Goal: Task Accomplishment & Management: Complete application form

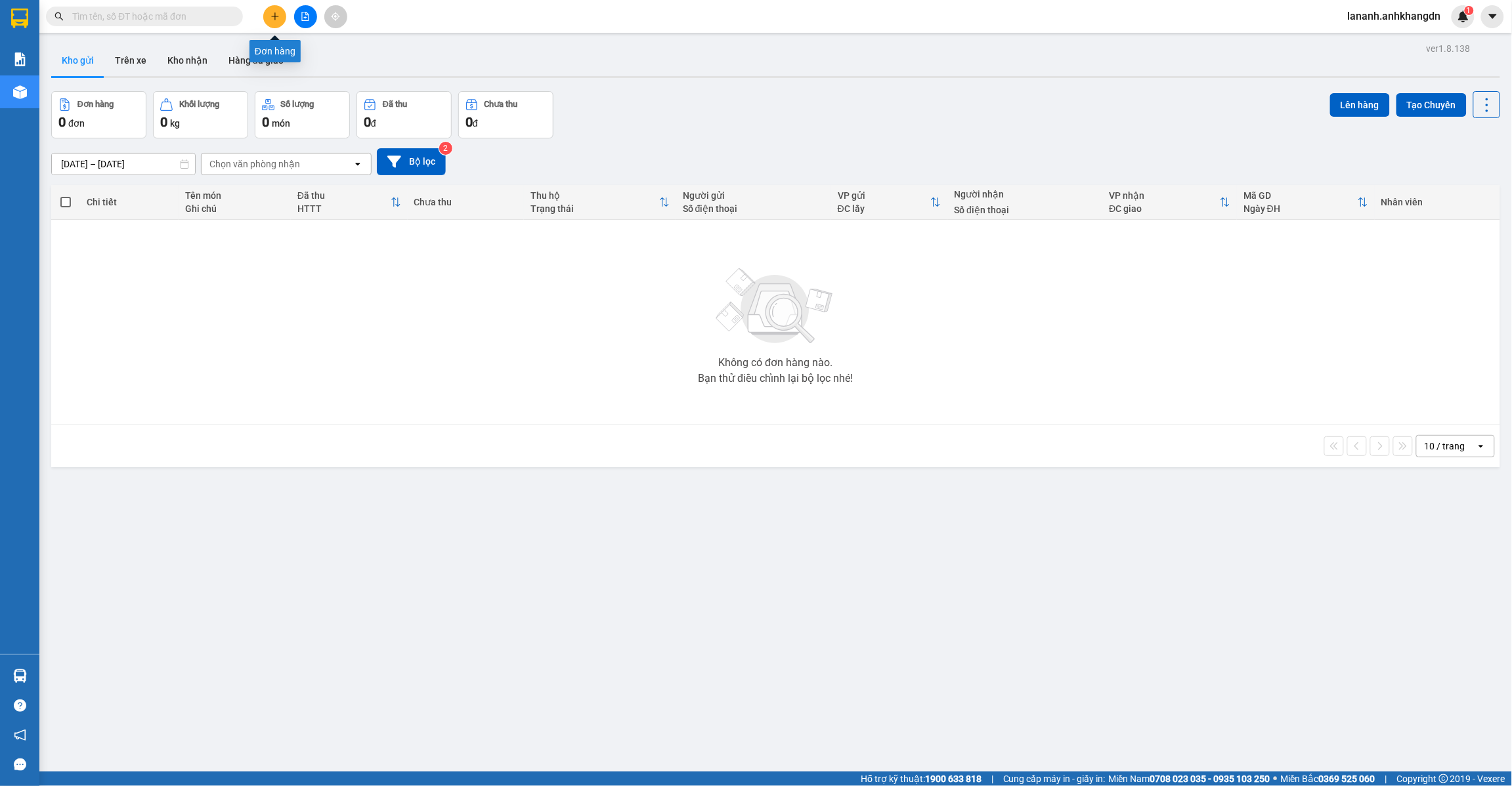
click at [265, 23] on button at bounding box center [274, 17] width 23 height 23
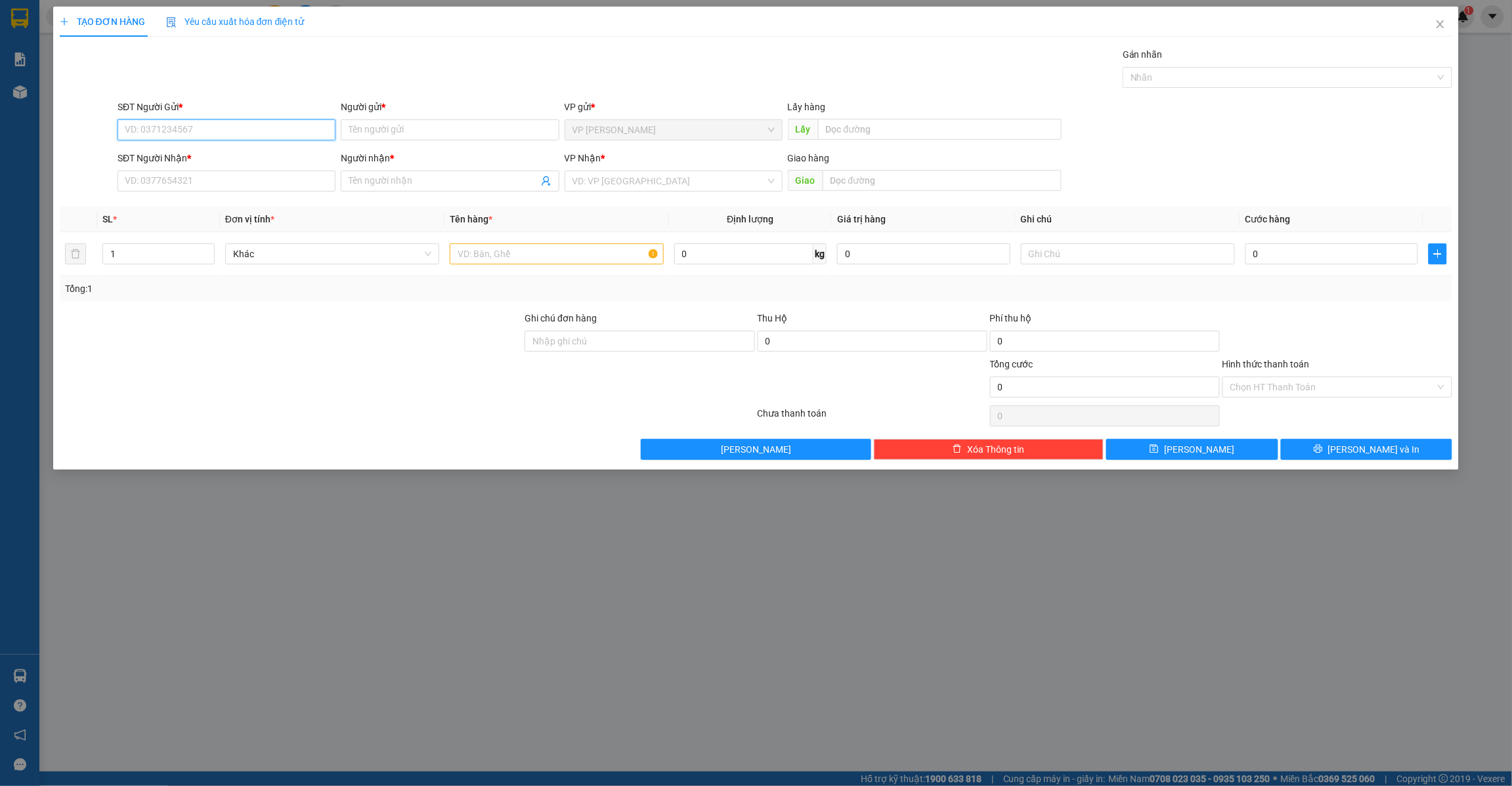
paste input "0964872739"
type input "0964872739"
click at [220, 152] on div "0964872739 - chị [PERSON_NAME]" at bounding box center [226, 157] width 202 height 14
type input "chị [PERSON_NAME]"
type input "t8 tuyến mới"
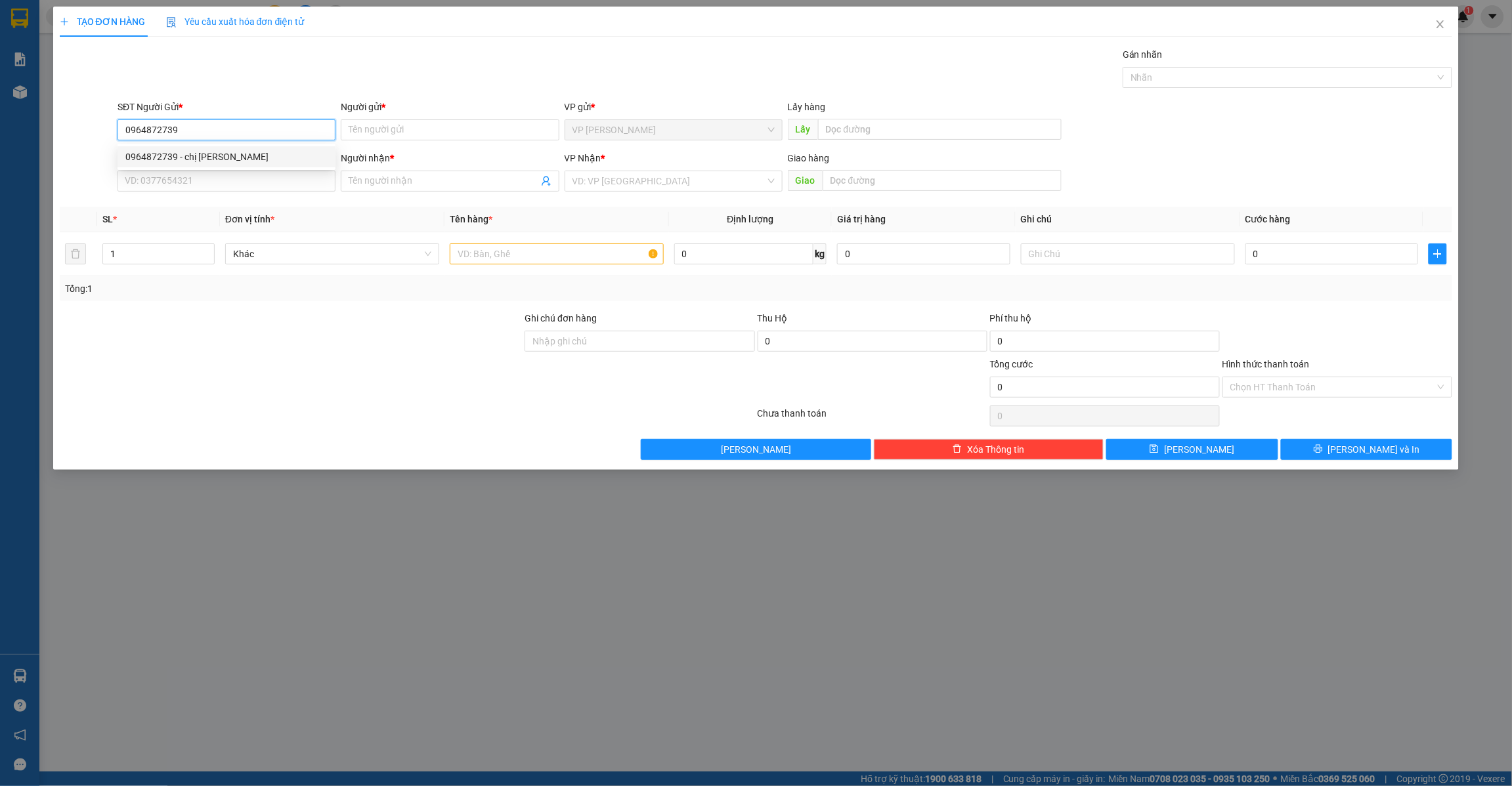
type input "0972361479"
type input "ông mạnh"
type input "siêu thị eaon bd"
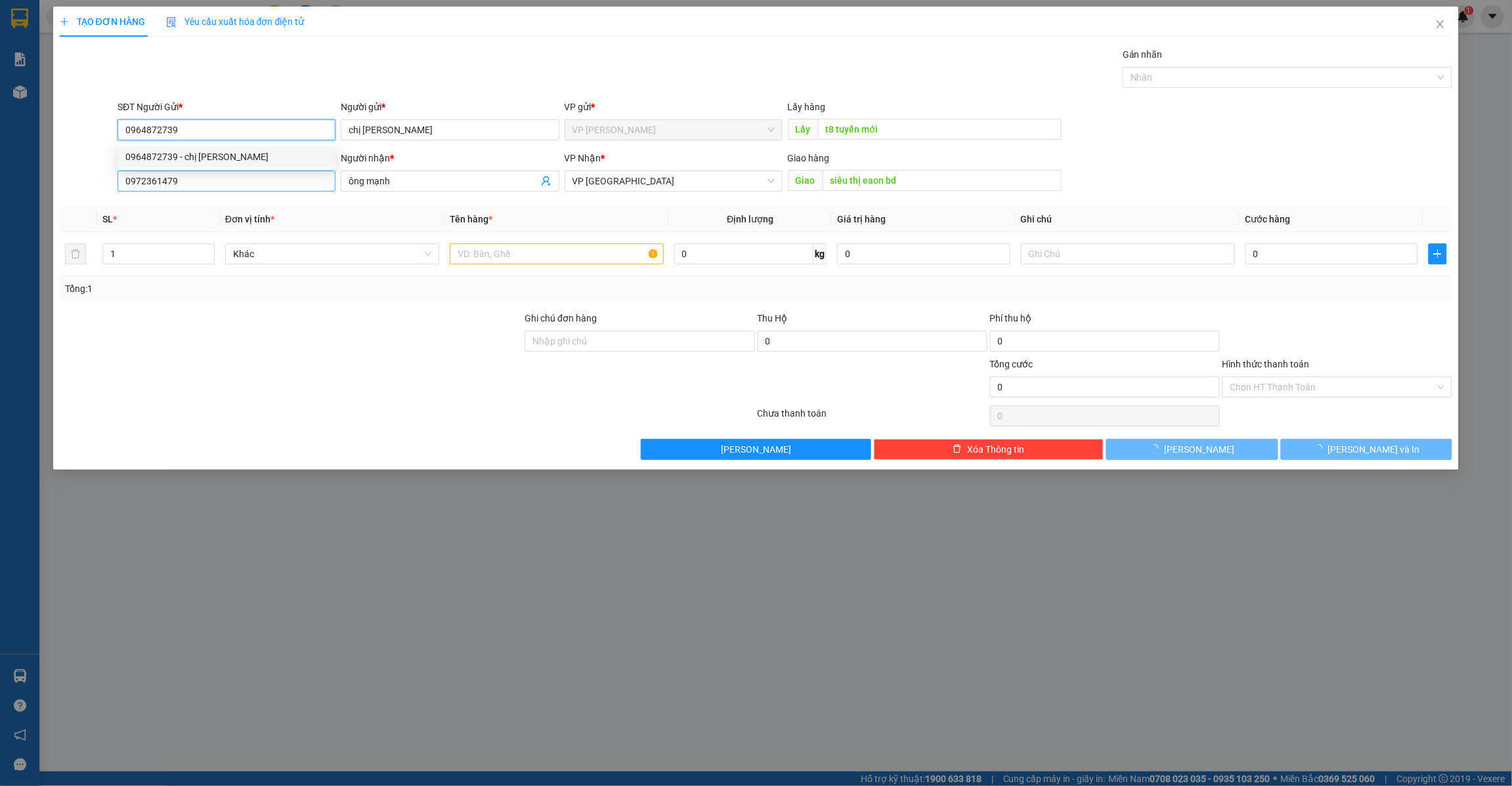
type input "40.000"
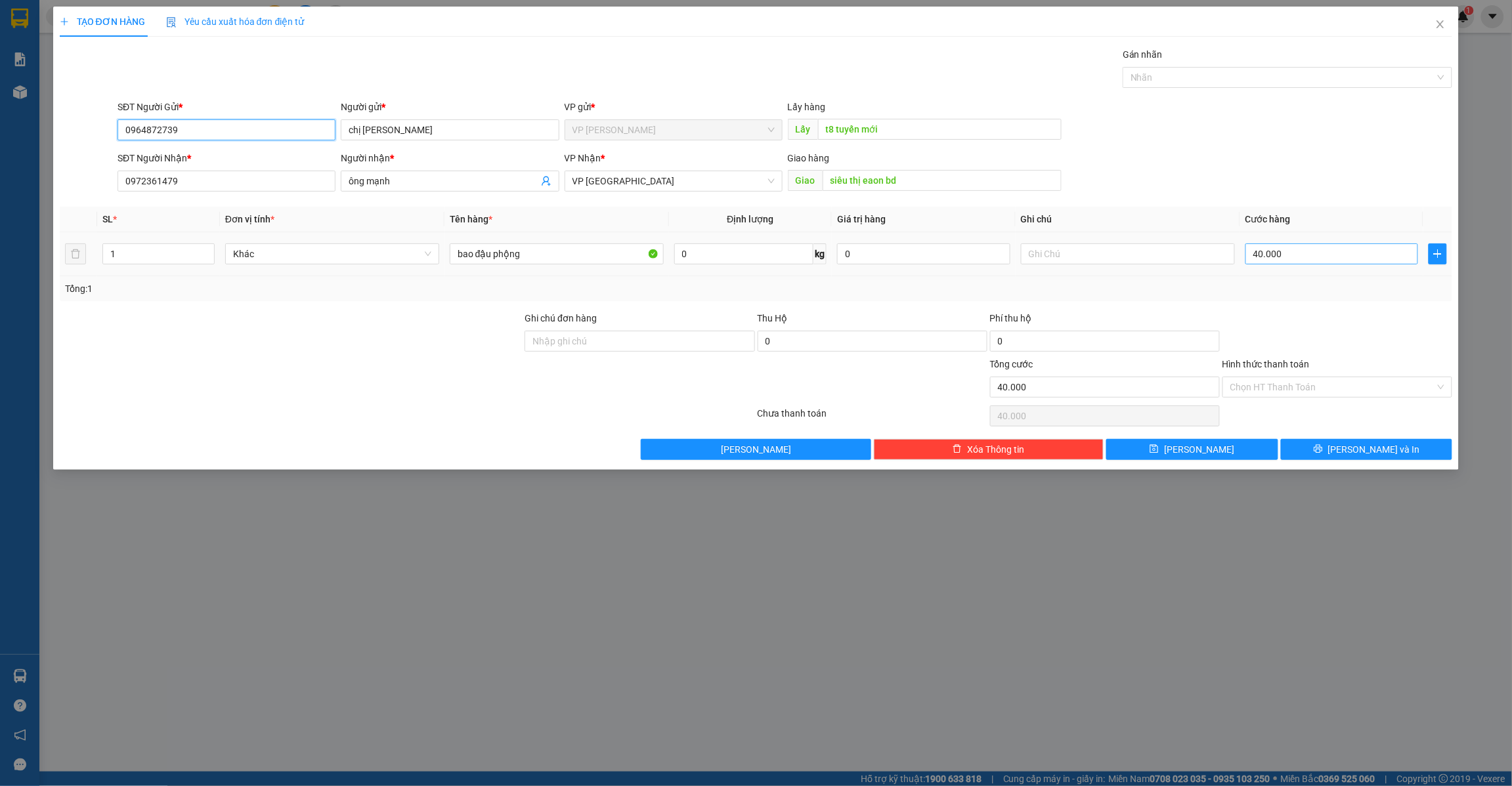
type input "0964872739"
click at [1320, 252] on input "40.000" at bounding box center [1332, 253] width 173 height 21
type input "5"
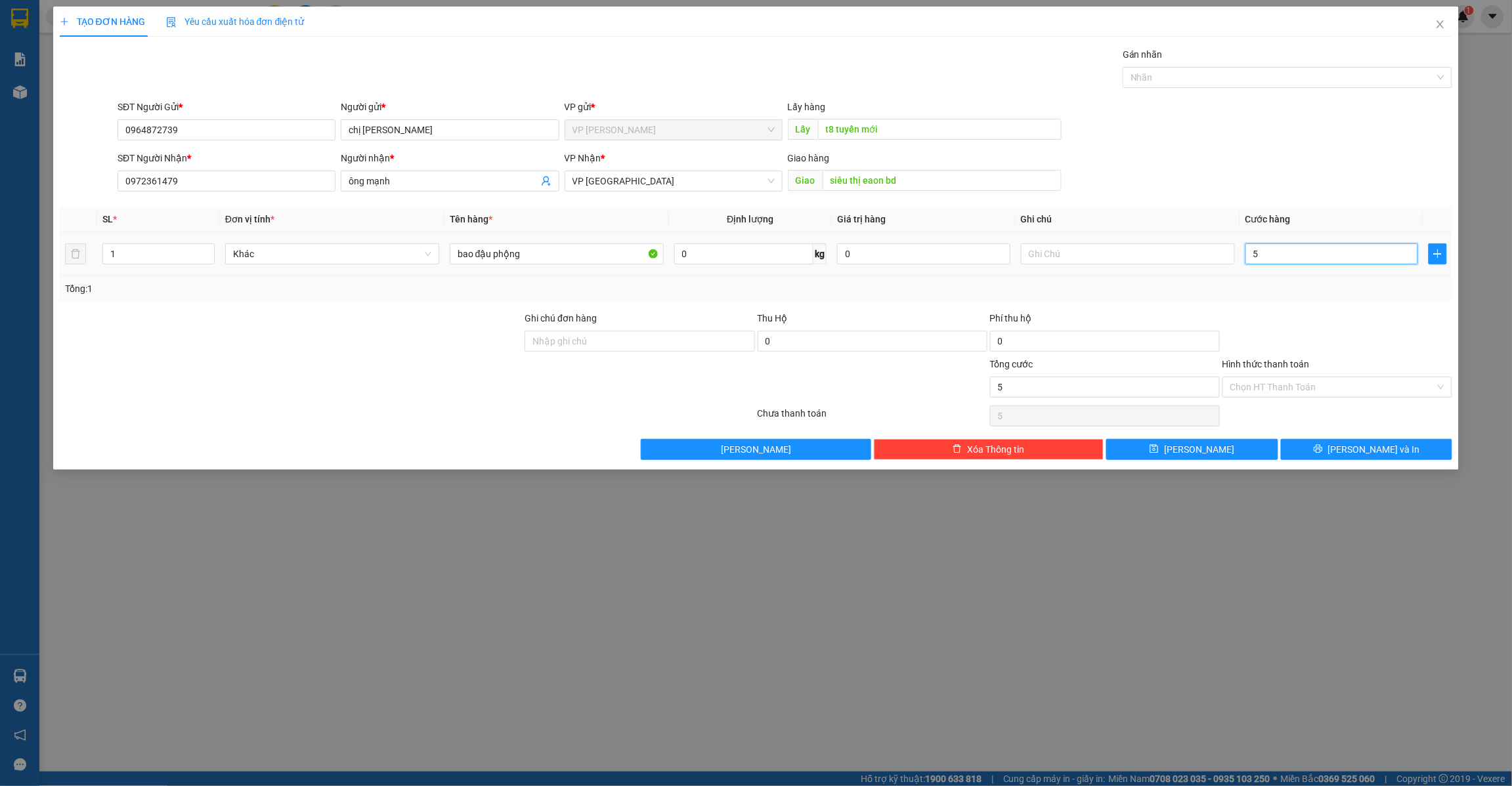
type input "0"
drag, startPoint x: 1294, startPoint y: 260, endPoint x: 1251, endPoint y: 271, distance: 44.4
click at [1251, 271] on td "0" at bounding box center [1332, 254] width 184 height 44
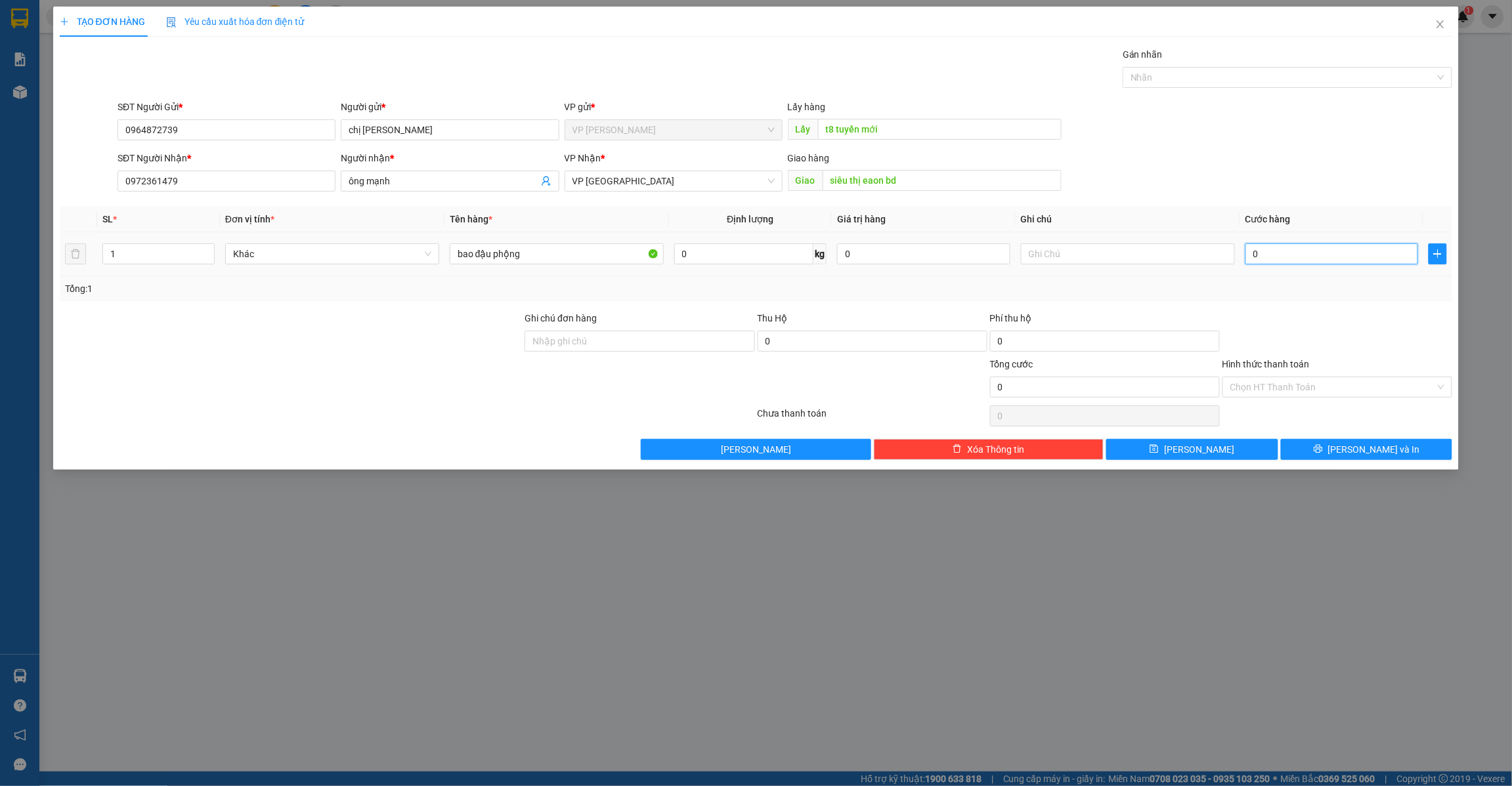
type input "5"
type input "50"
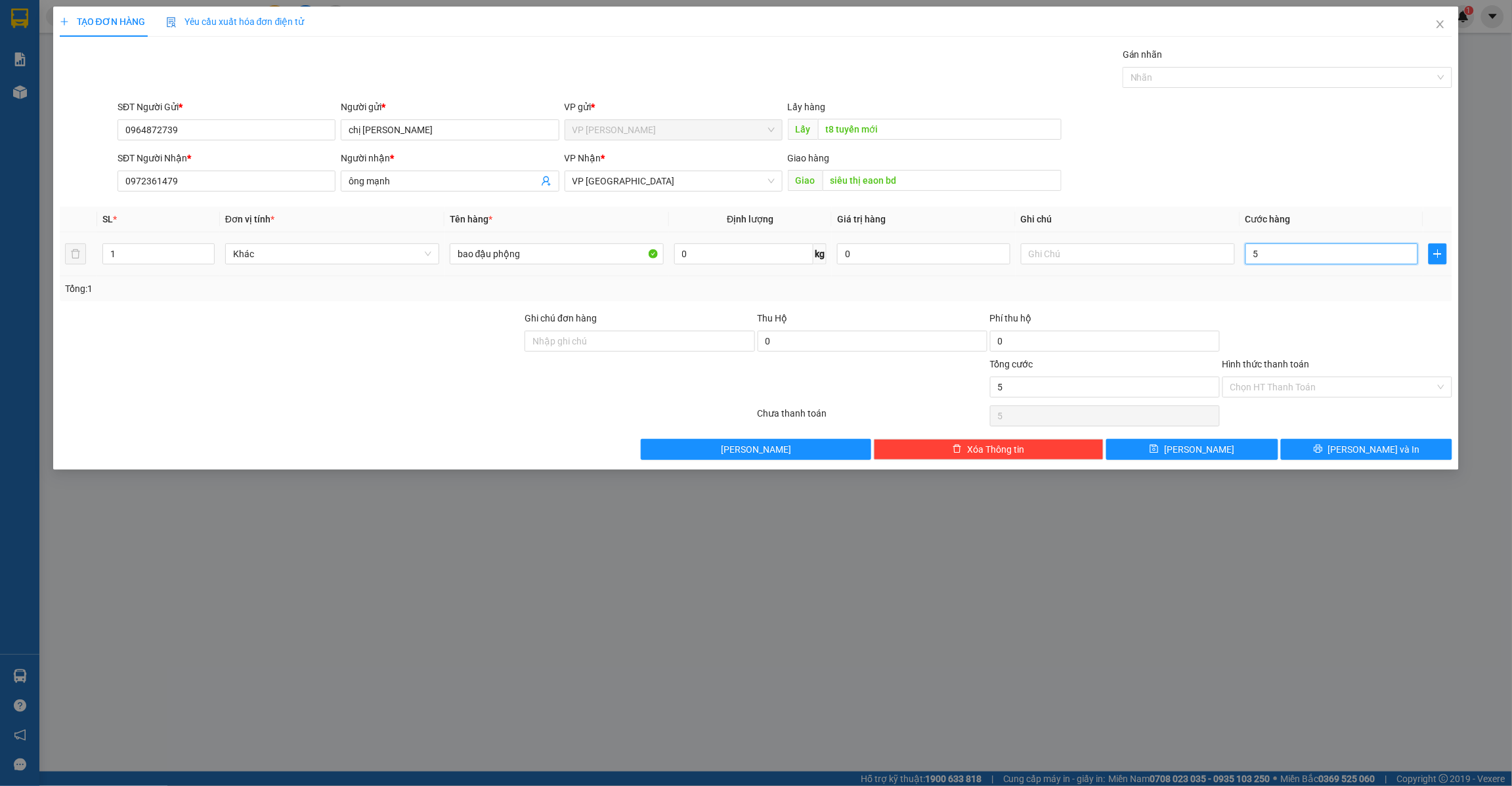
type input "50"
type input "500"
type input "5.000"
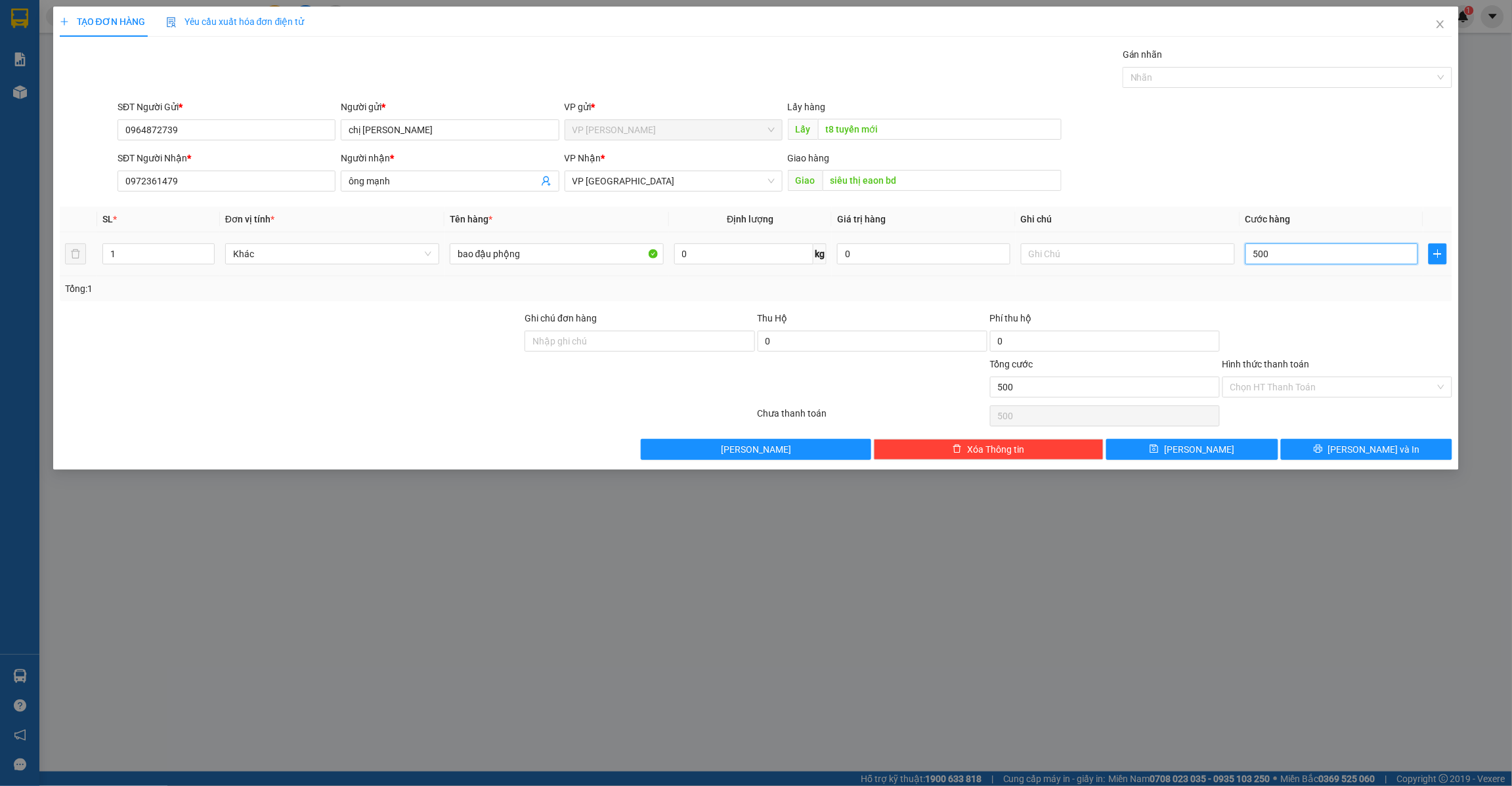
type input "5.000"
type input "50.000"
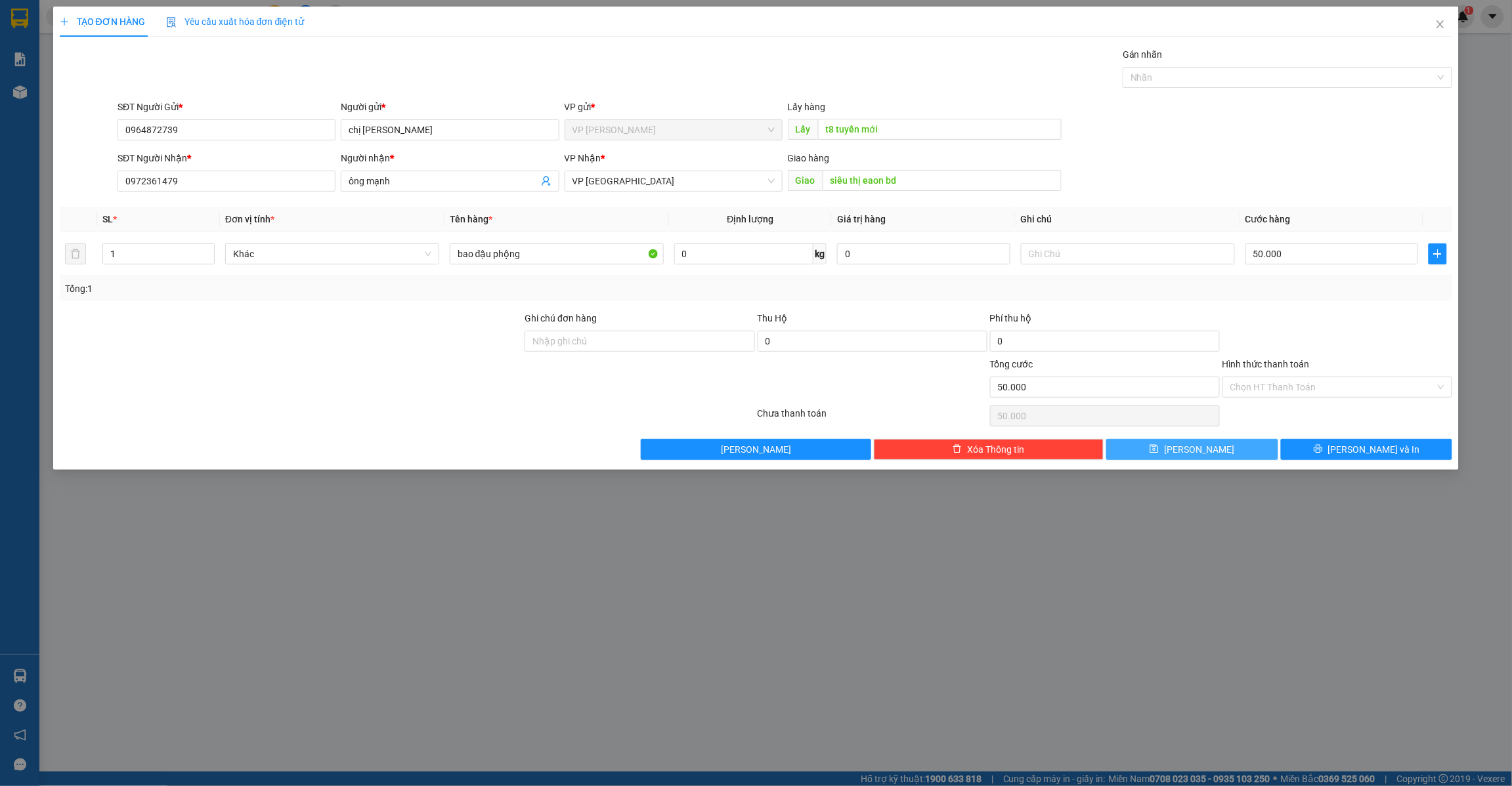
click at [1204, 449] on span "[PERSON_NAME]" at bounding box center [1199, 449] width 70 height 14
type input "0"
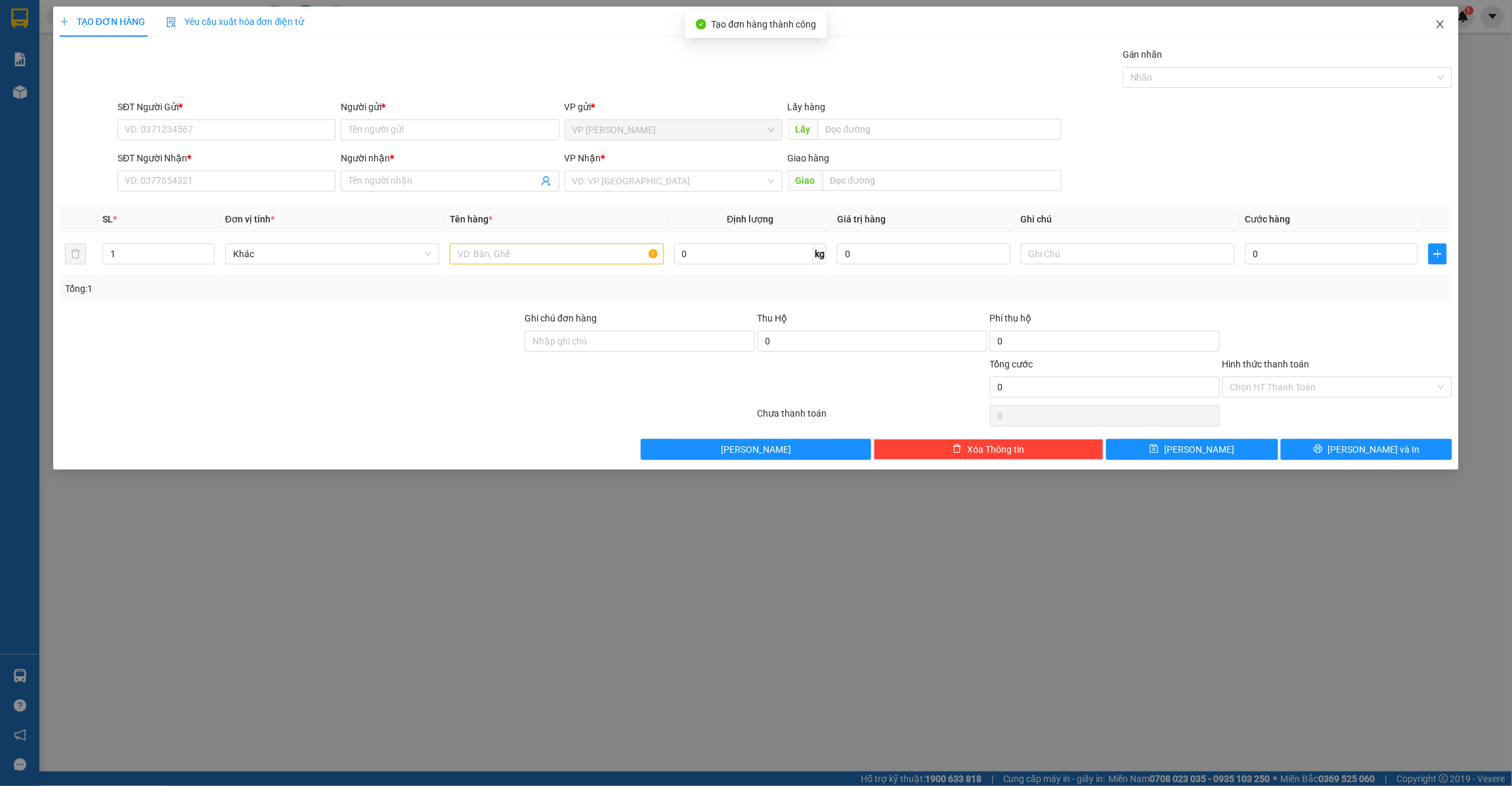
click at [1438, 24] on icon "close" at bounding box center [1440, 24] width 10 height 10
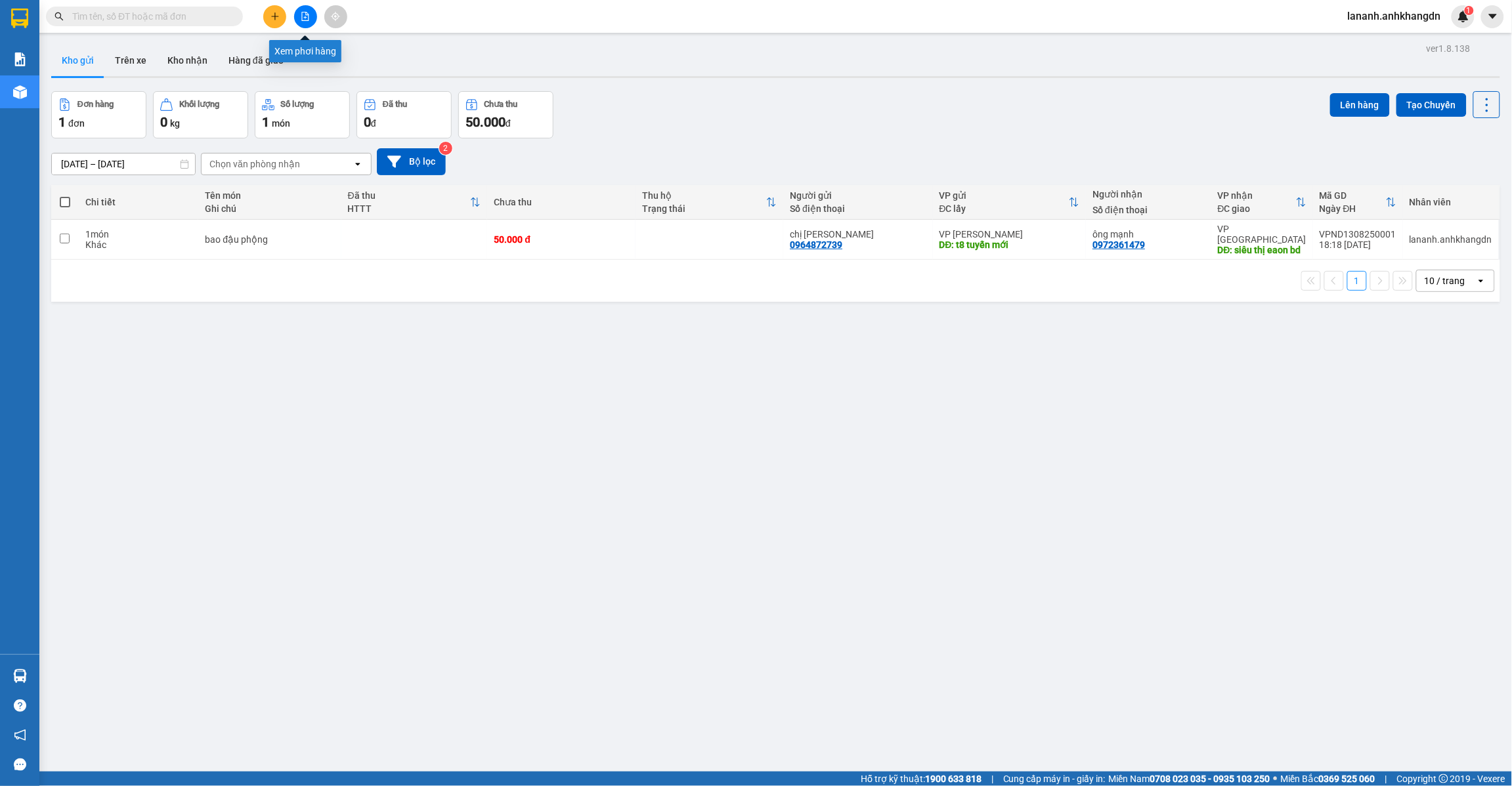
click at [301, 18] on icon "file-add" at bounding box center [306, 16] width 9 height 9
click at [305, 10] on button at bounding box center [306, 17] width 23 height 23
click at [116, 56] on button "Trên xe" at bounding box center [130, 60] width 52 height 31
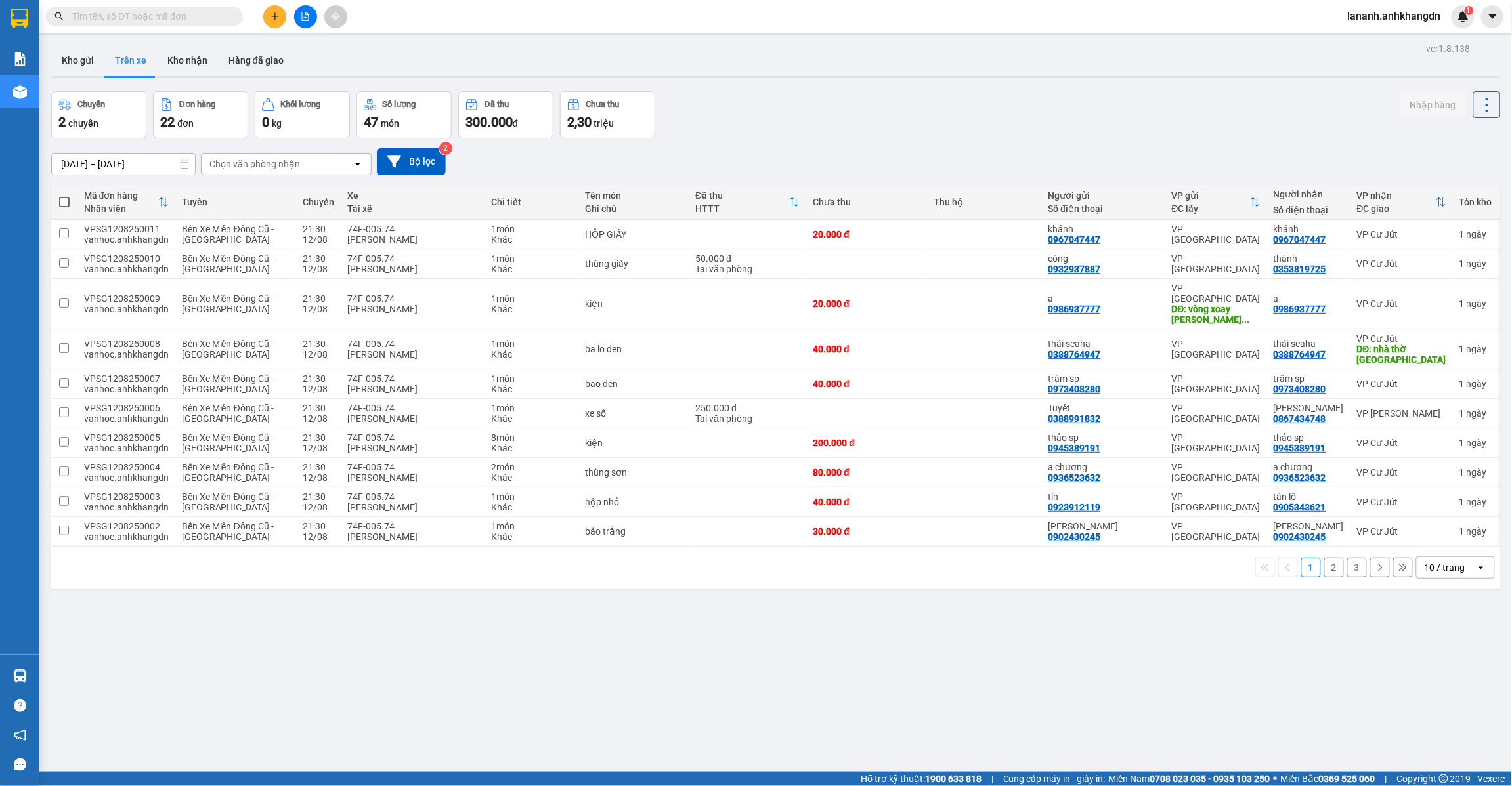
click at [1324, 562] on button "2" at bounding box center [1333, 567] width 20 height 20
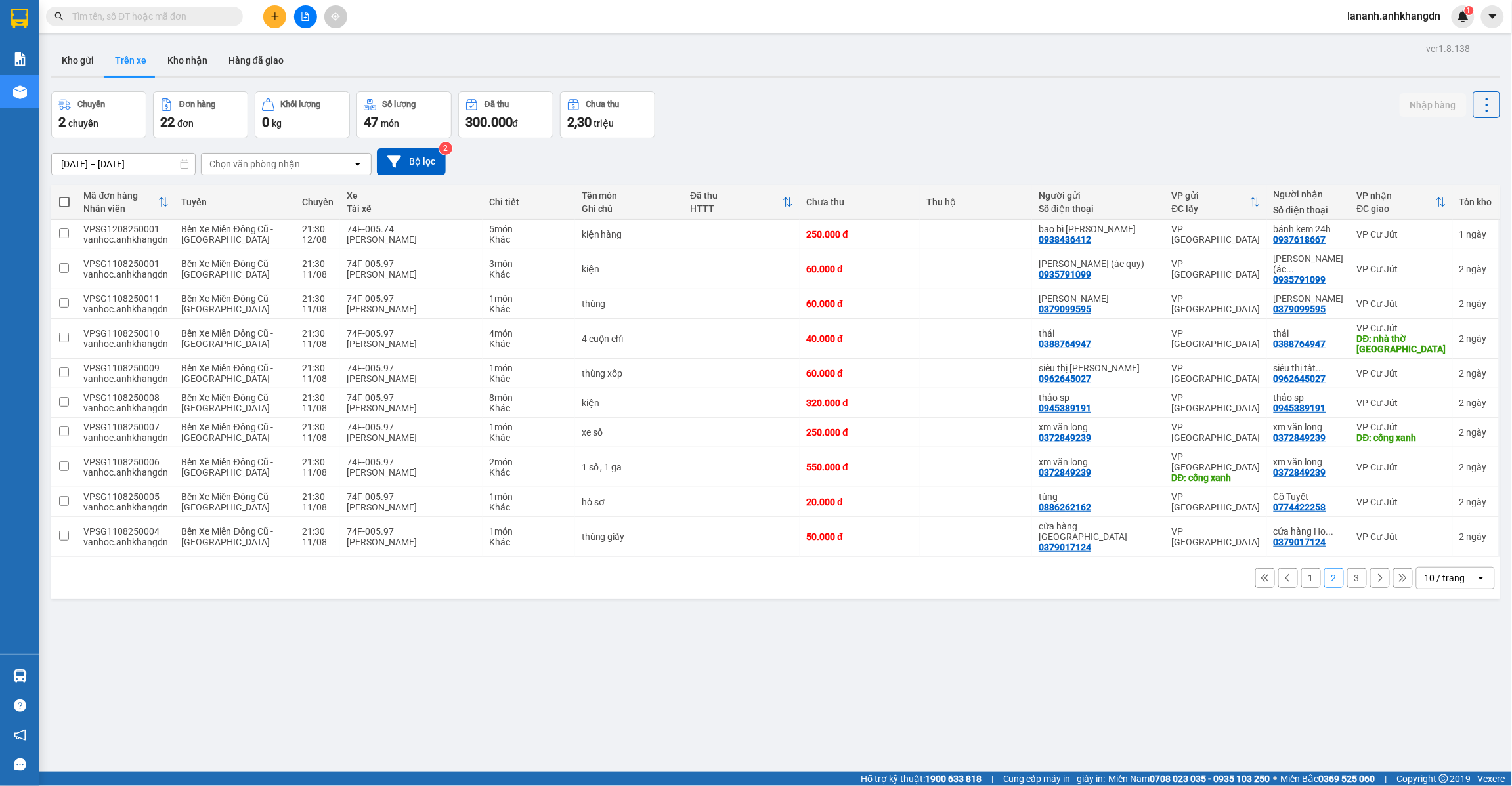
click at [1347, 569] on button "3" at bounding box center [1356, 578] width 20 height 20
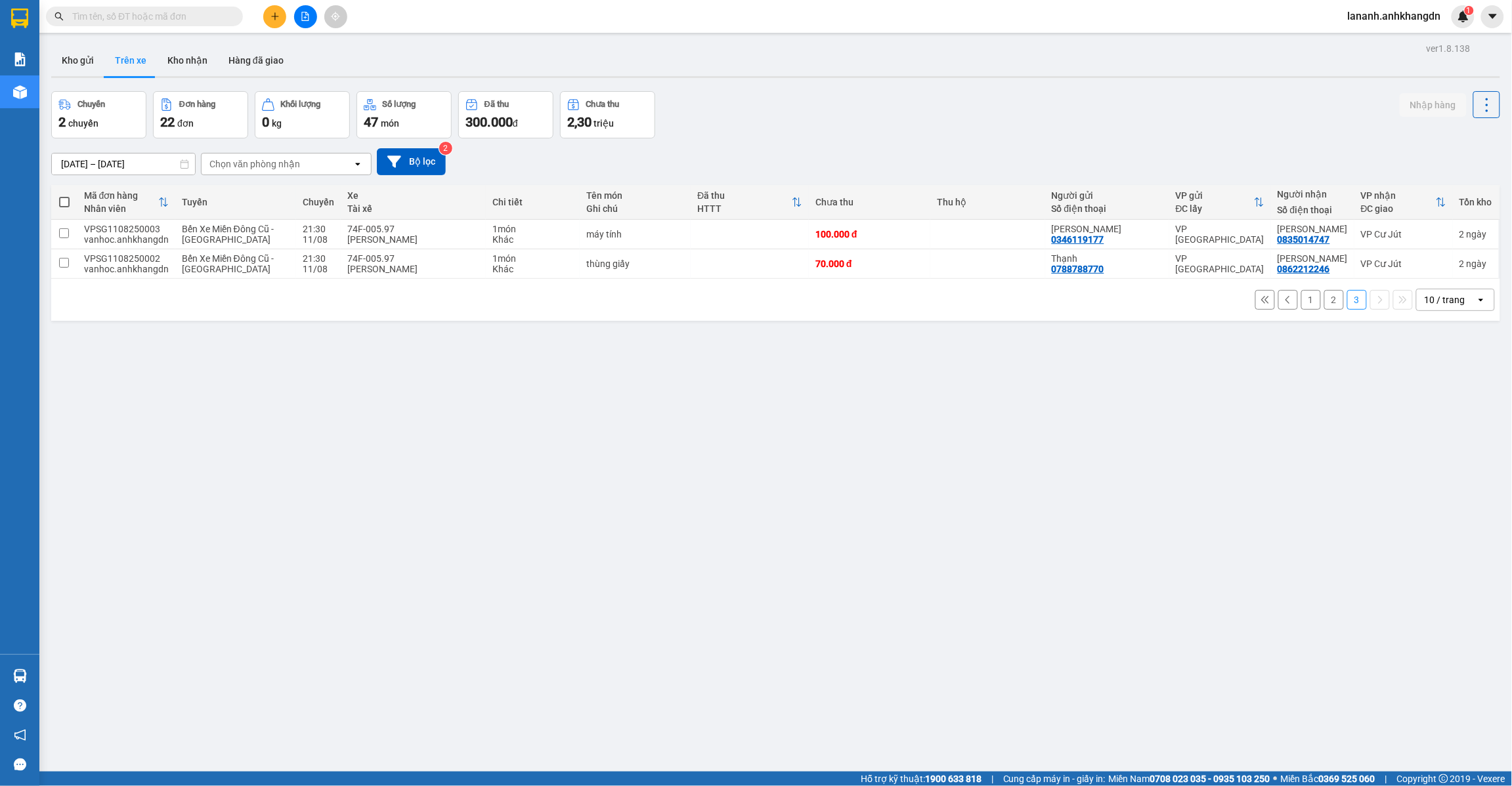
click at [1301, 305] on button "1" at bounding box center [1311, 299] width 20 height 20
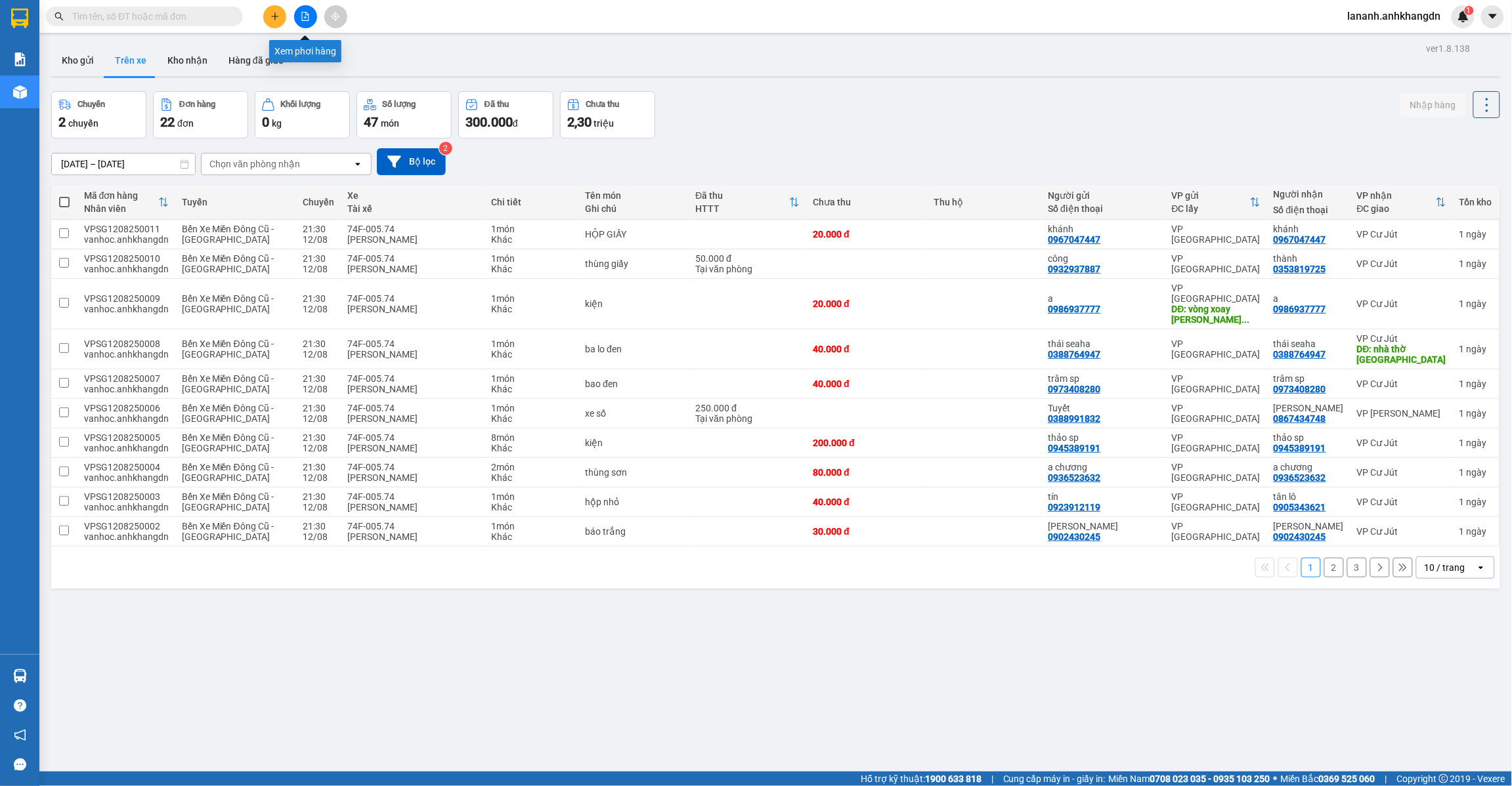
click at [307, 13] on icon "file-add" at bounding box center [306, 16] width 8 height 9
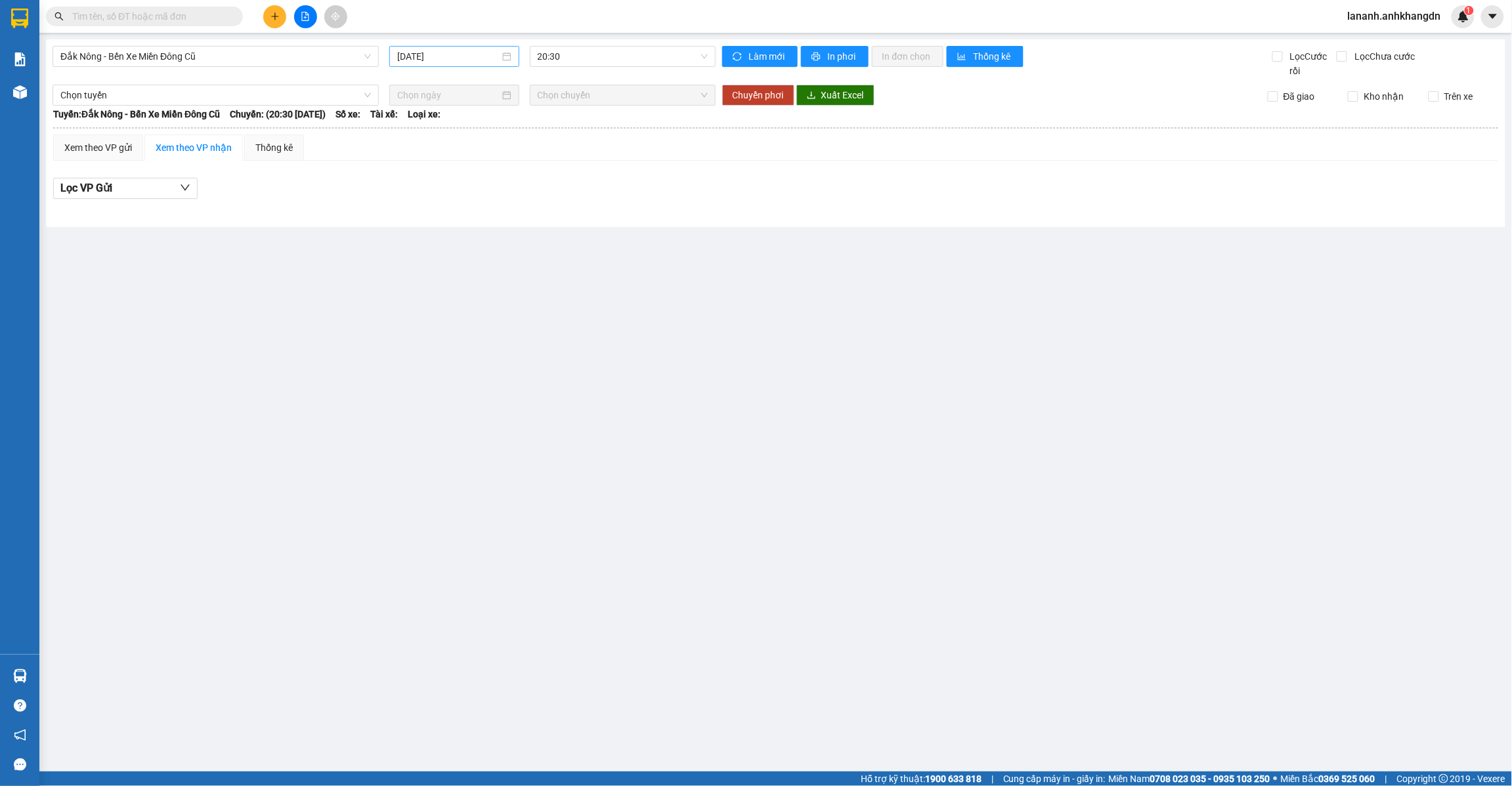
click at [439, 61] on input "[DATE]" at bounding box center [448, 56] width 103 height 14
click at [457, 171] on div "12" at bounding box center [456, 172] width 16 height 16
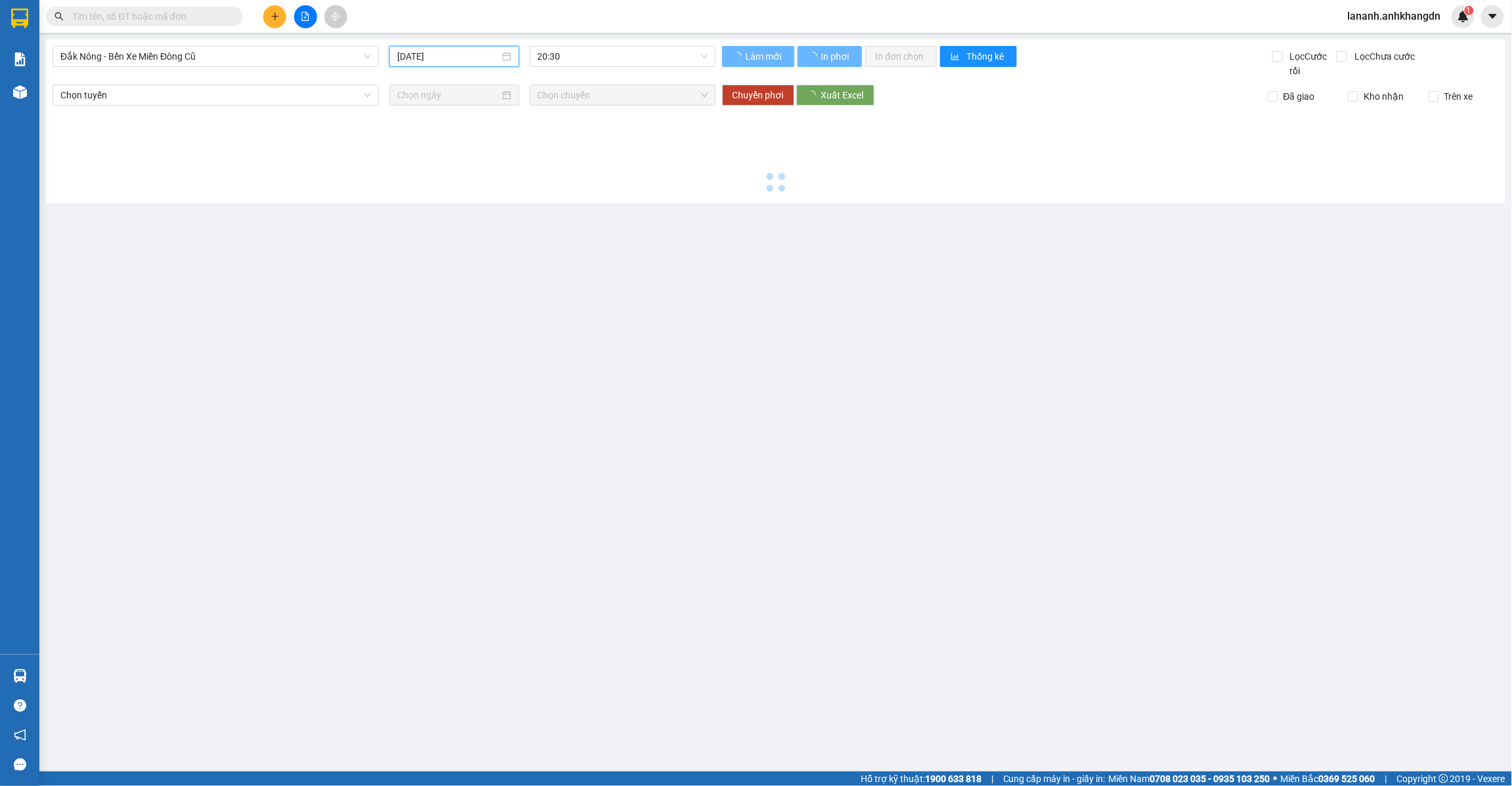
type input "[DATE]"
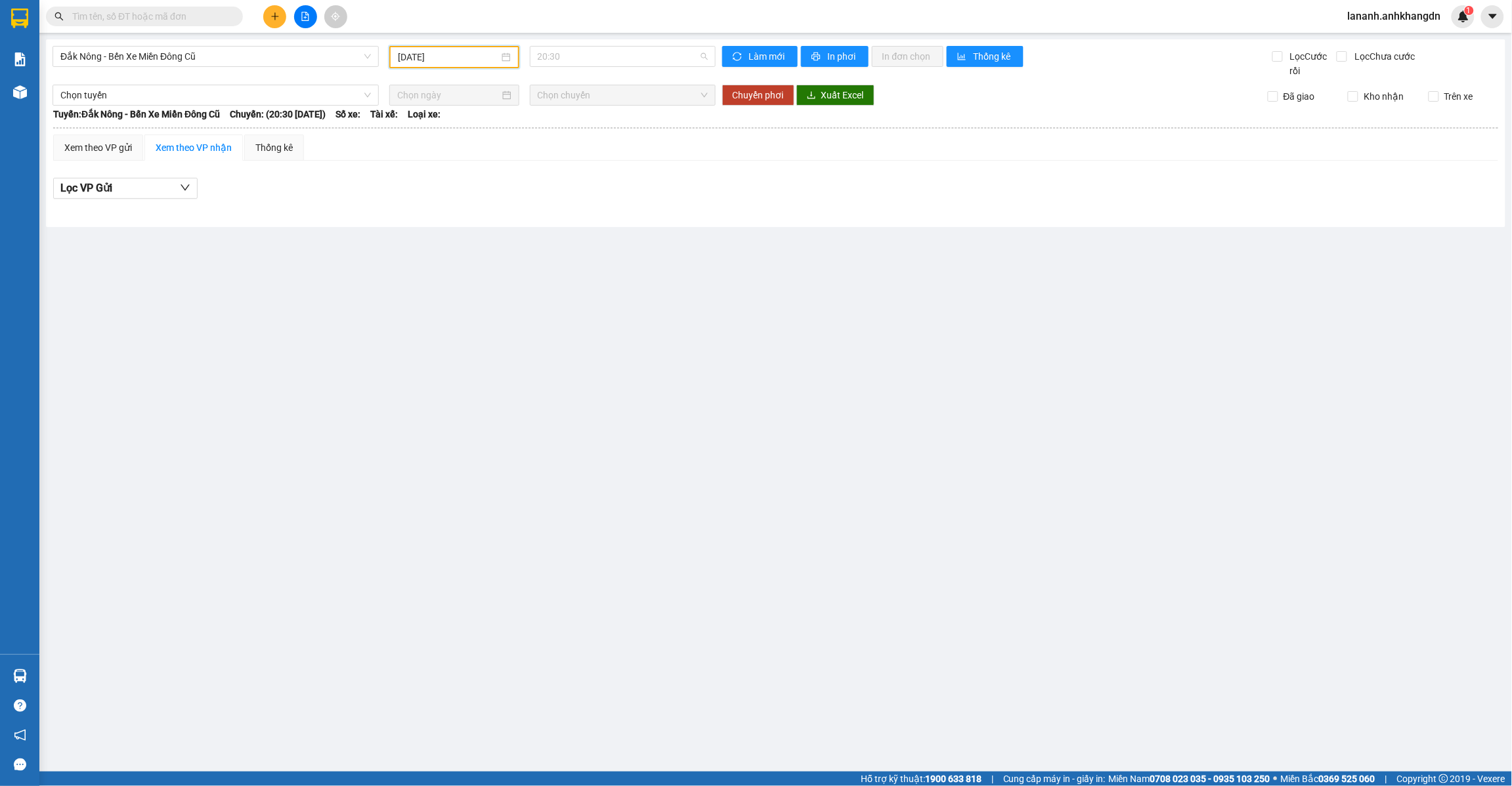
drag, startPoint x: 595, startPoint y: 47, endPoint x: 607, endPoint y: 100, distance: 54.3
click at [596, 47] on span "20:30" at bounding box center [622, 56] width 170 height 20
click at [602, 122] on div "21:30 - 74F-005.97" at bounding box center [589, 124] width 103 height 14
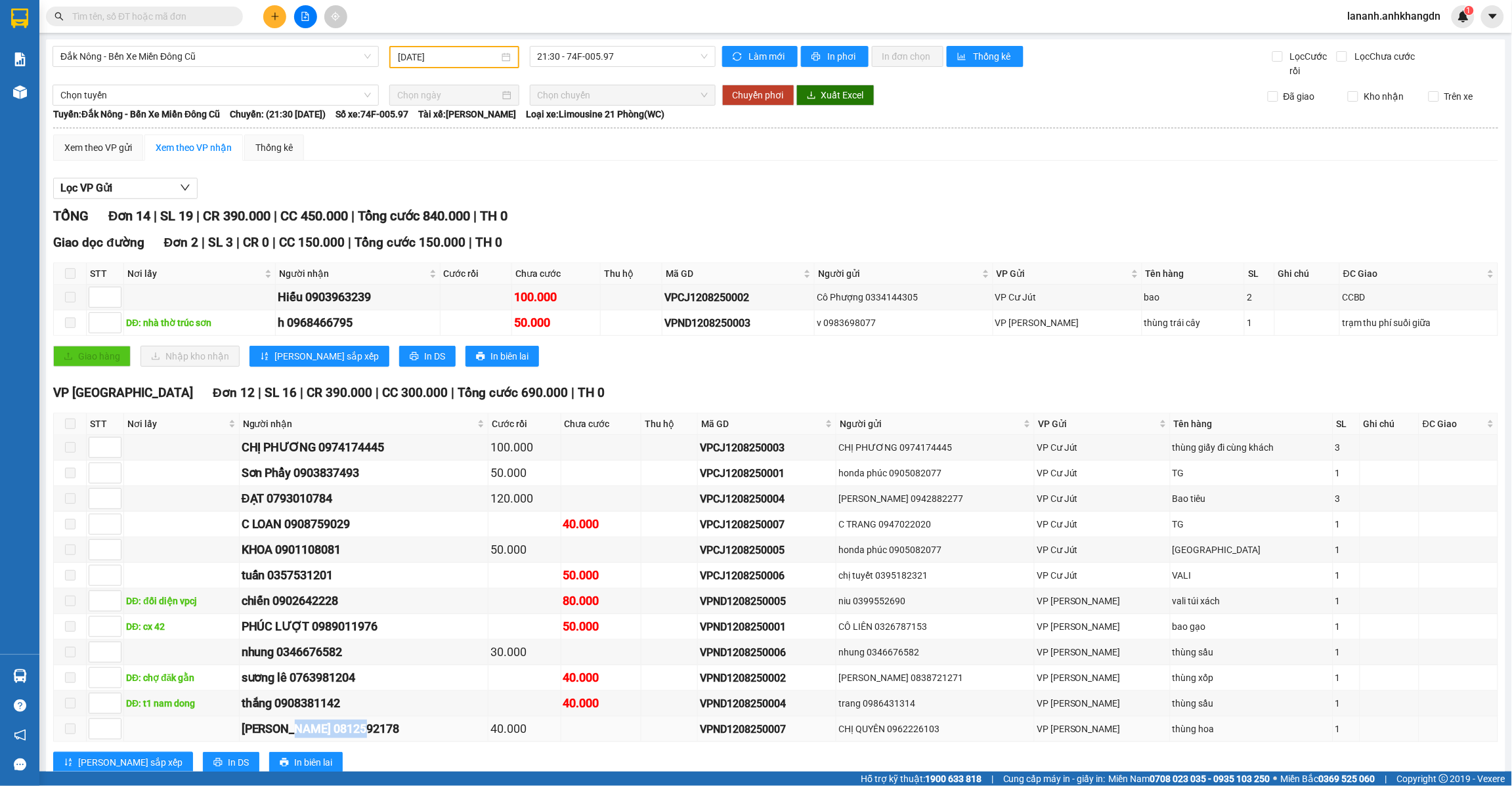
drag, startPoint x: 312, startPoint y: 736, endPoint x: 386, endPoint y: 749, distance: 75.1
click at [386, 742] on td "[PERSON_NAME] 0812592178" at bounding box center [364, 729] width 250 height 26
copy div "0812592178"
paste input "0812592178"
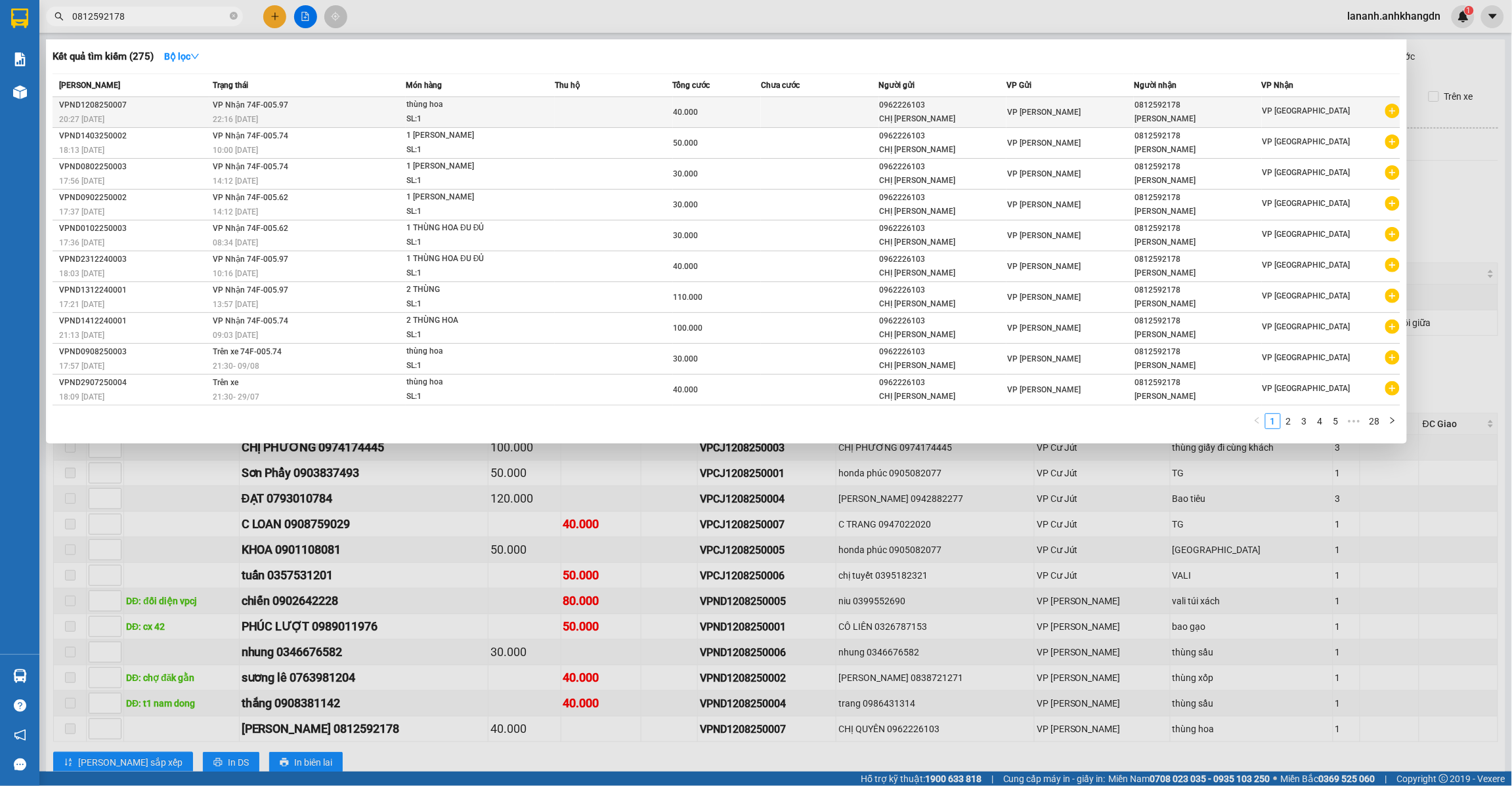
type input "0812592178"
click at [724, 108] on div "40.000" at bounding box center [717, 112] width 87 height 14
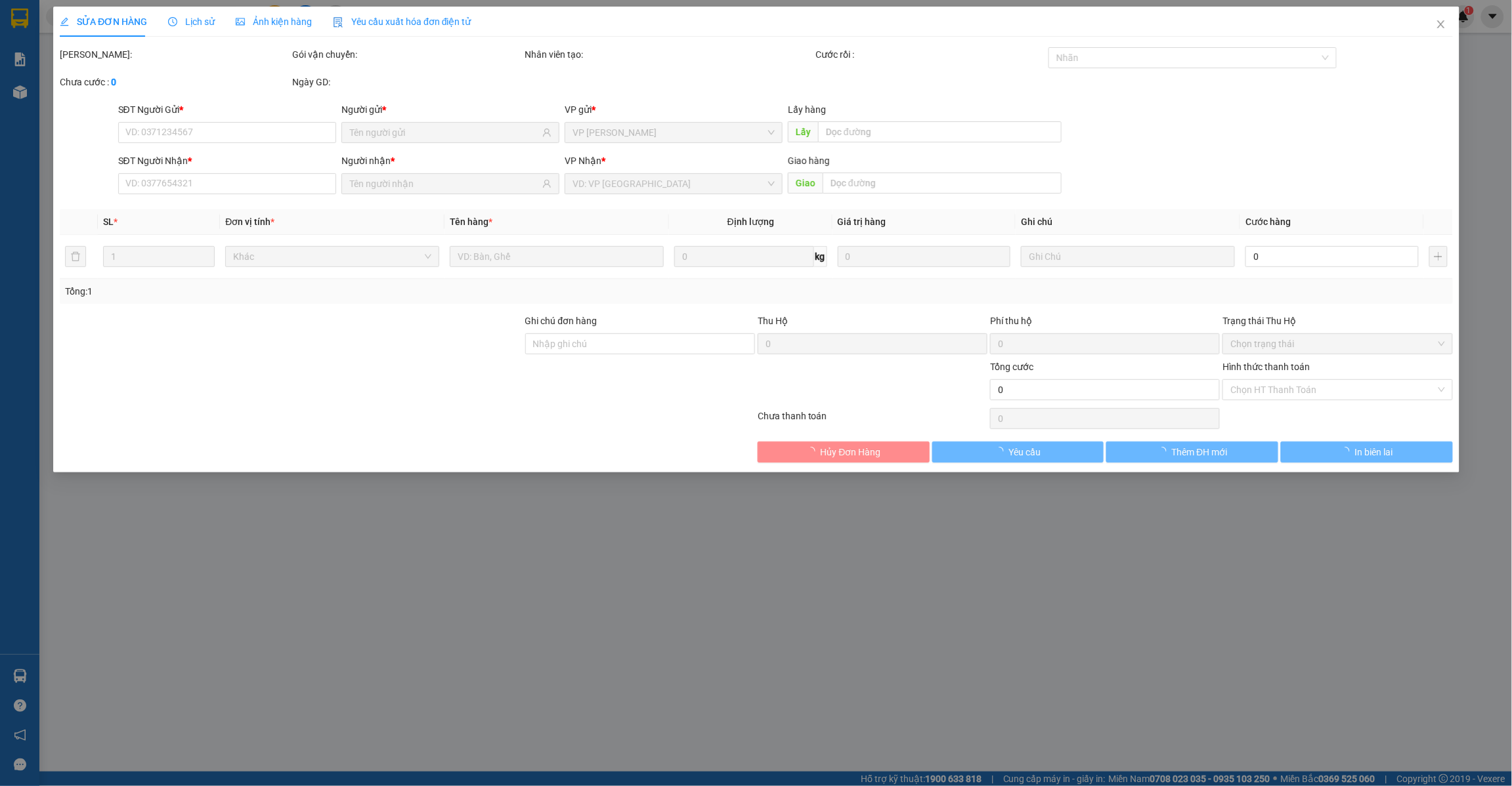
type input "0962226103"
type input "0812592178"
type input "40.000"
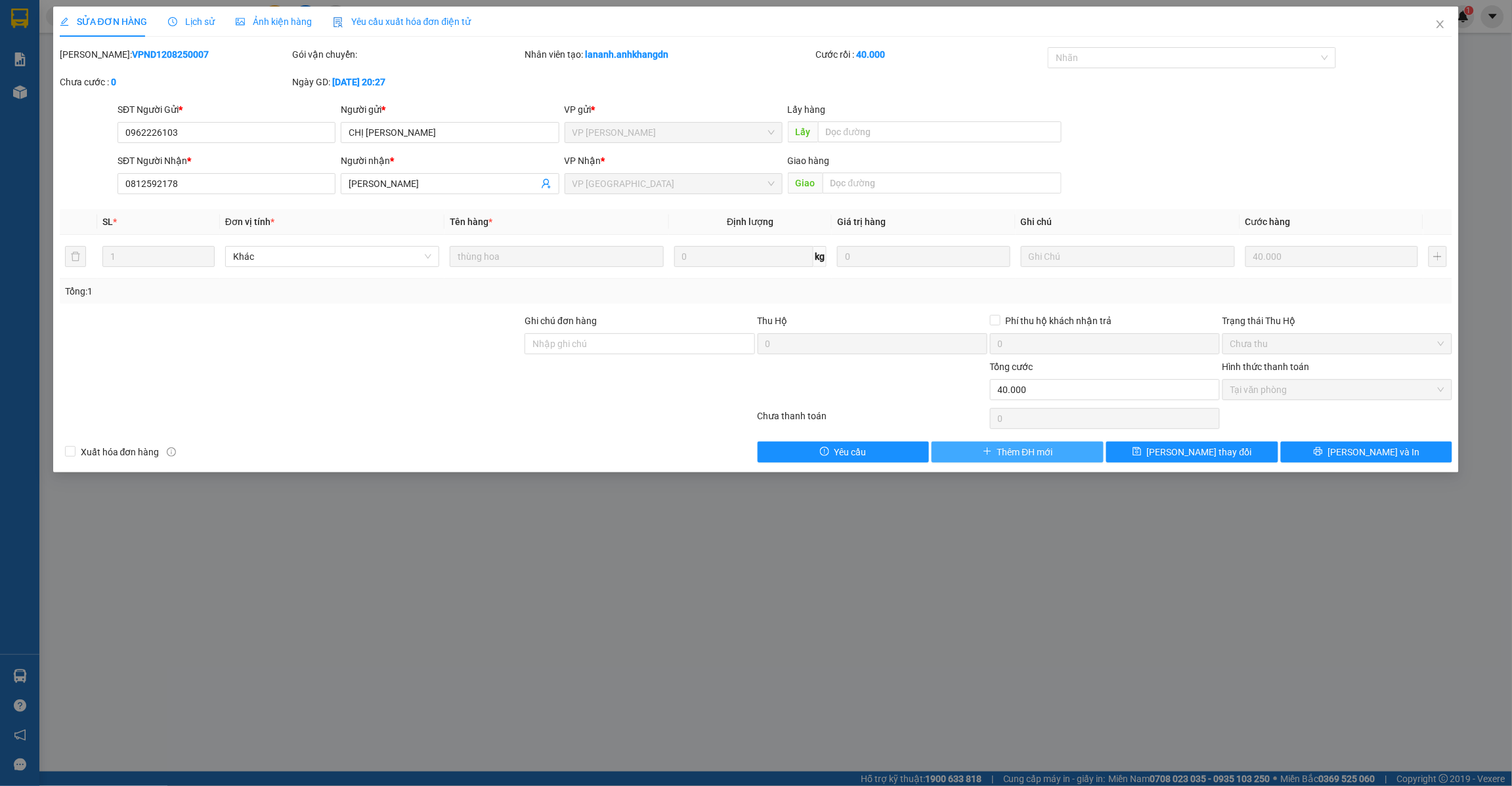
click at [1047, 458] on span "Thêm ĐH mới" at bounding box center [1025, 452] width 56 height 14
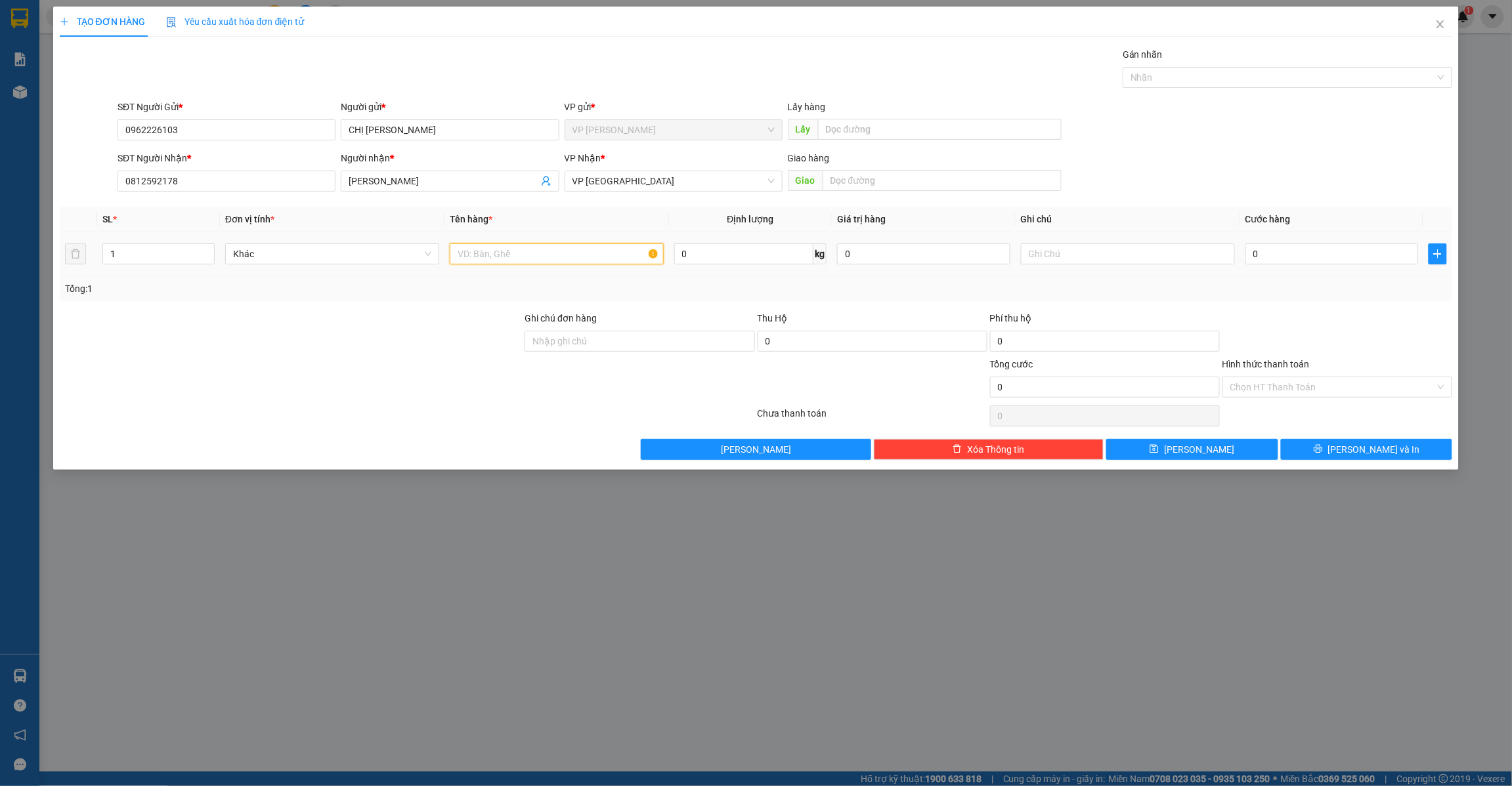
click at [597, 257] on input "text" at bounding box center [556, 253] width 214 height 21
type input "thùng hoa"
click at [1282, 253] on input "0" at bounding box center [1332, 253] width 173 height 21
drag, startPoint x: 1276, startPoint y: 256, endPoint x: 1223, endPoint y: 274, distance: 56.0
click at [1223, 274] on tr "1 Khác thùng hoa 0 kg 0 0" at bounding box center [756, 254] width 1393 height 44
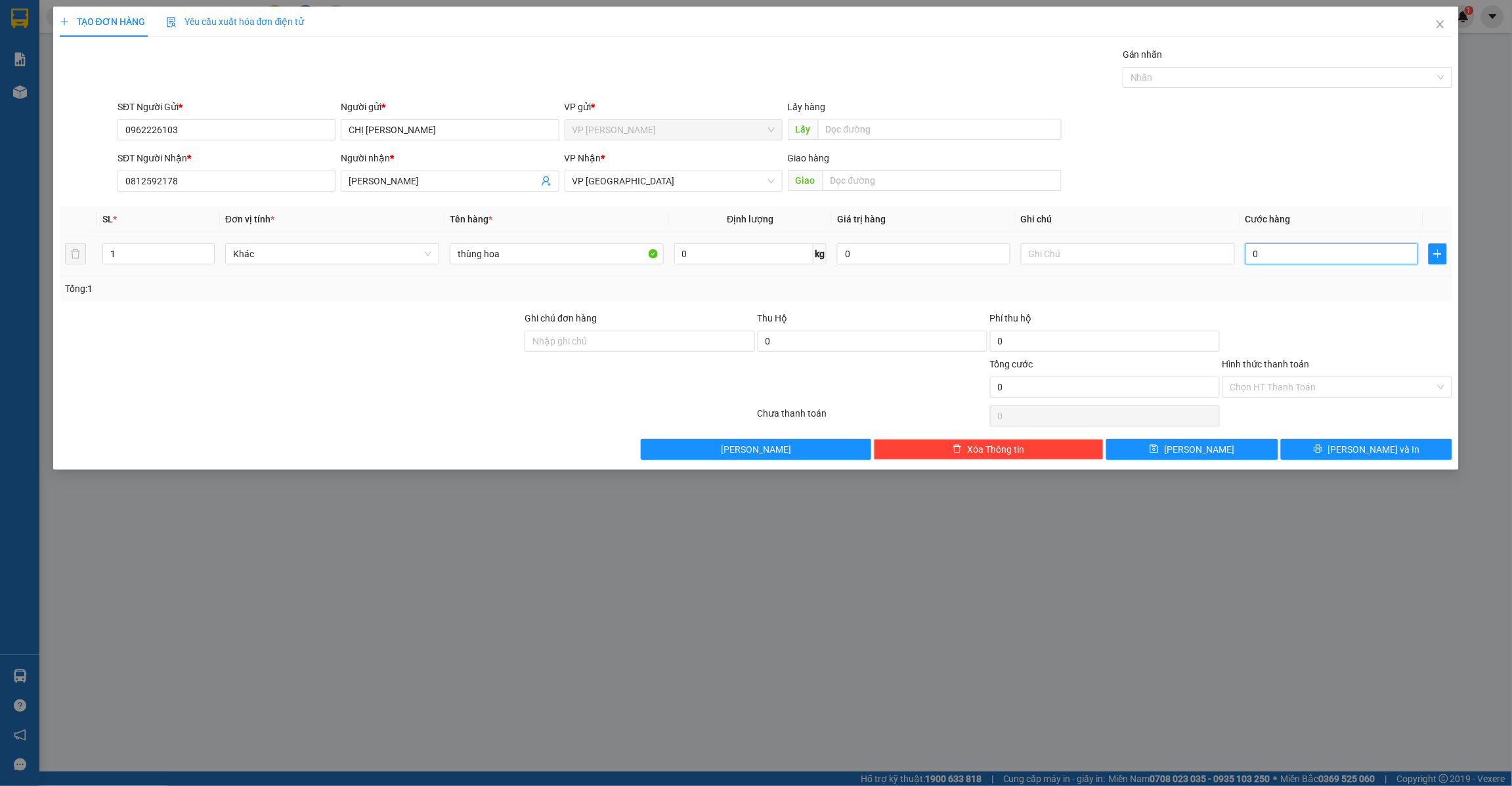
type input "3"
type input "30"
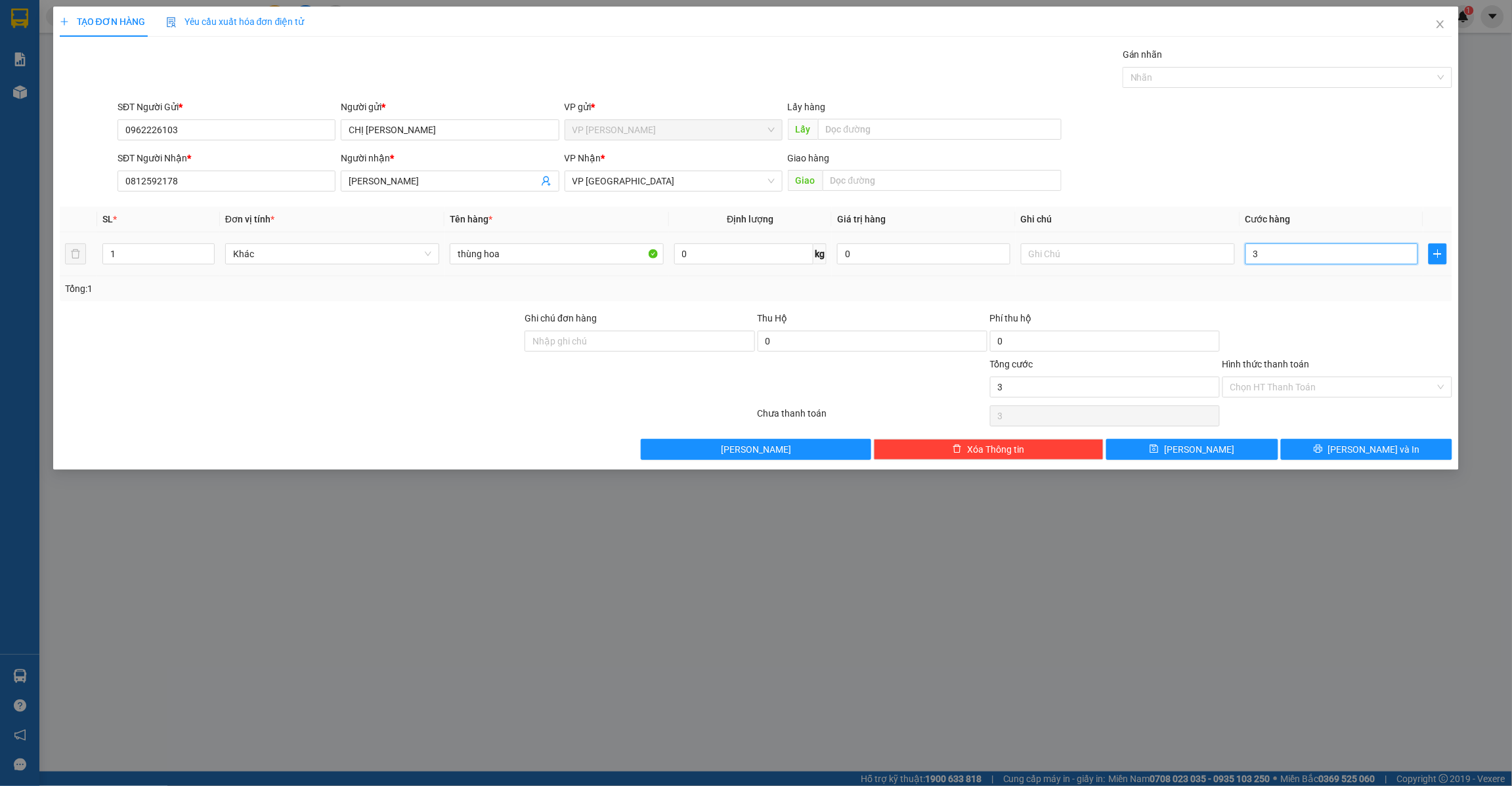
type input "30"
type input "300"
type input "3.000"
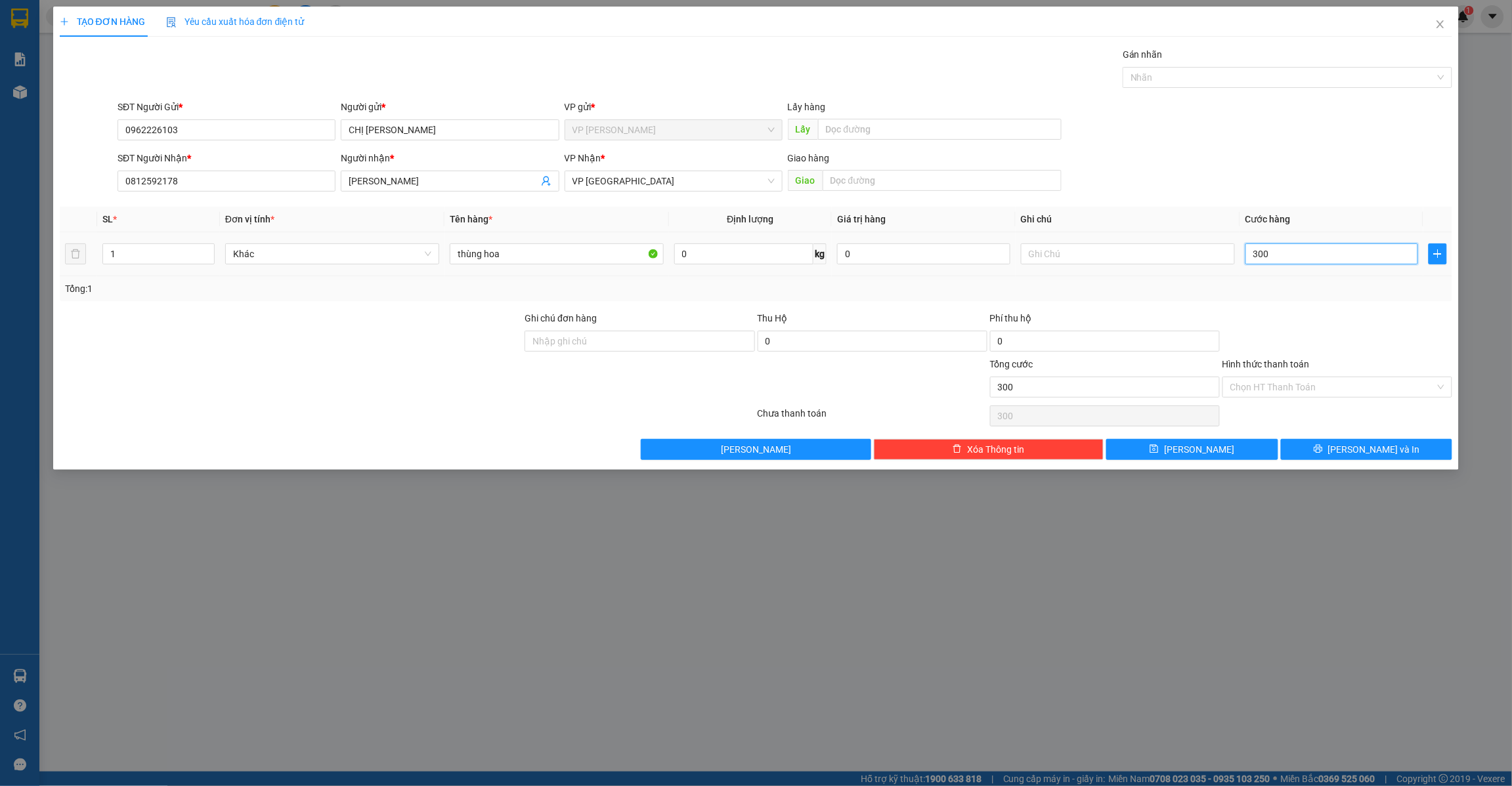
type input "3.000"
type input "30.000"
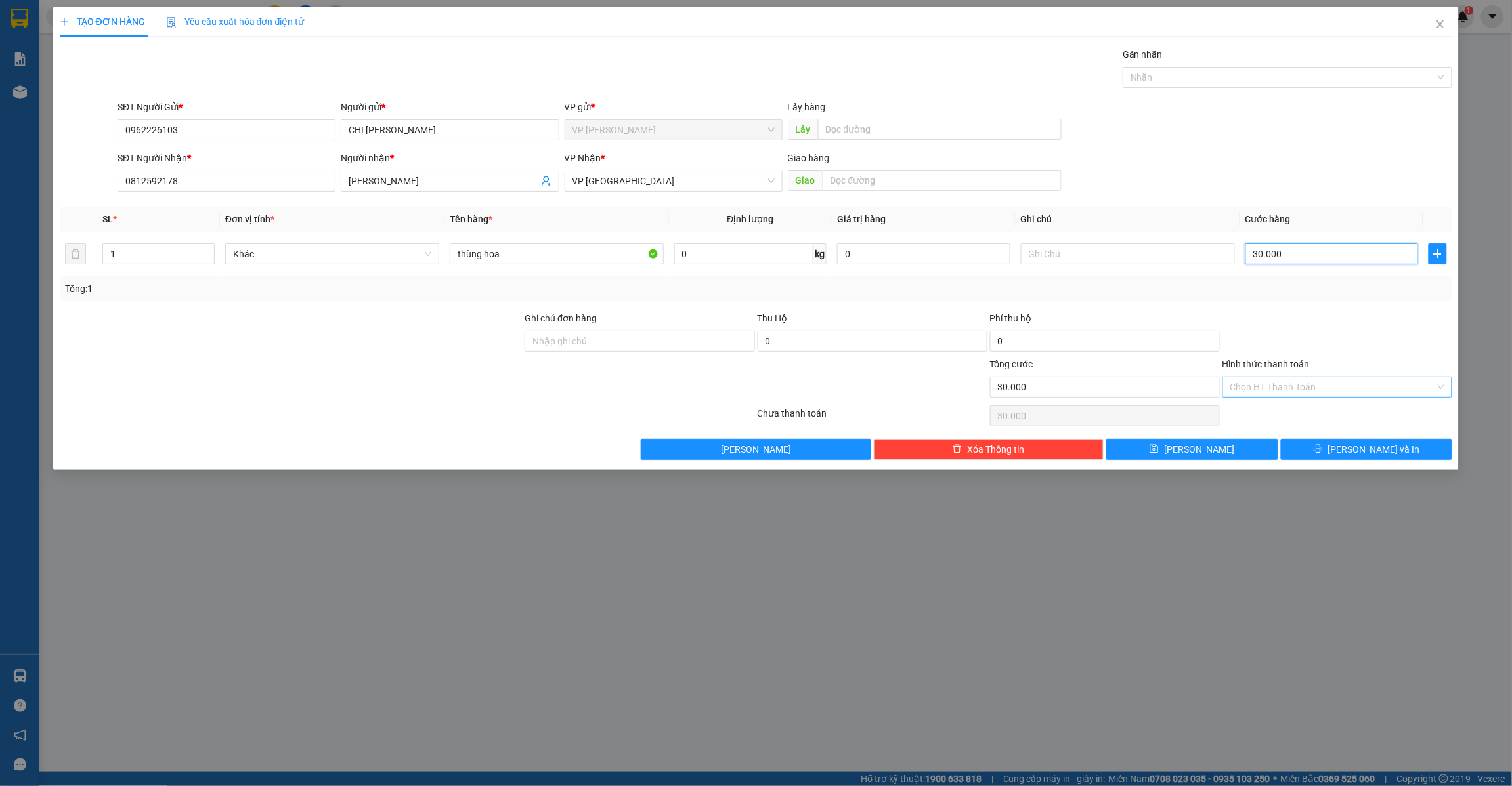
type input "30.000"
click at [1287, 388] on input "Hình thức thanh toán" at bounding box center [1332, 386] width 205 height 20
click at [1251, 418] on div "Tại văn phòng" at bounding box center [1337, 414] width 214 height 14
type input "0"
click at [1159, 454] on icon "save" at bounding box center [1154, 449] width 9 height 9
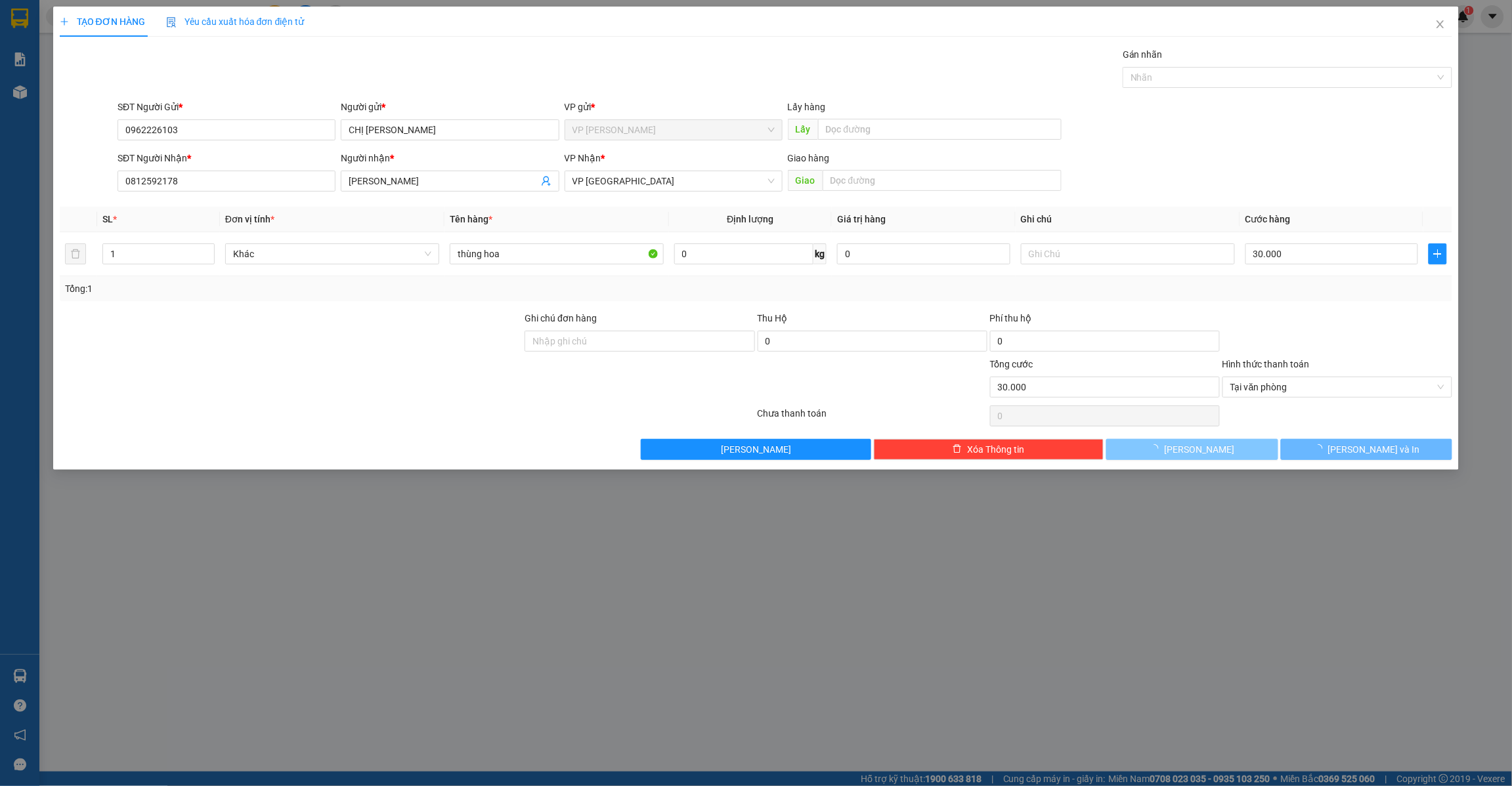
type input "0"
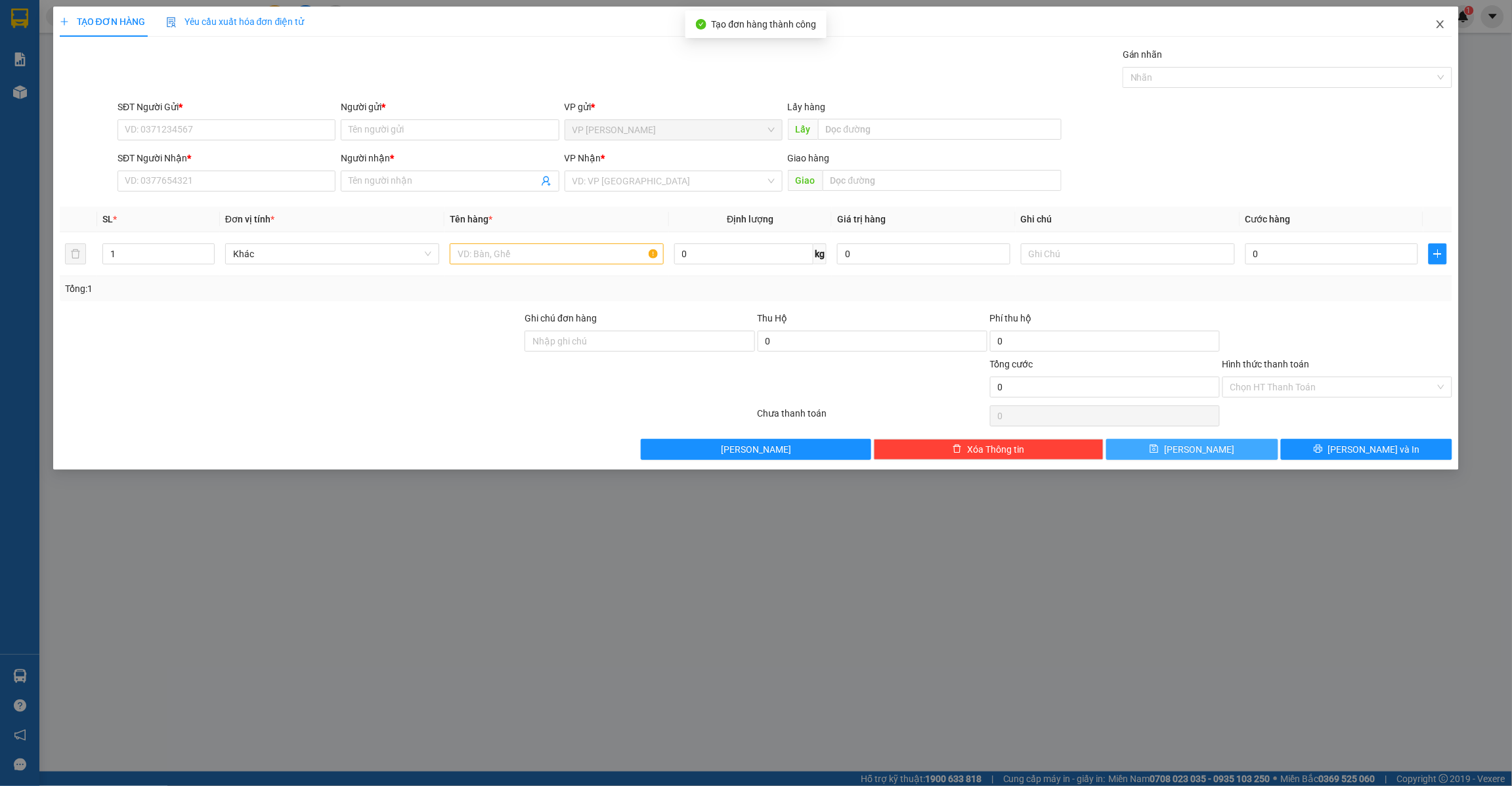
click at [1445, 19] on icon "close" at bounding box center [1440, 24] width 10 height 10
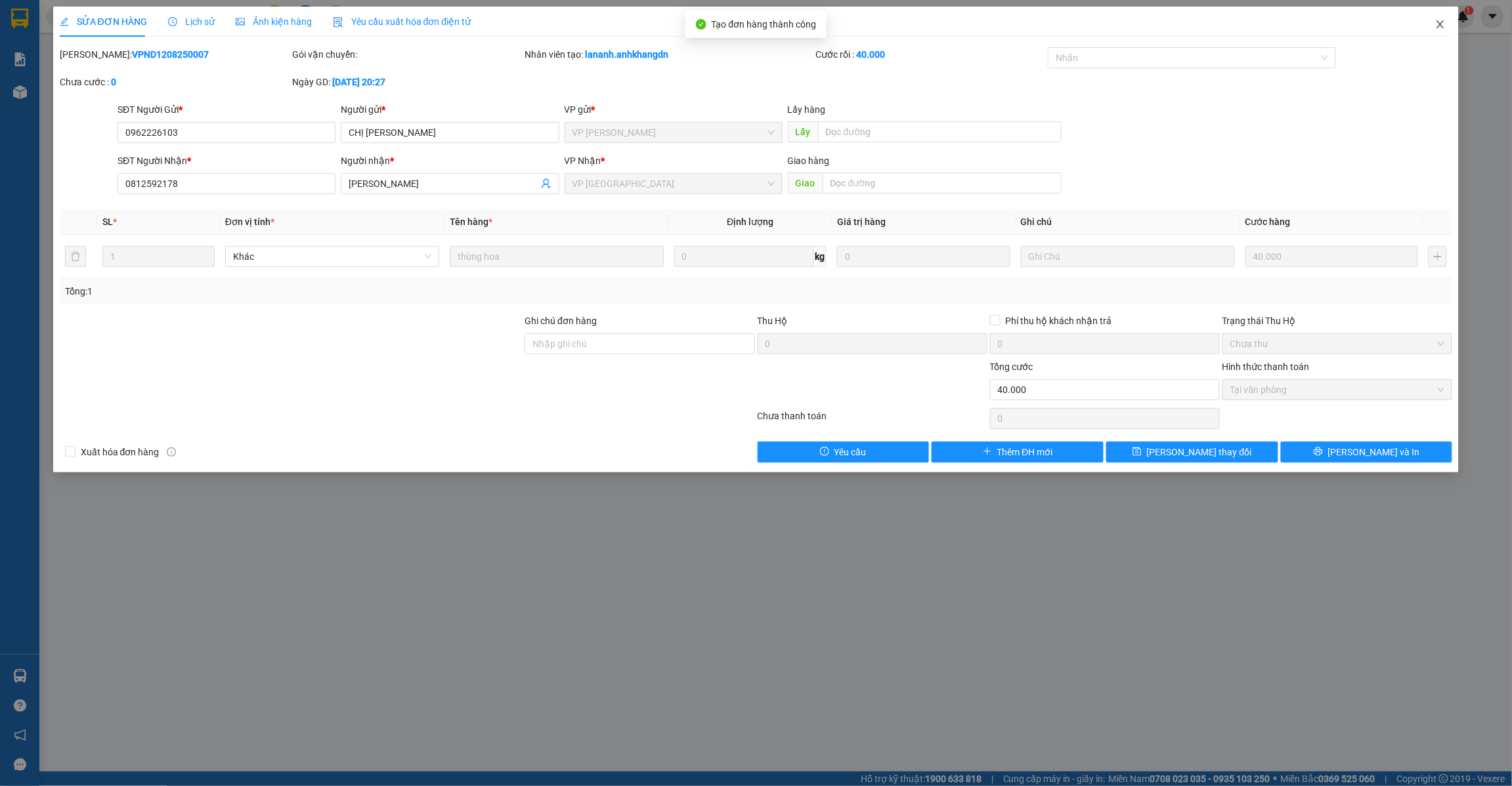
click at [1443, 33] on span "Close" at bounding box center [1440, 25] width 37 height 37
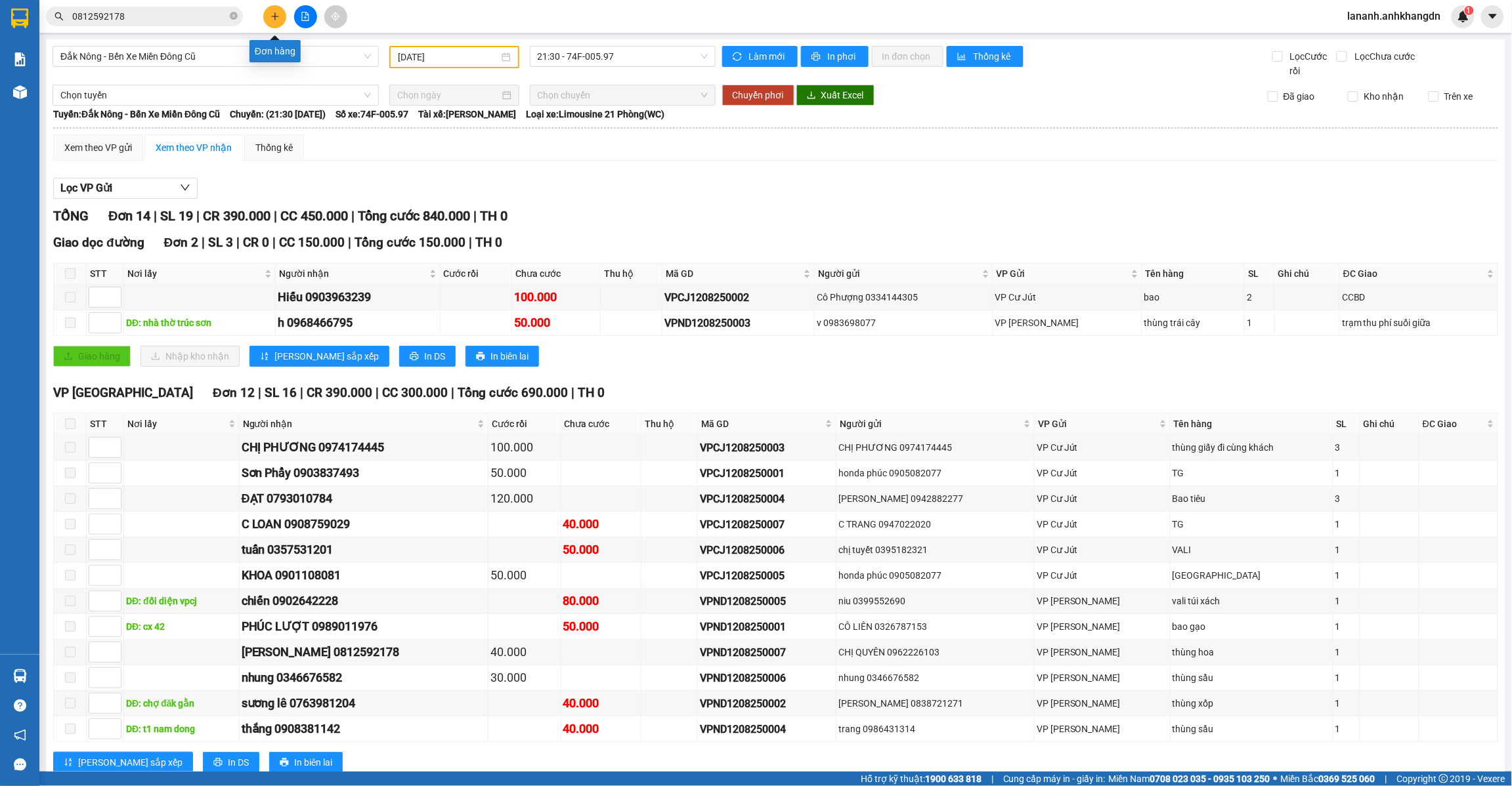
click at [279, 11] on icon "plus" at bounding box center [275, 16] width 9 height 9
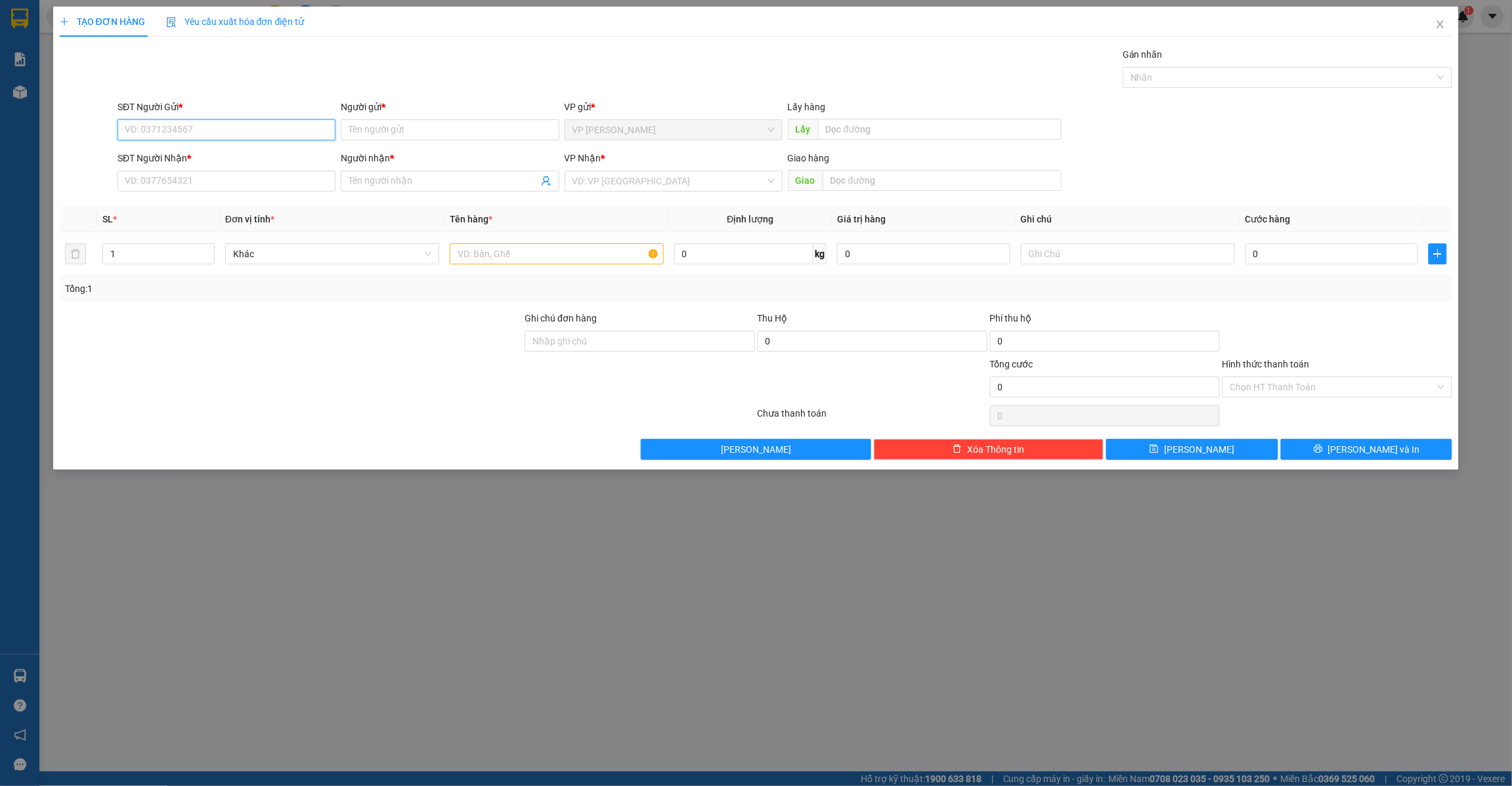
click at [176, 122] on input "SĐT Người Gửi *" at bounding box center [226, 130] width 217 height 21
drag, startPoint x: 123, startPoint y: 128, endPoint x: 200, endPoint y: 140, distance: 77.9
click at [200, 140] on input "0961075079" at bounding box center [226, 130] width 217 height 21
type input "0961075079"
paste input "0961075079"
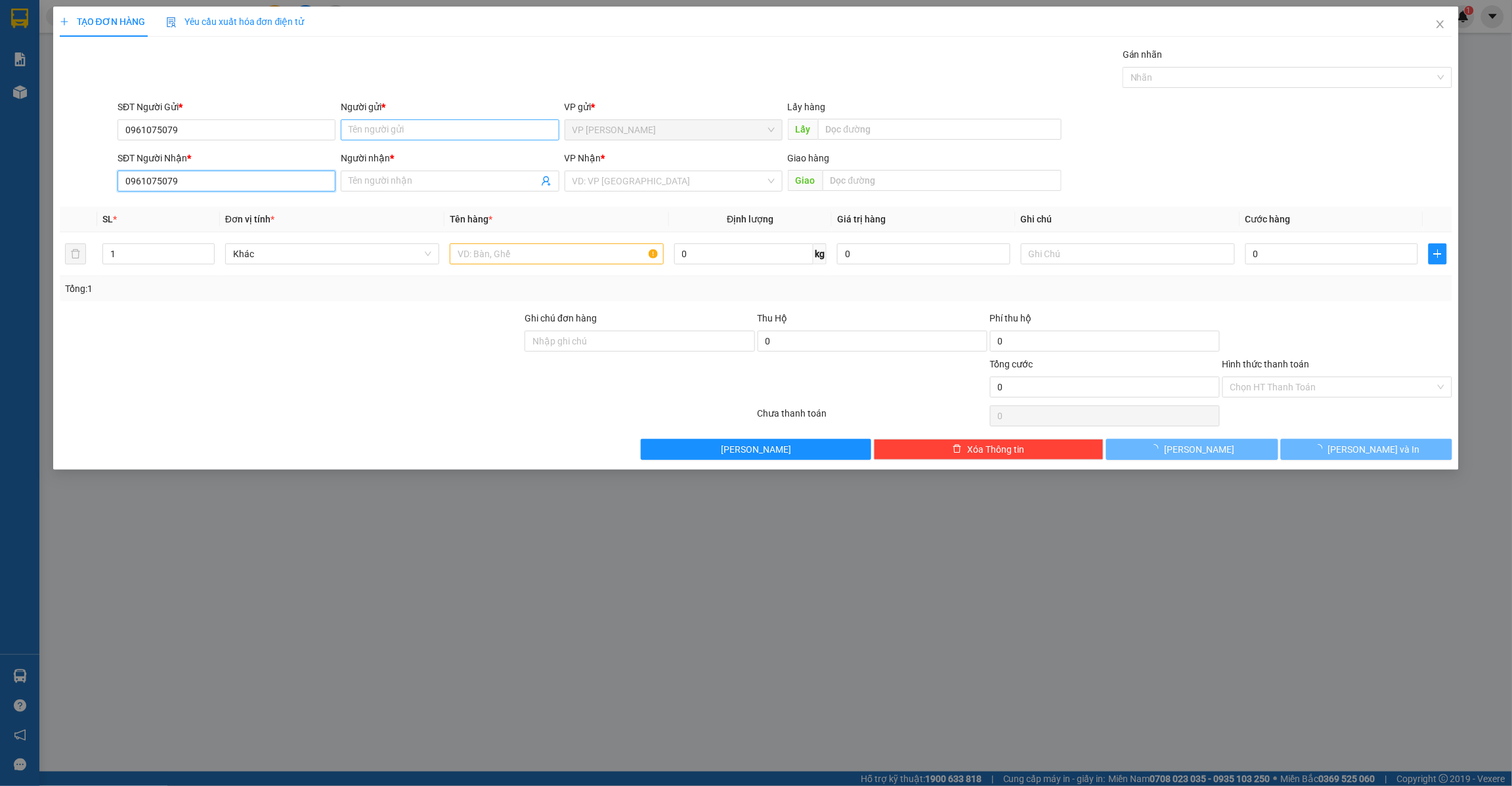
type input "0961075079"
click at [375, 123] on input "Người gửi *" at bounding box center [449, 130] width 217 height 21
click at [448, 136] on input "Người gửi *" at bounding box center [449, 130] width 217 height 21
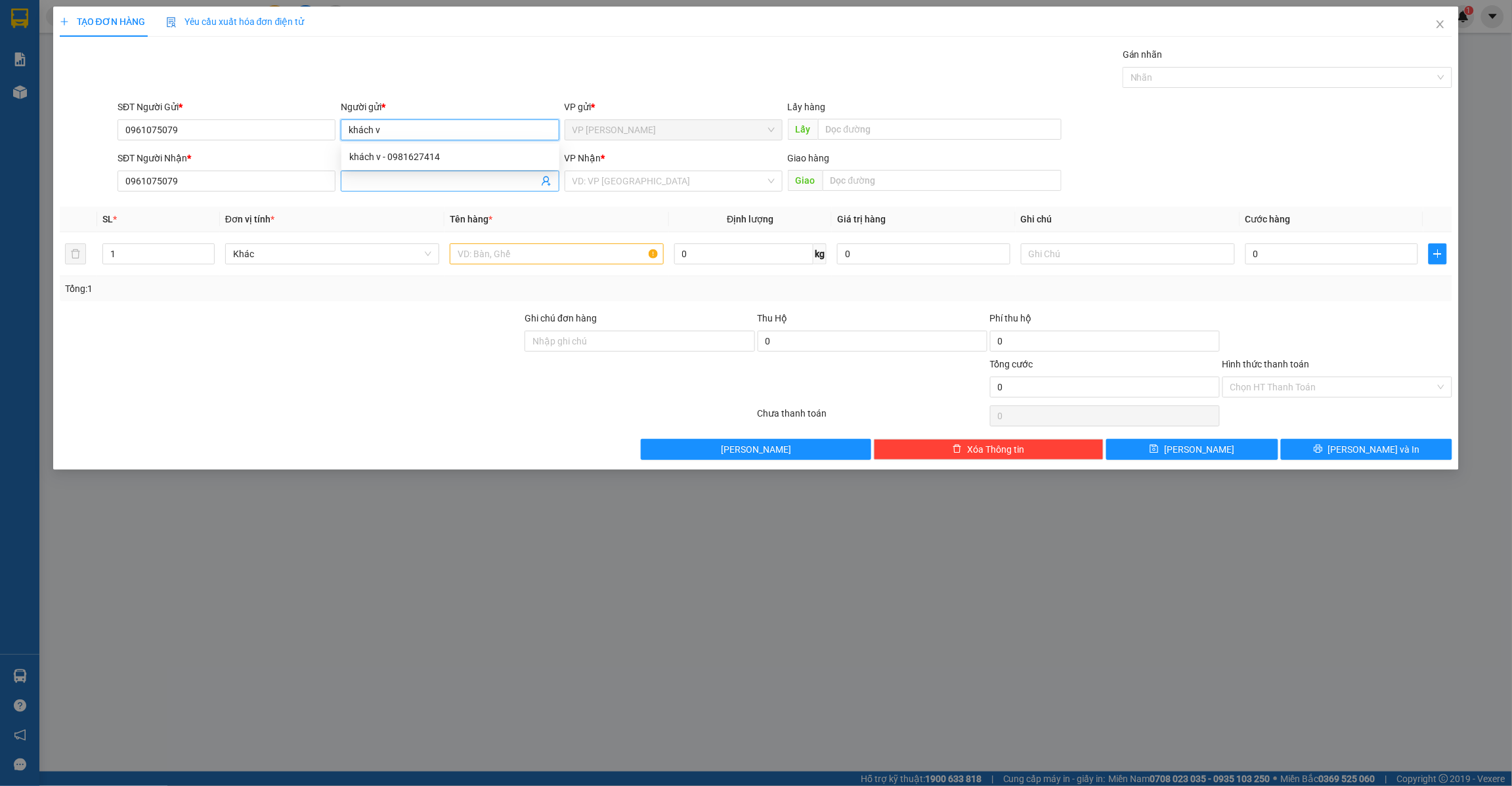
type input "khách v"
click at [518, 181] on input "Người nhận *" at bounding box center [443, 180] width 189 height 14
type input "khách v"
click at [677, 186] on input "search" at bounding box center [669, 180] width 193 height 20
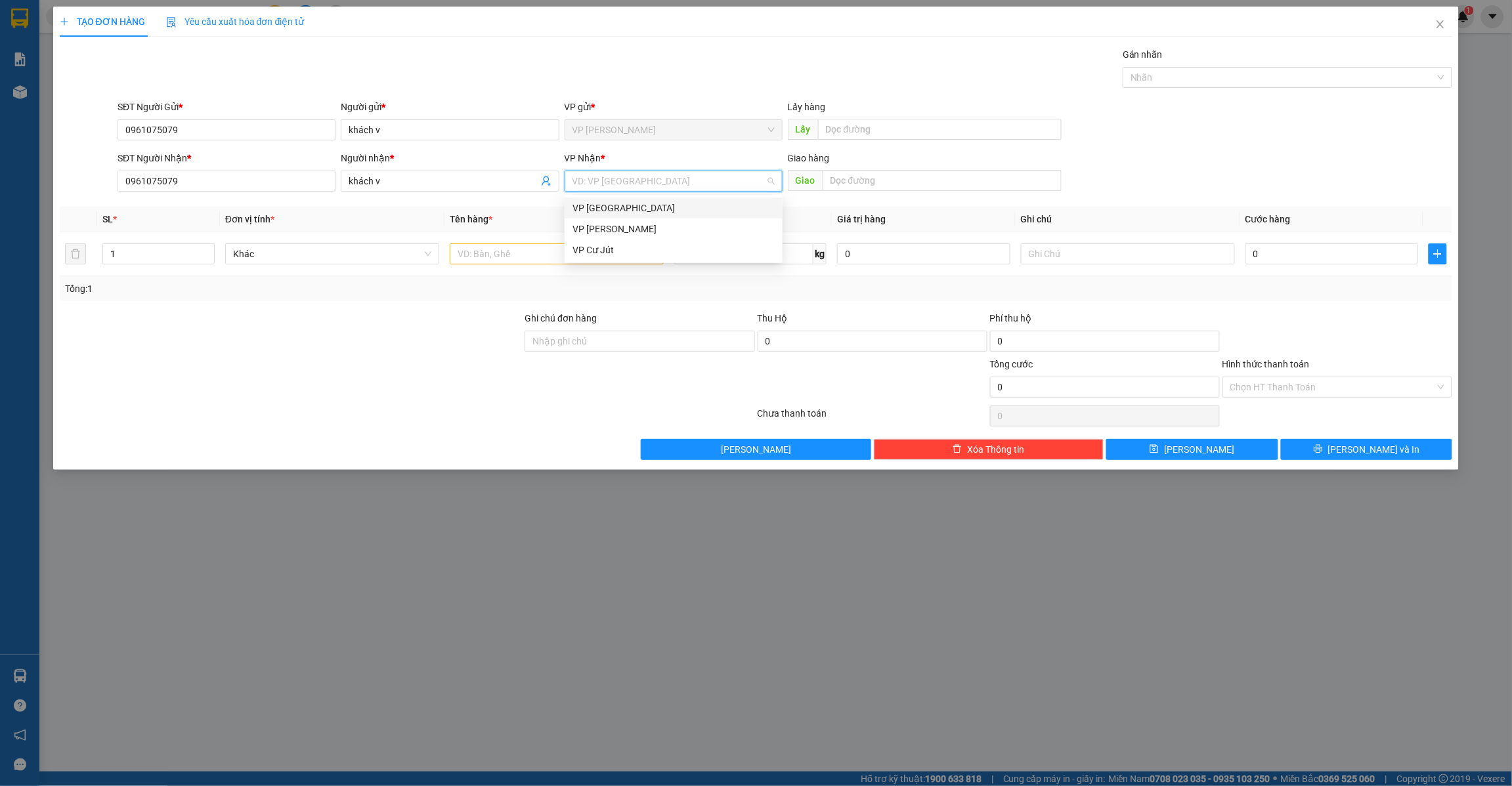
drag, startPoint x: 654, startPoint y: 214, endPoint x: 662, endPoint y: 201, distance: 15.3
click at [654, 212] on div "VP [GEOGRAPHIC_DATA]" at bounding box center [673, 207] width 202 height 14
click at [906, 120] on input "text" at bounding box center [939, 129] width 243 height 21
type input "d"
type input "đ"
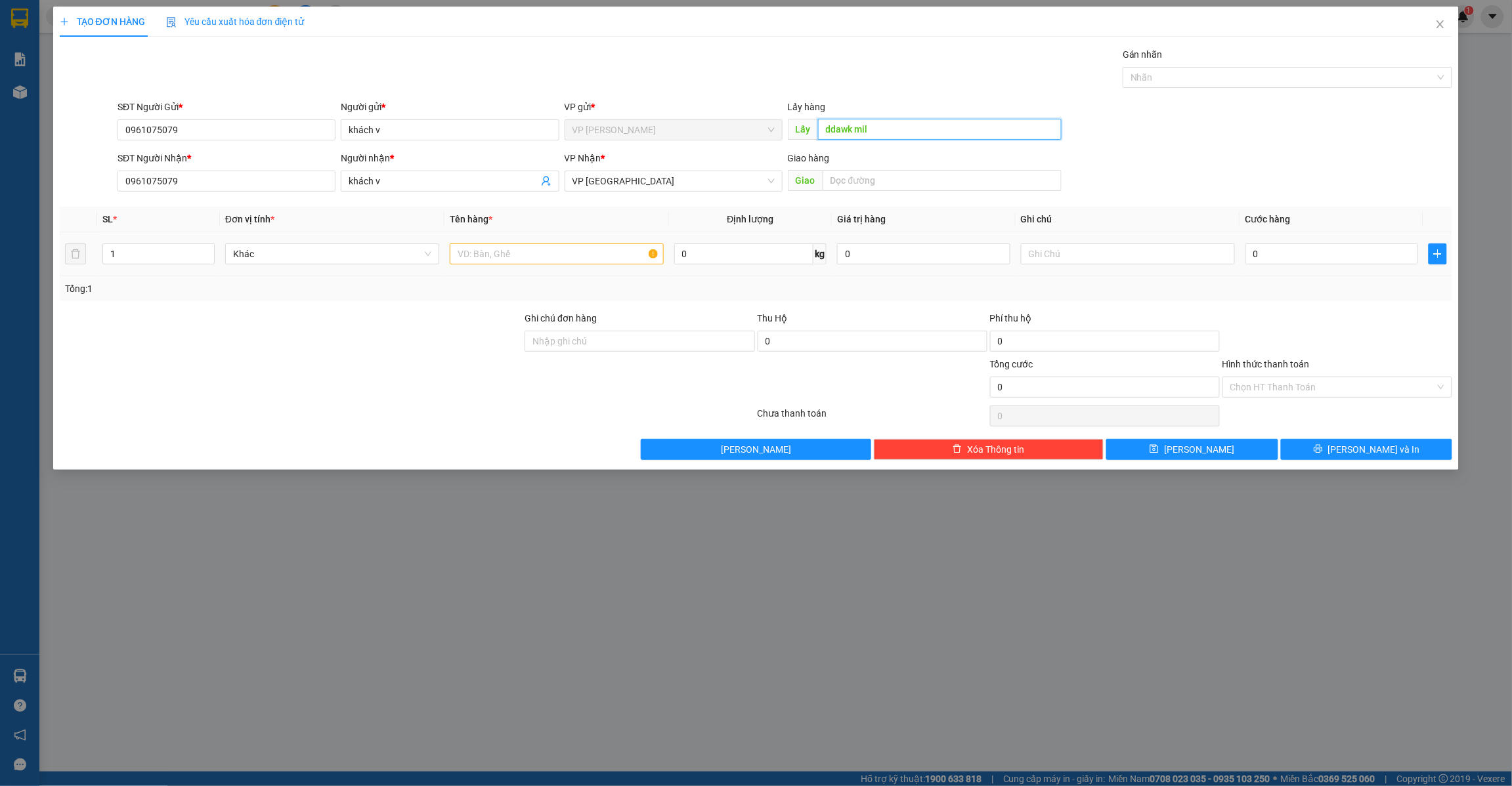
type input "ddawk mil"
click at [521, 253] on input "text" at bounding box center [556, 253] width 214 height 21
type input "thùng bơ"
click at [1276, 263] on input "0" at bounding box center [1332, 253] width 173 height 21
type input "6"
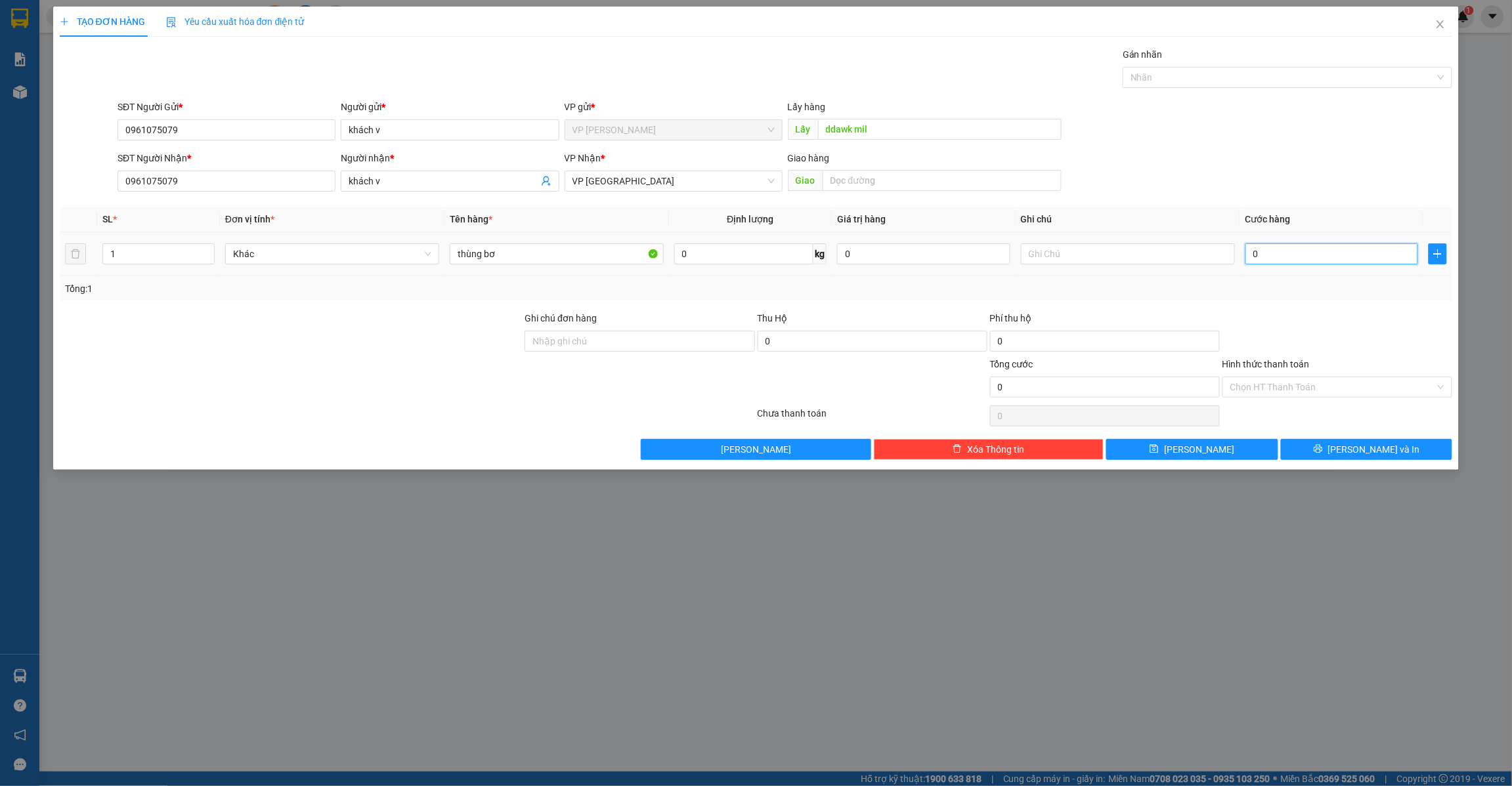
type input "6"
type input "60"
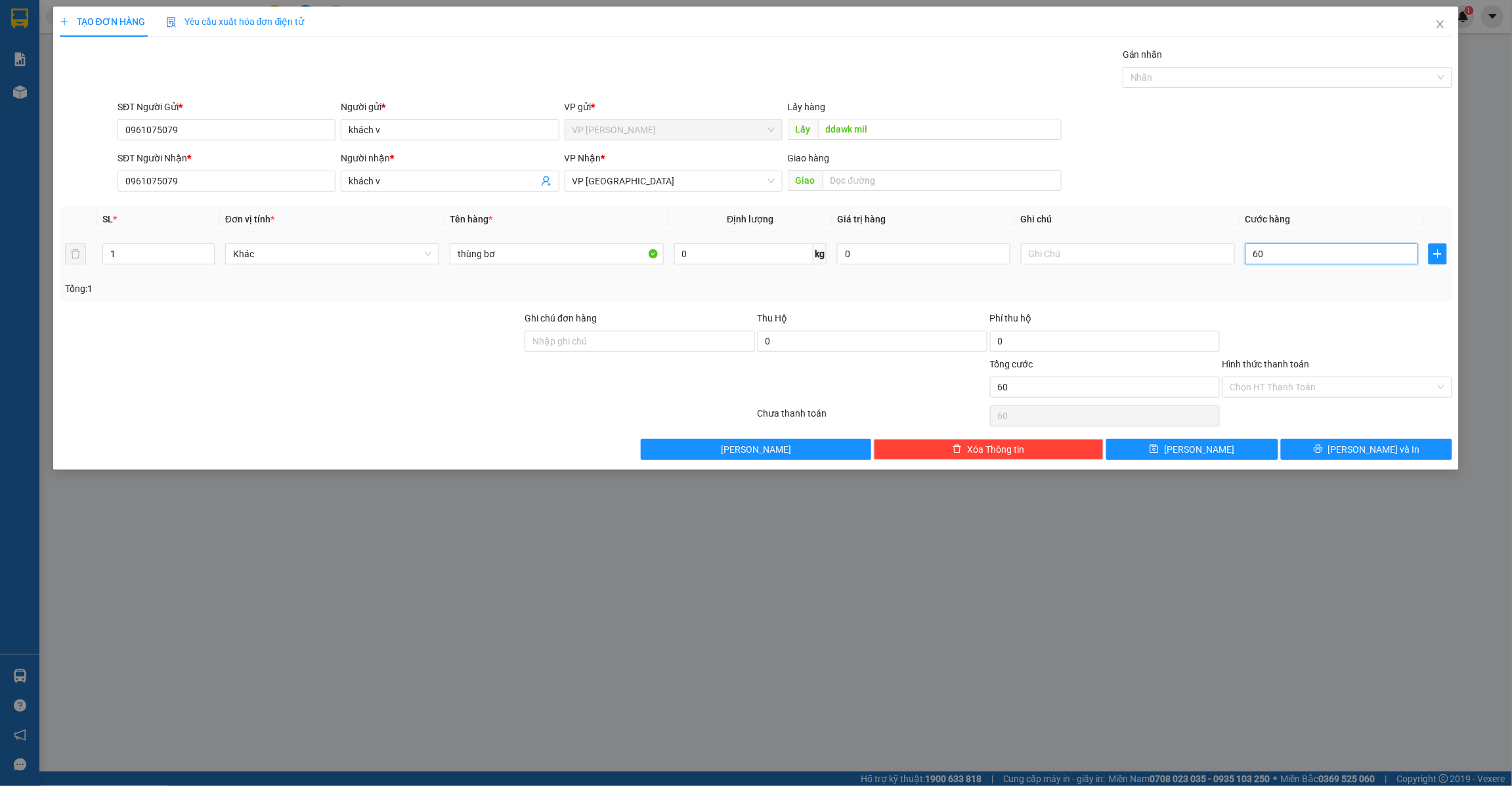
type input "600"
type input "6.000"
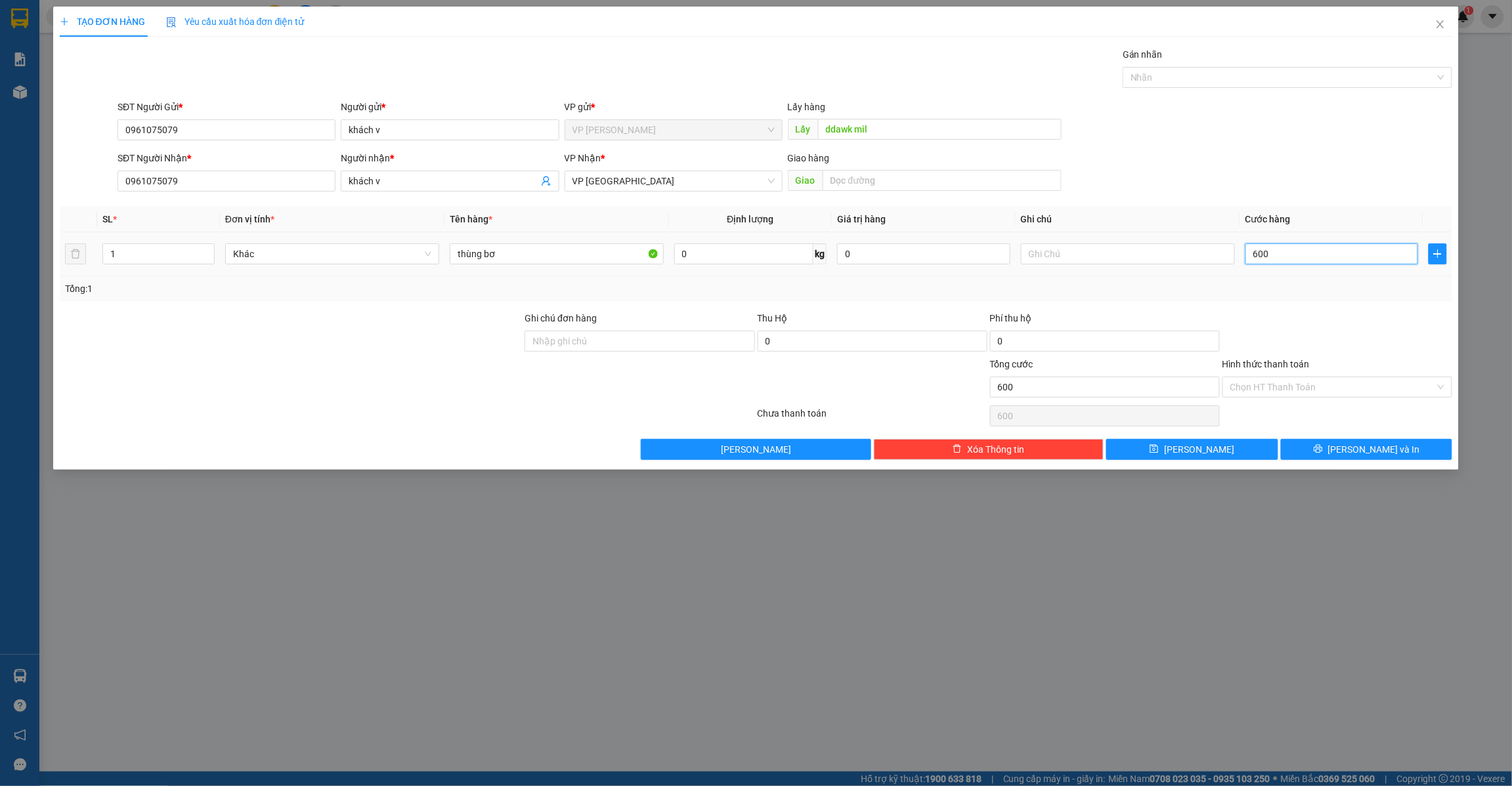
type input "6.000"
type input "60.000"
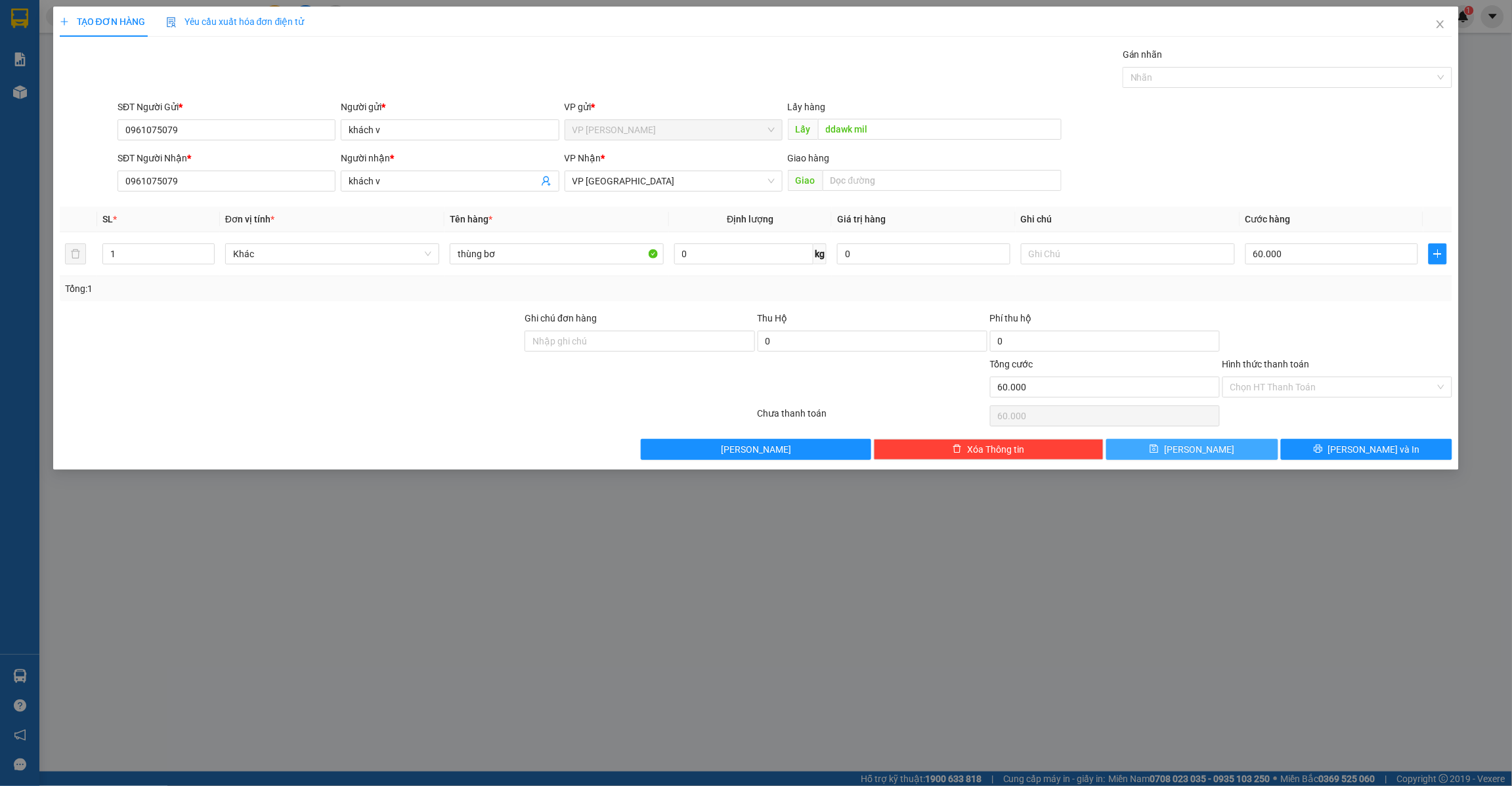
click at [1231, 448] on button "[PERSON_NAME]" at bounding box center [1192, 449] width 172 height 21
type input "0"
click at [1442, 29] on icon "close" at bounding box center [1440, 24] width 10 height 10
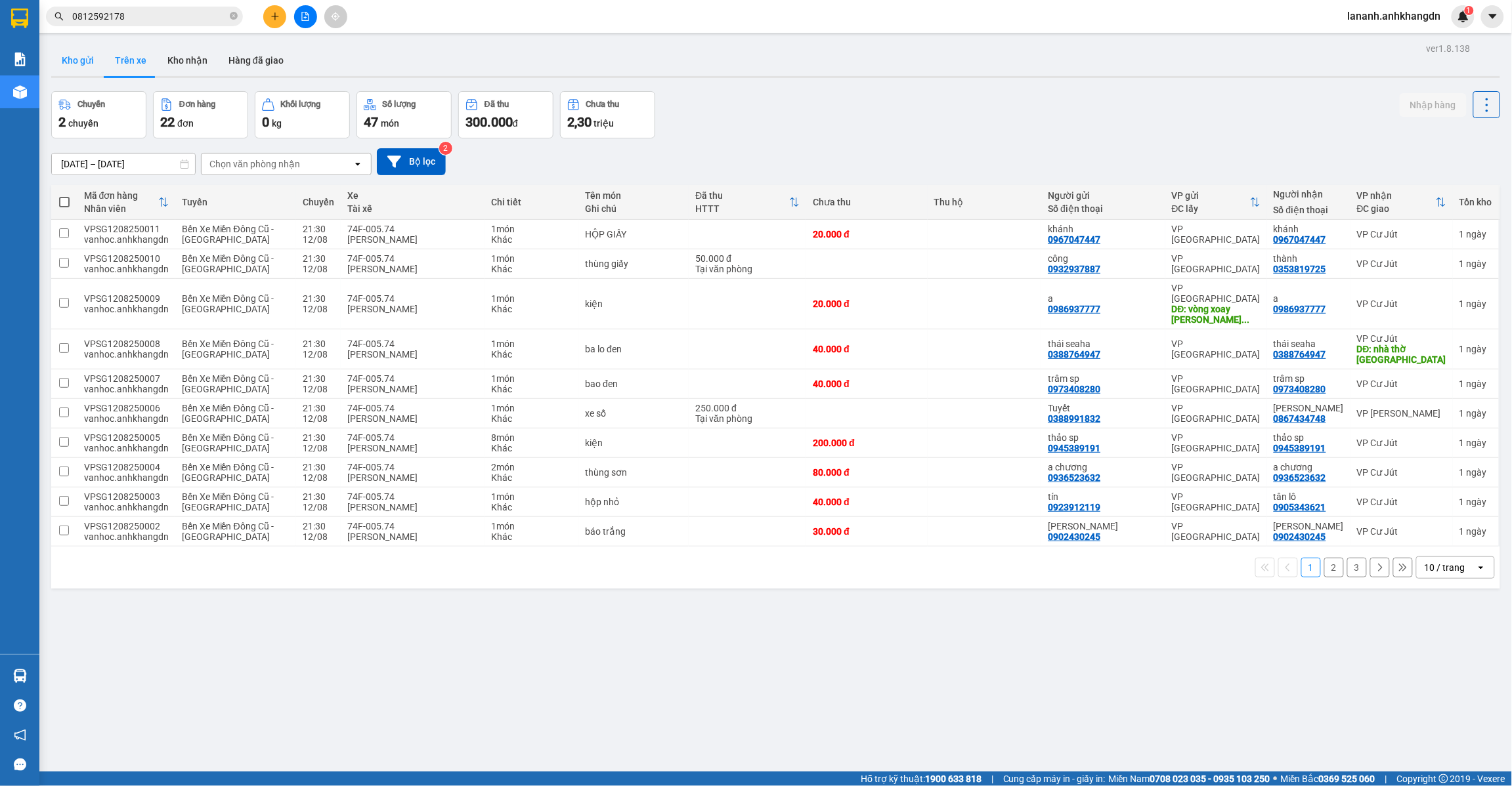
click at [84, 69] on button "Kho gửi" at bounding box center [78, 60] width 53 height 31
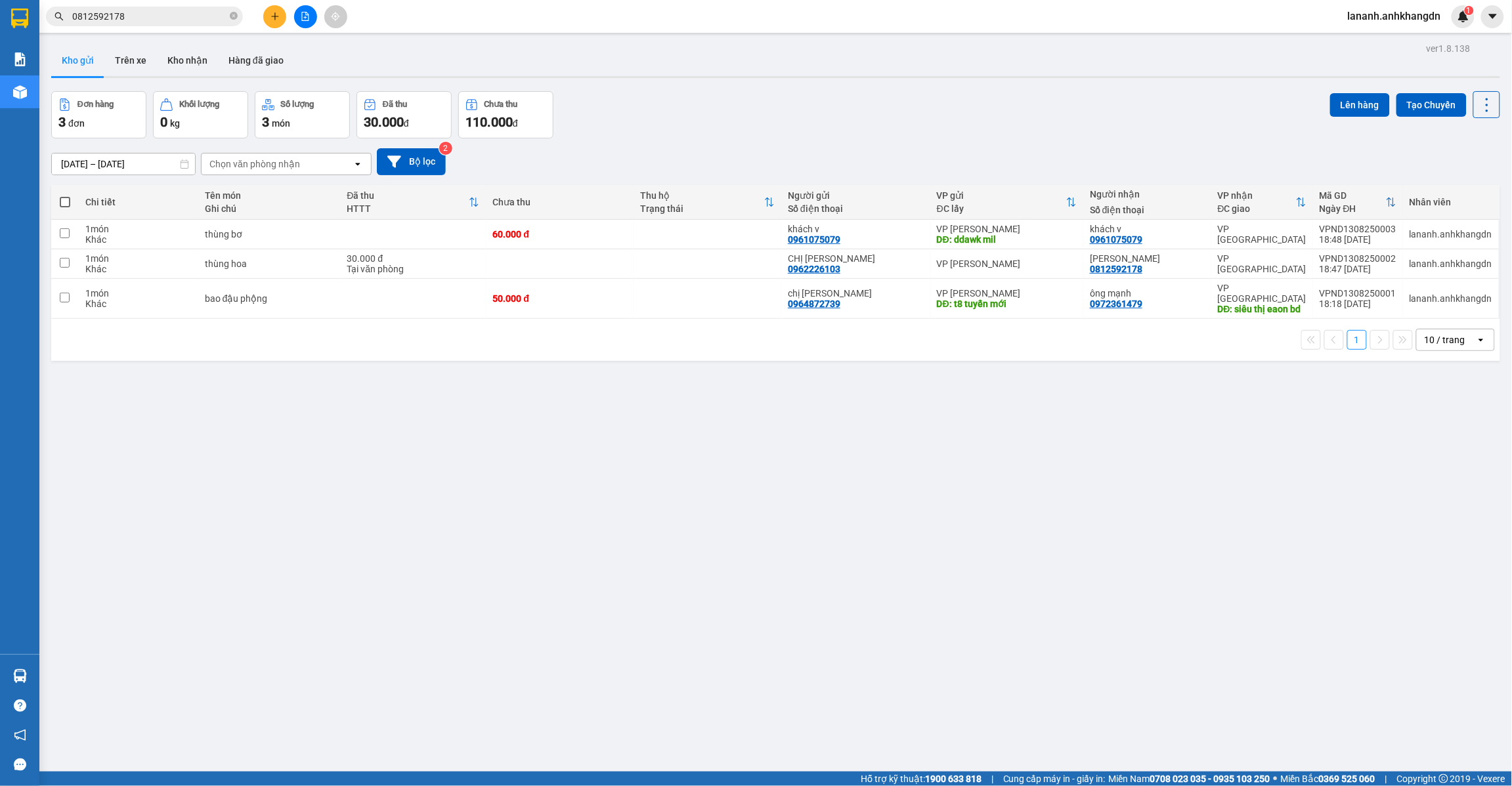
click at [61, 196] on span at bounding box center [65, 201] width 10 height 10
click at [65, 196] on input "checkbox" at bounding box center [65, 196] width 0 height 0
checkbox input "true"
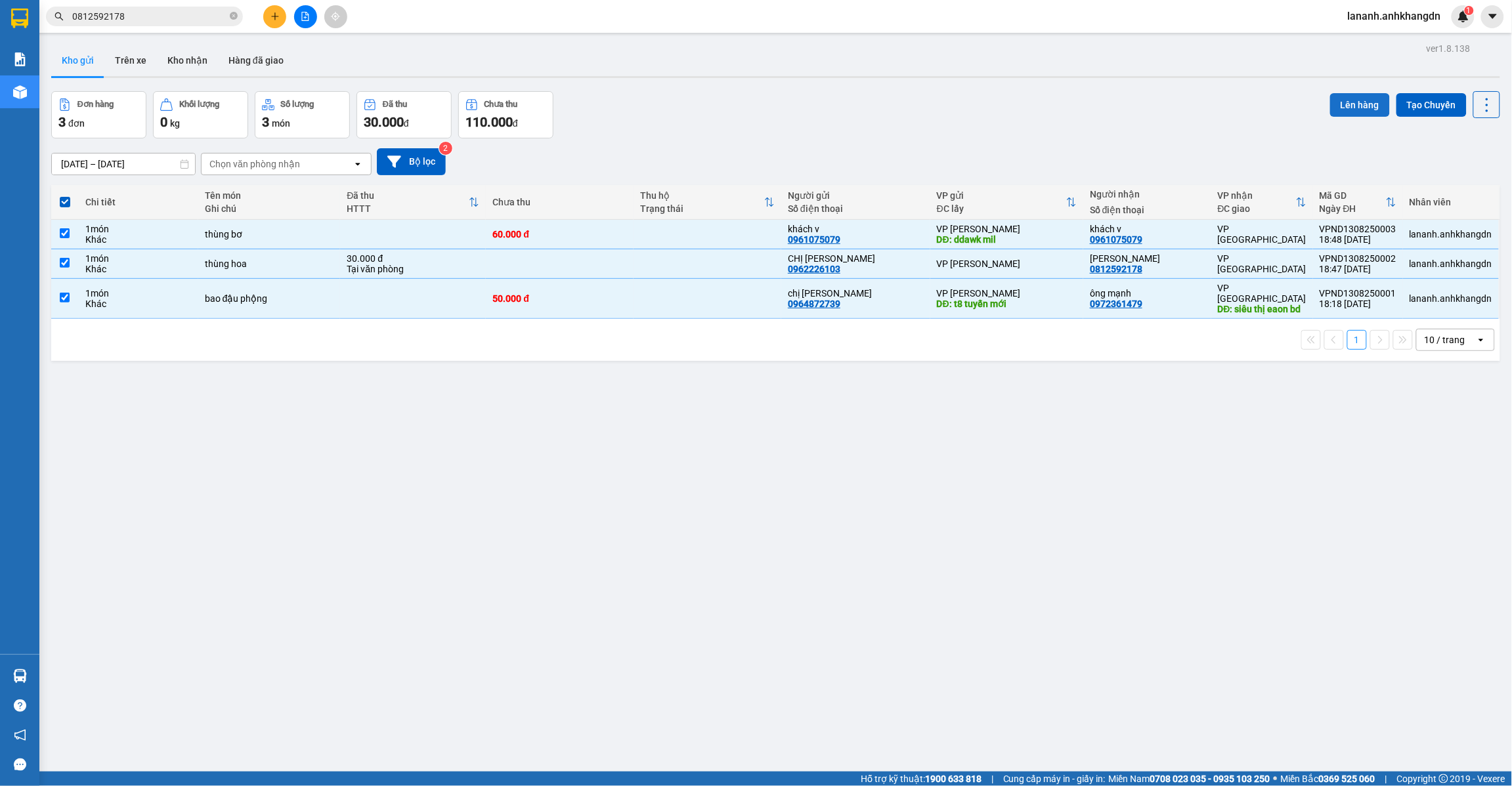
click at [1362, 99] on button "Lên hàng" at bounding box center [1359, 104] width 60 height 24
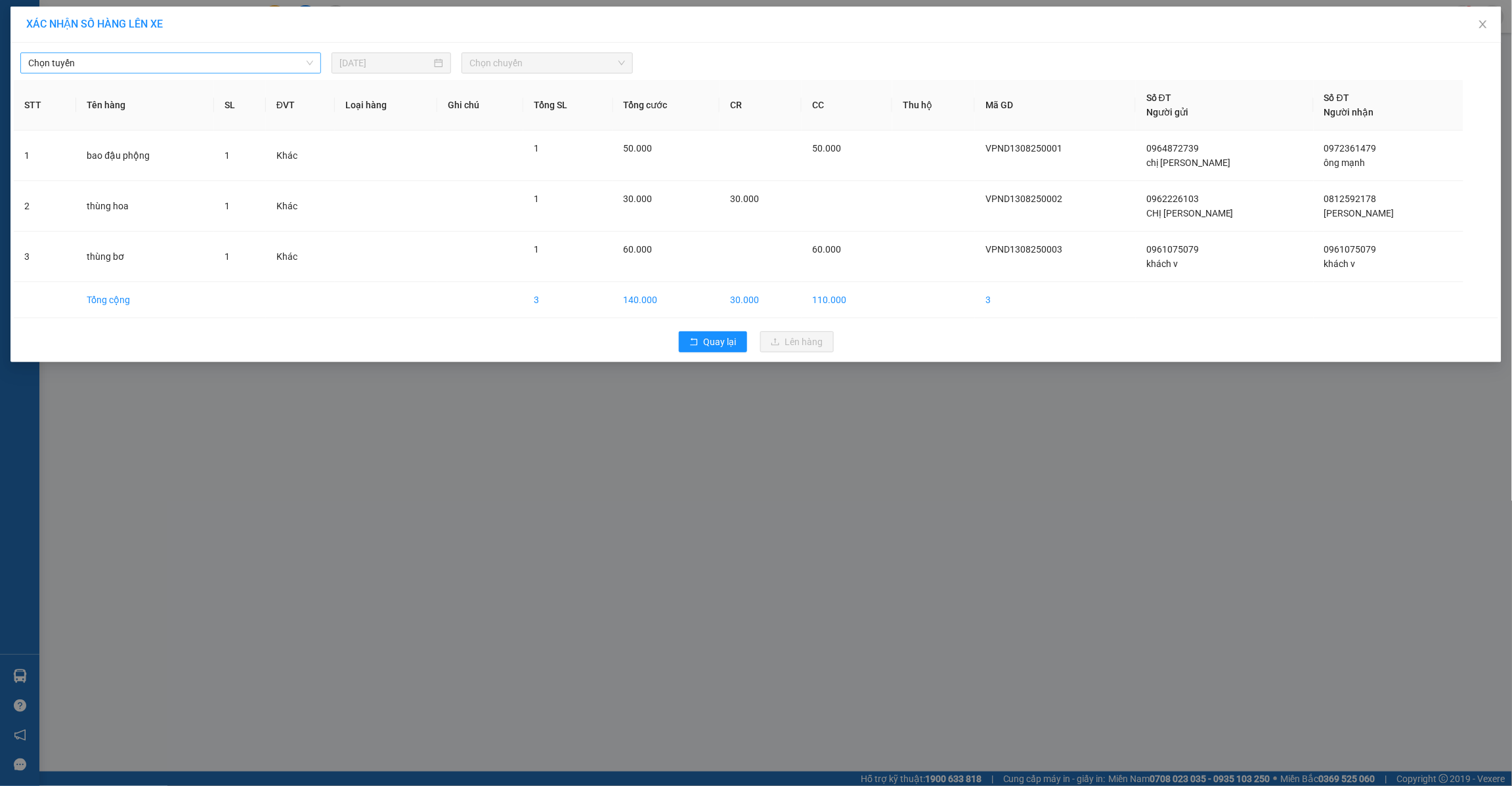
click at [124, 60] on span "Chọn tuyến" at bounding box center [171, 63] width 285 height 20
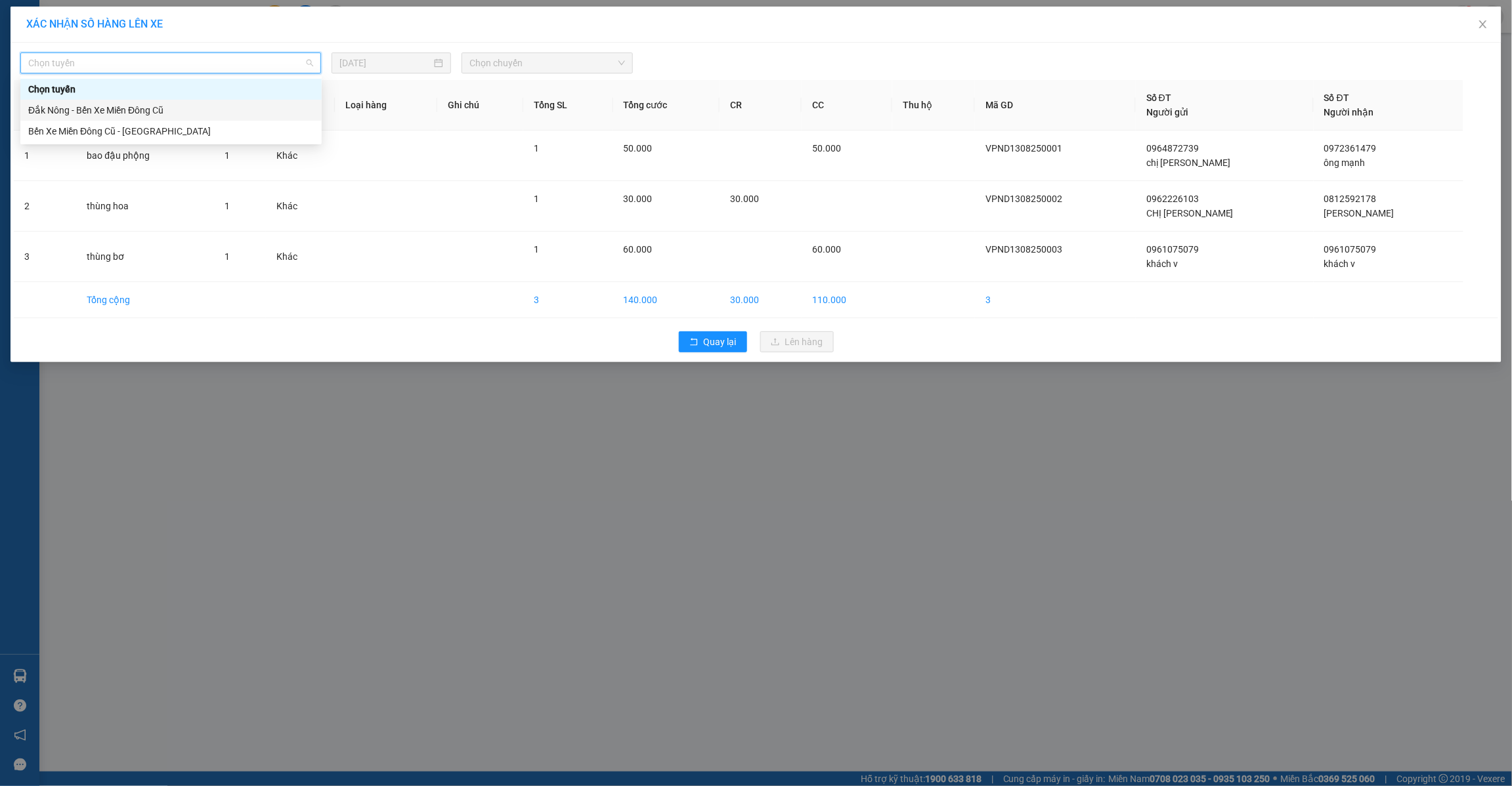
click at [125, 112] on div "Đắk Nông - Bến Xe Miền Đông Cũ" at bounding box center [171, 110] width 286 height 14
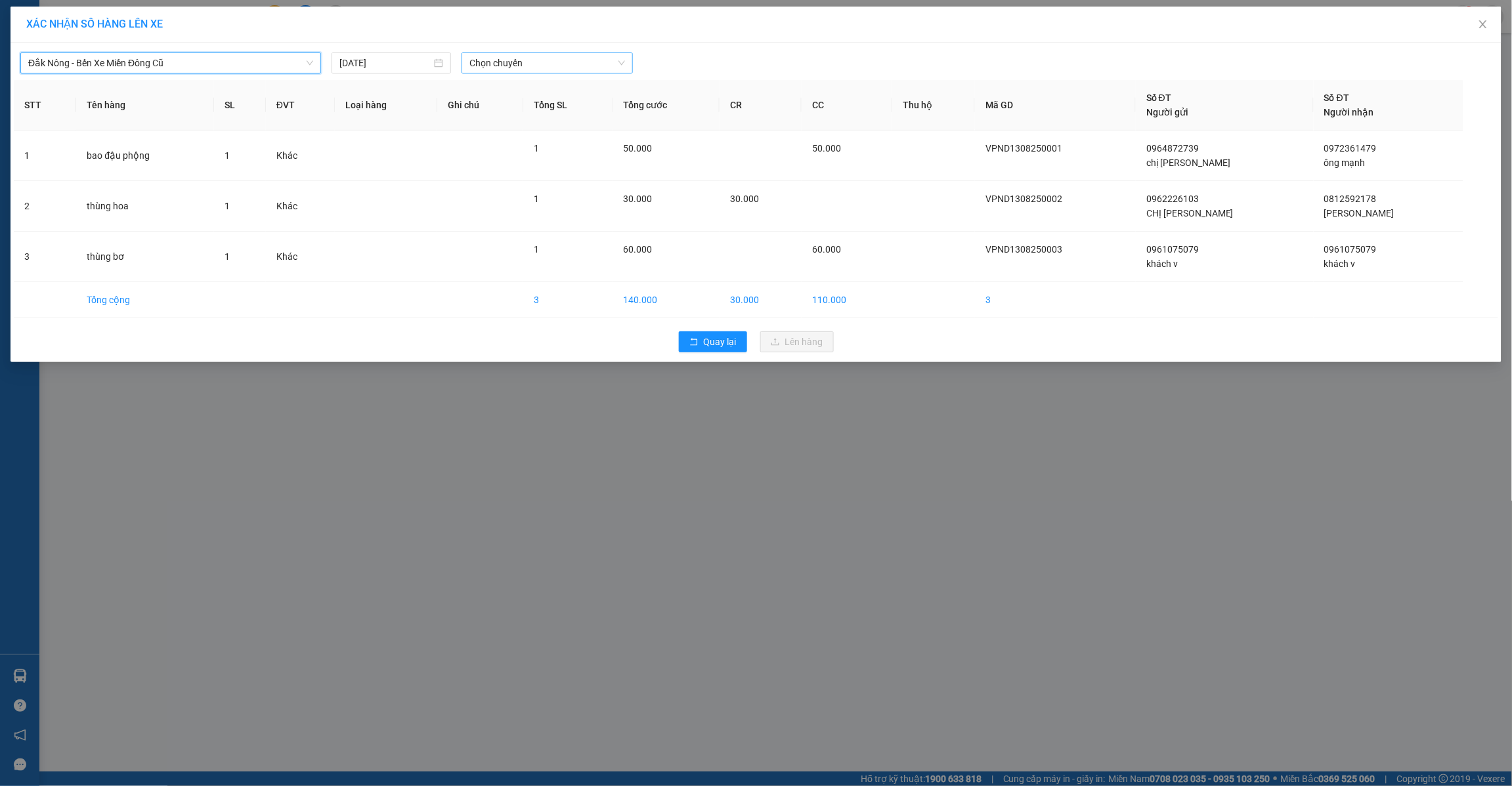
click at [494, 63] on span "Chọn chuyến" at bounding box center [547, 63] width 156 height 20
click at [503, 131] on div "21:30" at bounding box center [520, 131] width 103 height 14
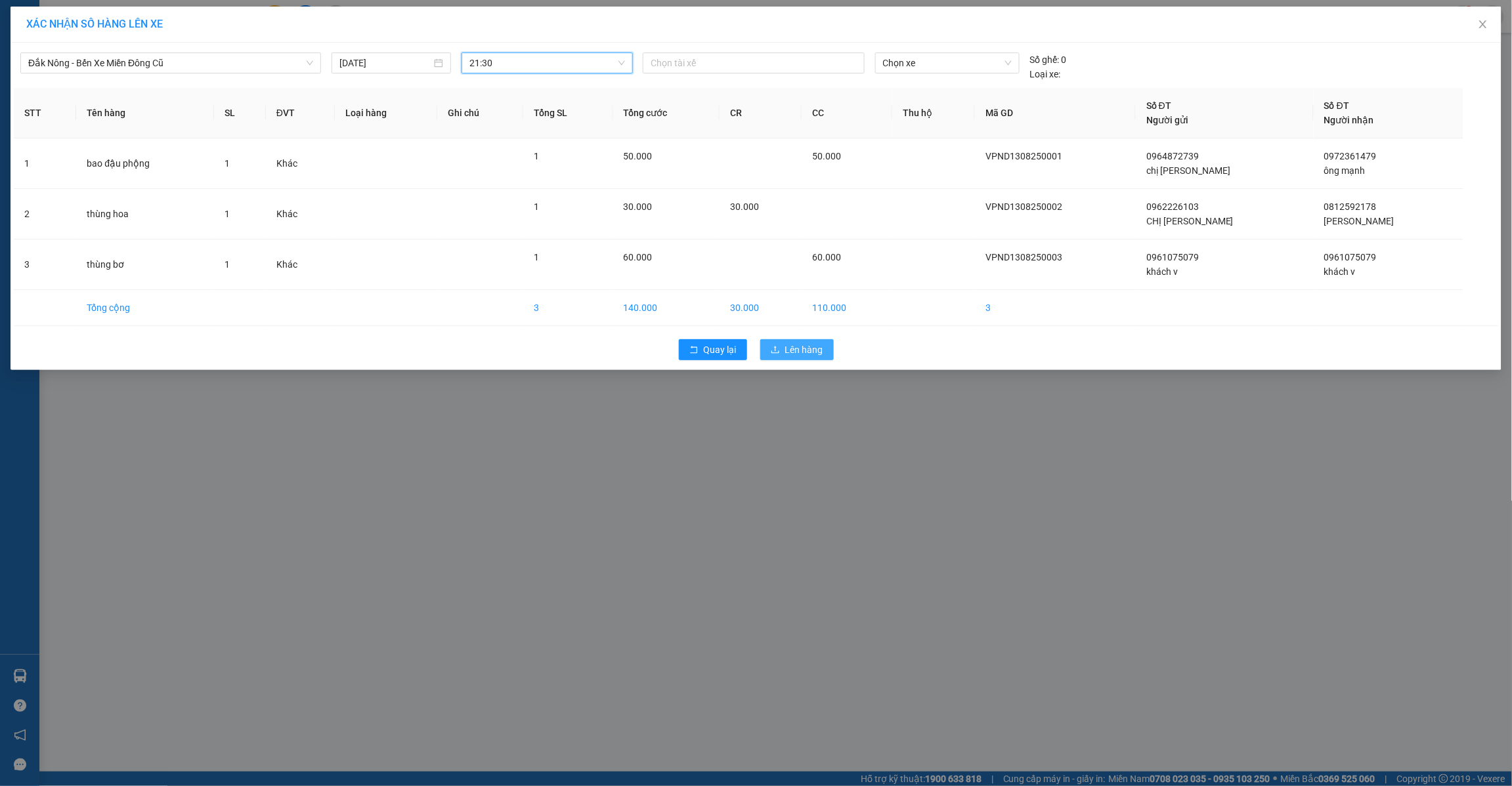
click at [789, 346] on span "Lên hàng" at bounding box center [804, 349] width 38 height 14
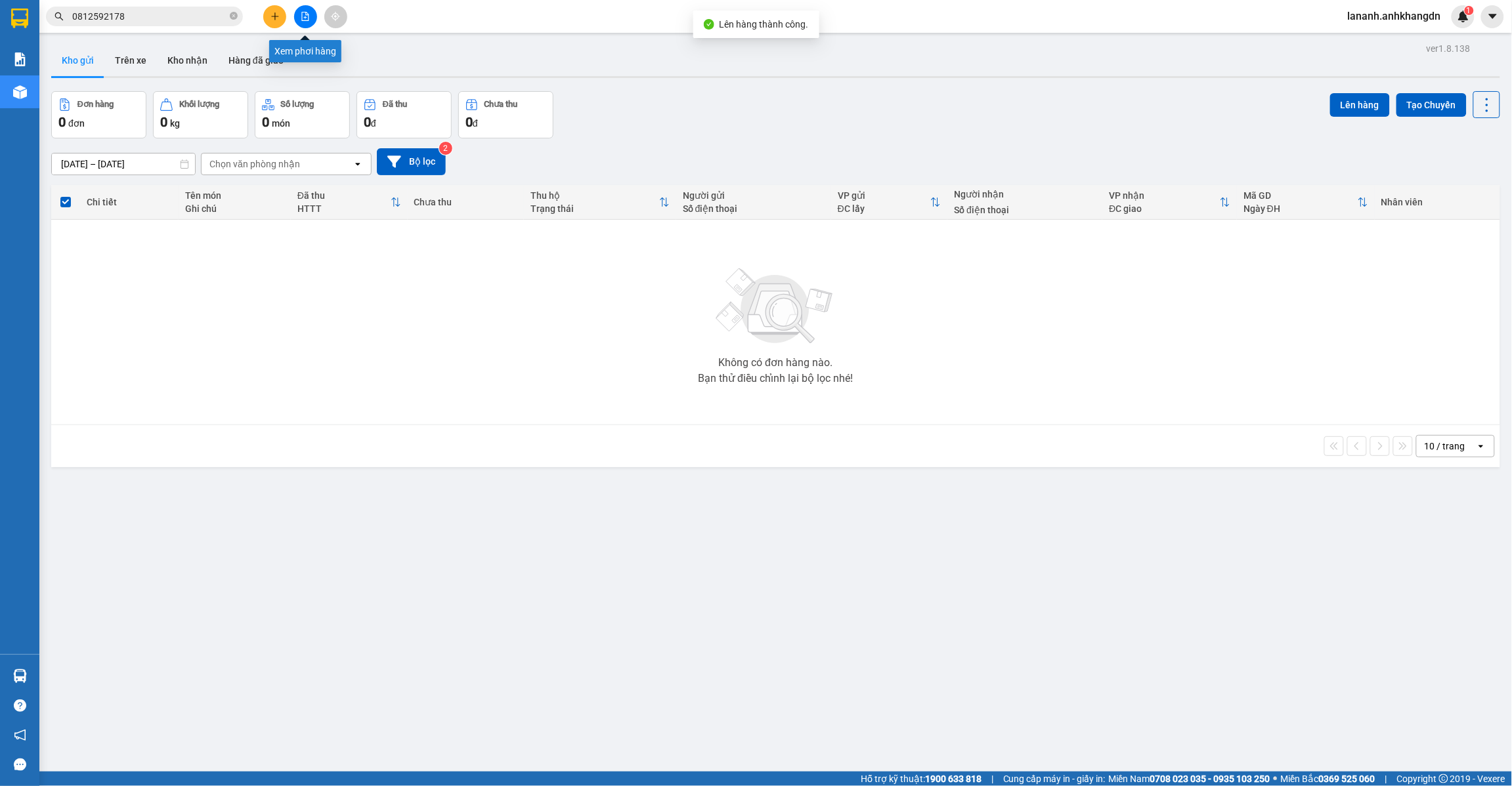
click at [295, 20] on button at bounding box center [306, 17] width 23 height 23
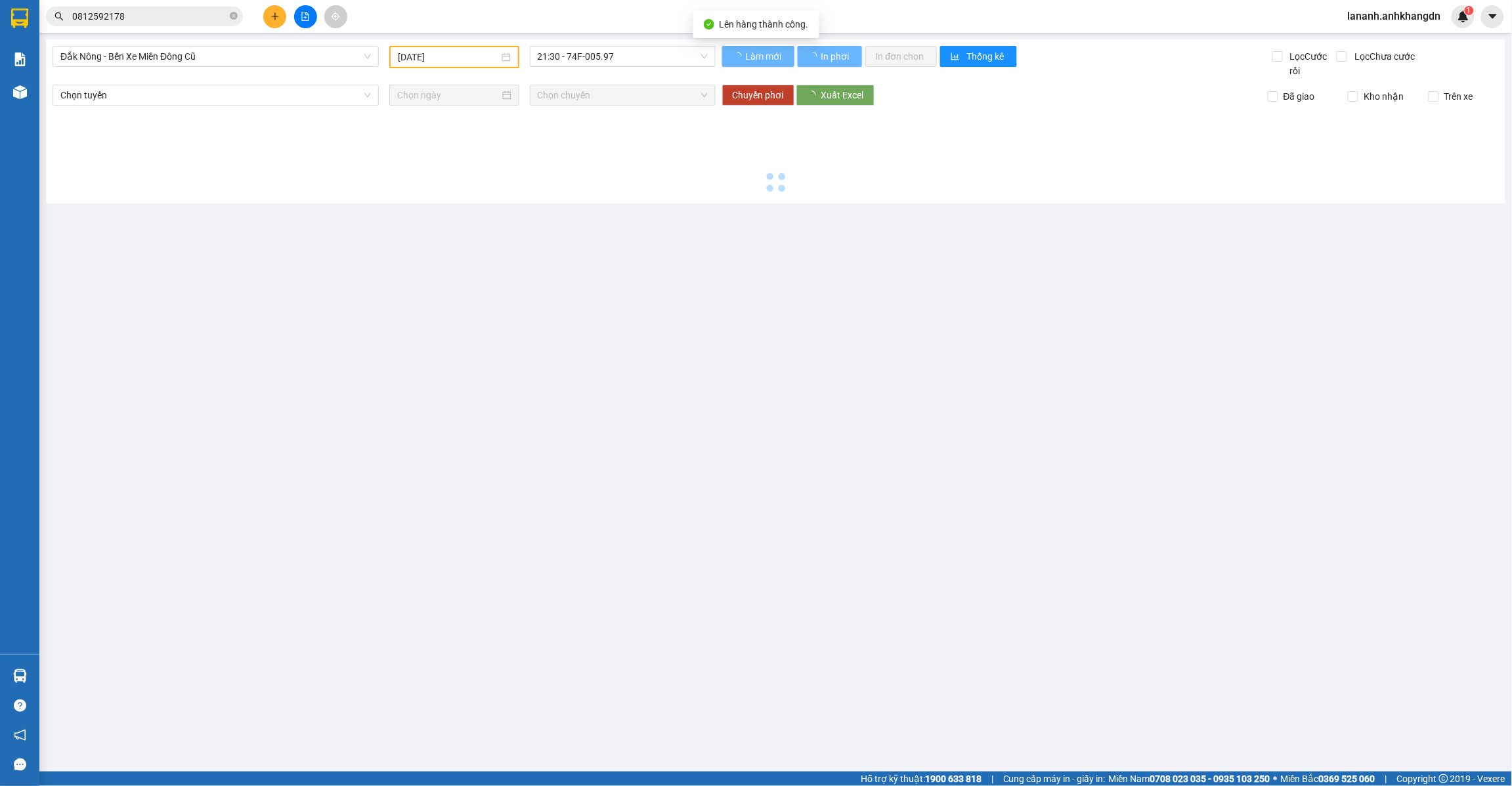
type input "[DATE]"
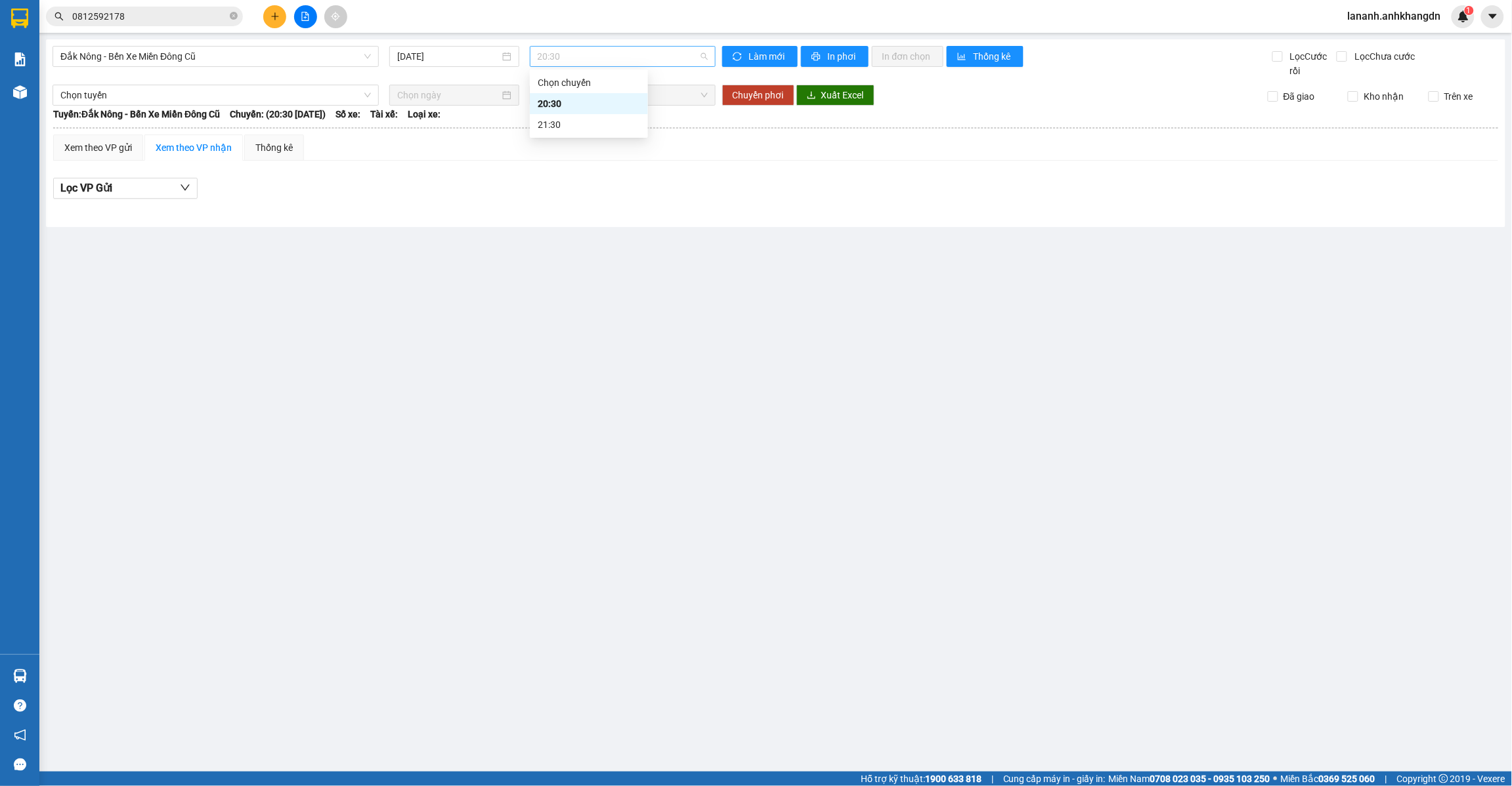
click at [608, 63] on span "20:30" at bounding box center [622, 56] width 170 height 20
click at [621, 128] on div "21:30" at bounding box center [589, 124] width 103 height 14
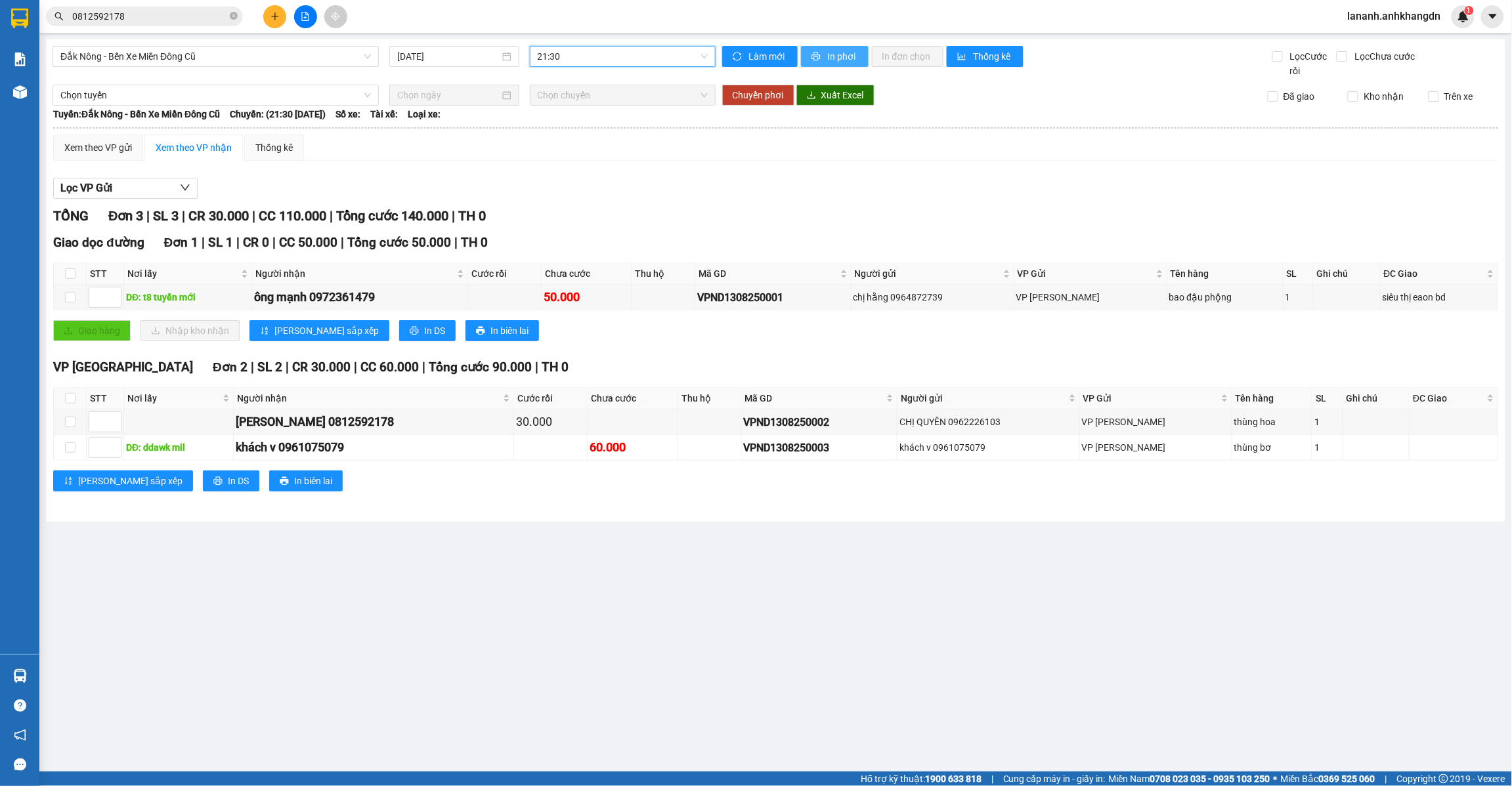
click at [841, 60] on span "In phơi" at bounding box center [843, 56] width 30 height 14
click at [274, 17] on icon "plus" at bounding box center [275, 16] width 9 height 9
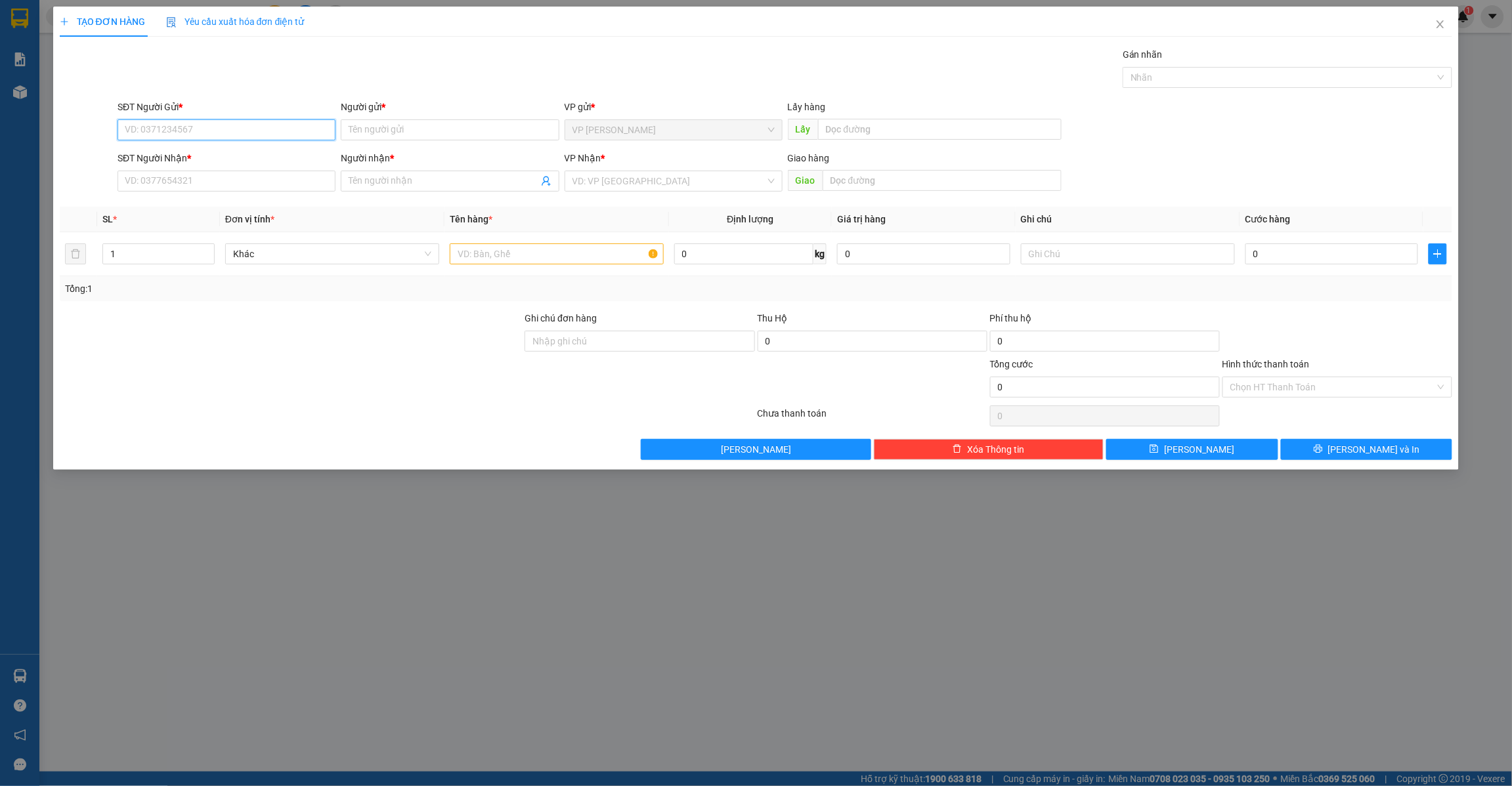
click at [235, 128] on input "SĐT Người Gửi *" at bounding box center [226, 130] width 217 height 21
click at [490, 128] on input "Người gửi *" at bounding box center [449, 130] width 217 height 21
type input "anh đệ"
click at [444, 152] on div "ANH ĐỆ - 0828203637" at bounding box center [450, 157] width 202 height 14
type input "0828203637"
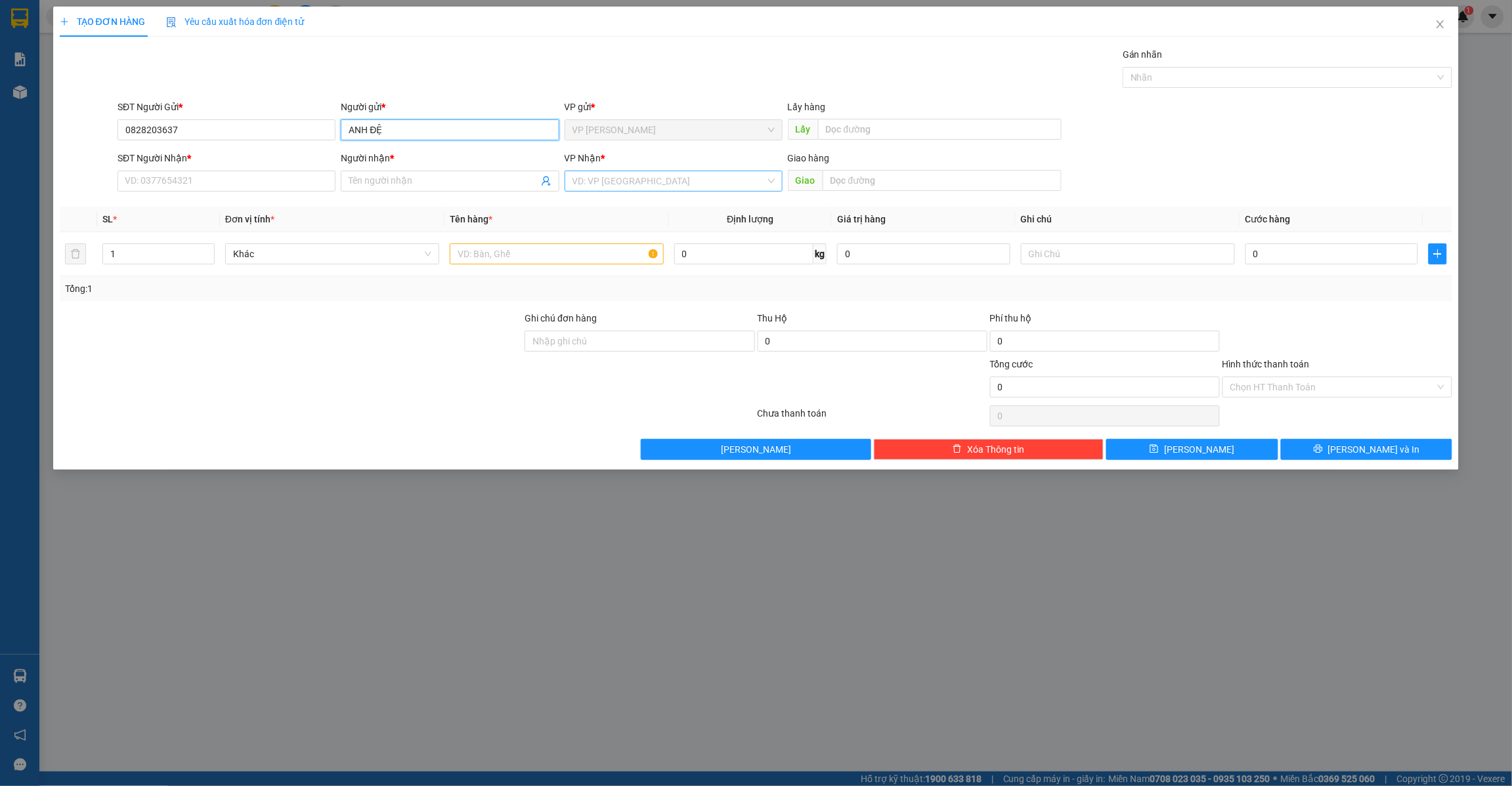
type input "ANH ĐỆ"
click at [712, 191] on input "search" at bounding box center [669, 180] width 193 height 20
click at [633, 204] on div "VP [GEOGRAPHIC_DATA]" at bounding box center [673, 207] width 202 height 14
click at [543, 260] on input "text" at bounding box center [556, 253] width 214 height 21
type input "thùng ổi"
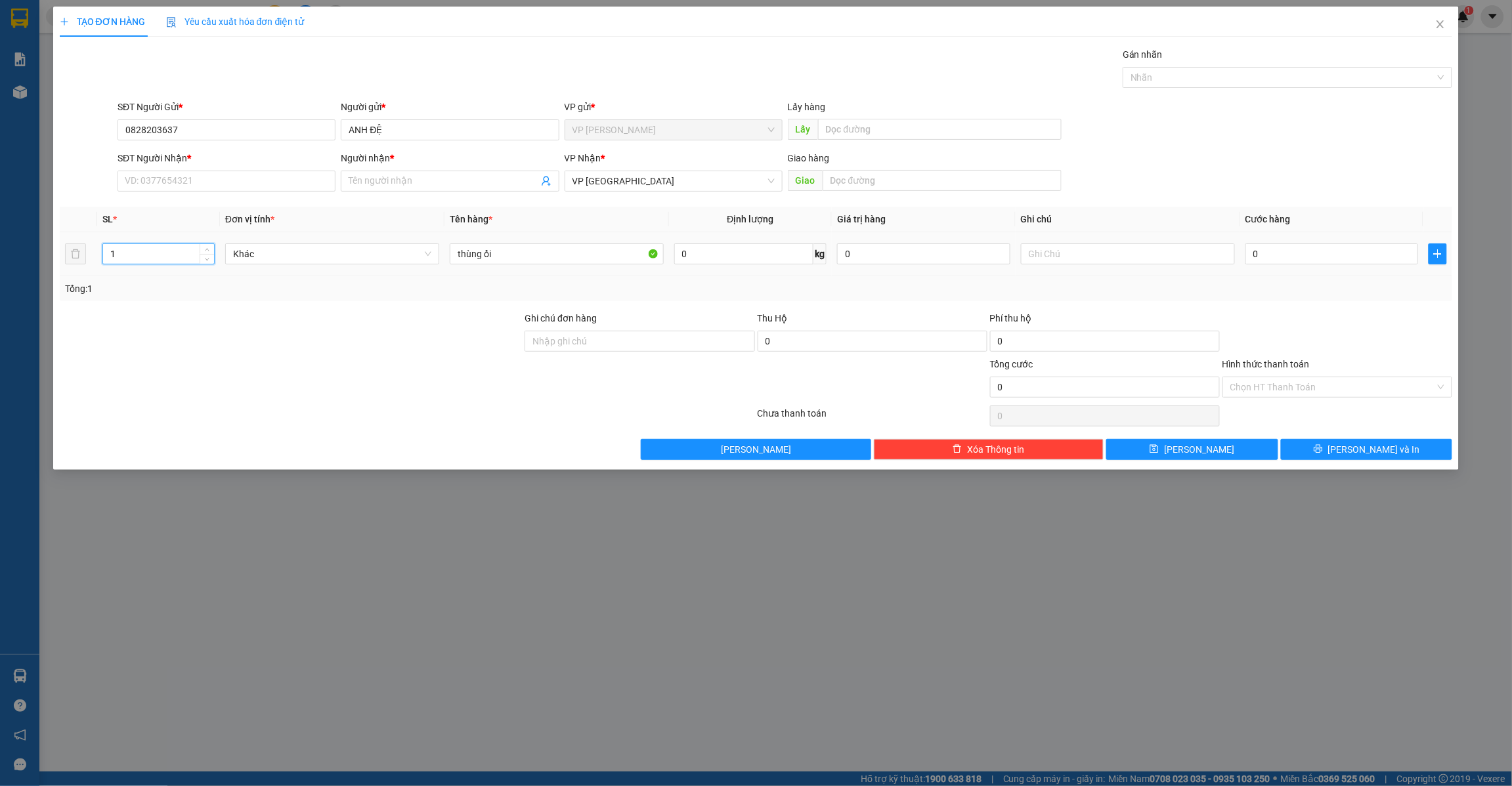
drag, startPoint x: 140, startPoint y: 253, endPoint x: 90, endPoint y: 265, distance: 51.4
click at [90, 265] on tr "1 Khác thùng ổi 0 kg 0 0" at bounding box center [756, 254] width 1393 height 44
type input "2"
click at [145, 178] on input "SĐT Người Nhận *" at bounding box center [226, 181] width 217 height 21
type input "0396114469"
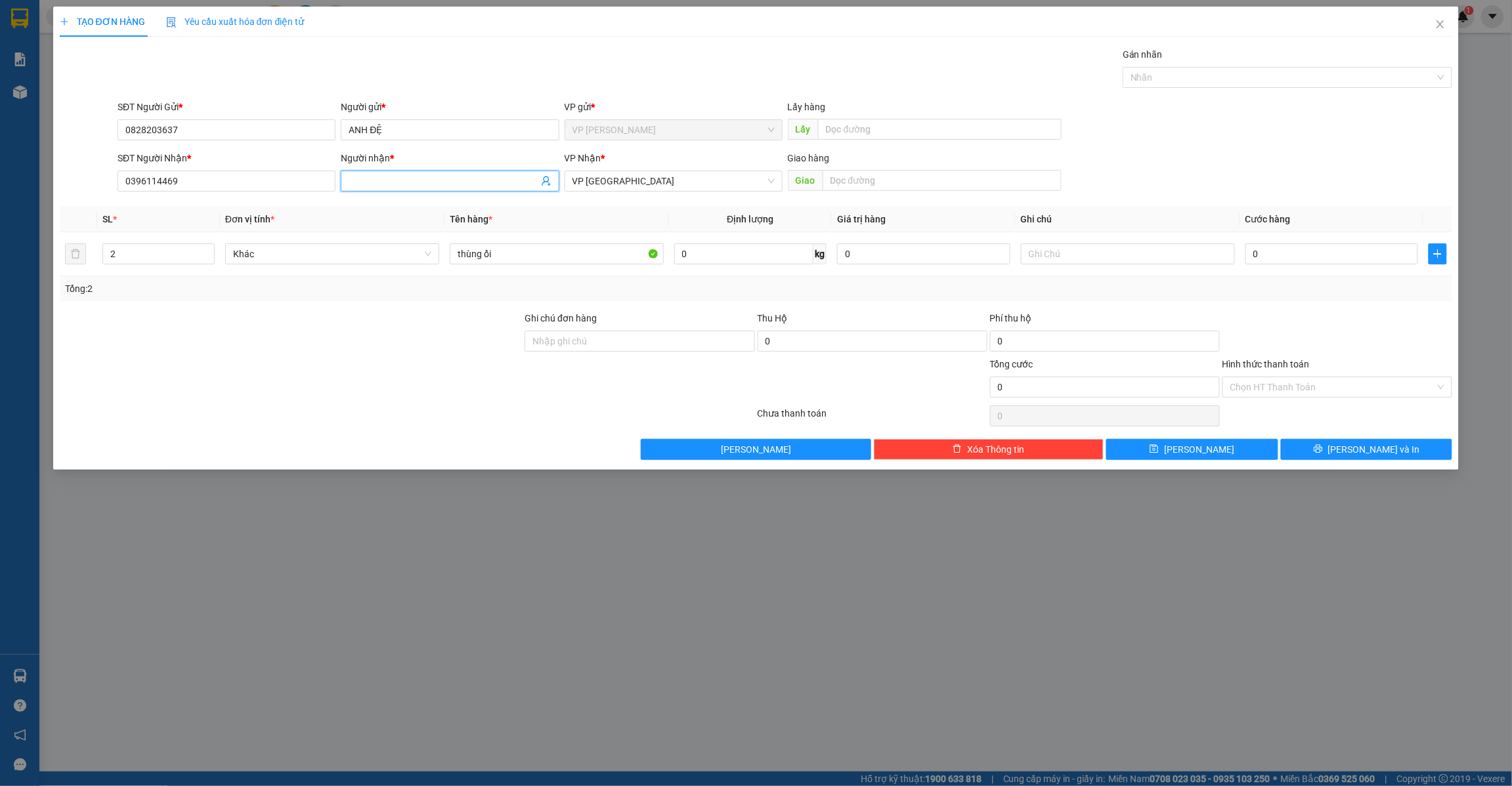
click at [430, 174] on input "Người nhận *" at bounding box center [443, 180] width 189 height 14
type input "chị [PERSON_NAME]"
click at [1275, 253] on input "0" at bounding box center [1332, 253] width 173 height 21
type input "8"
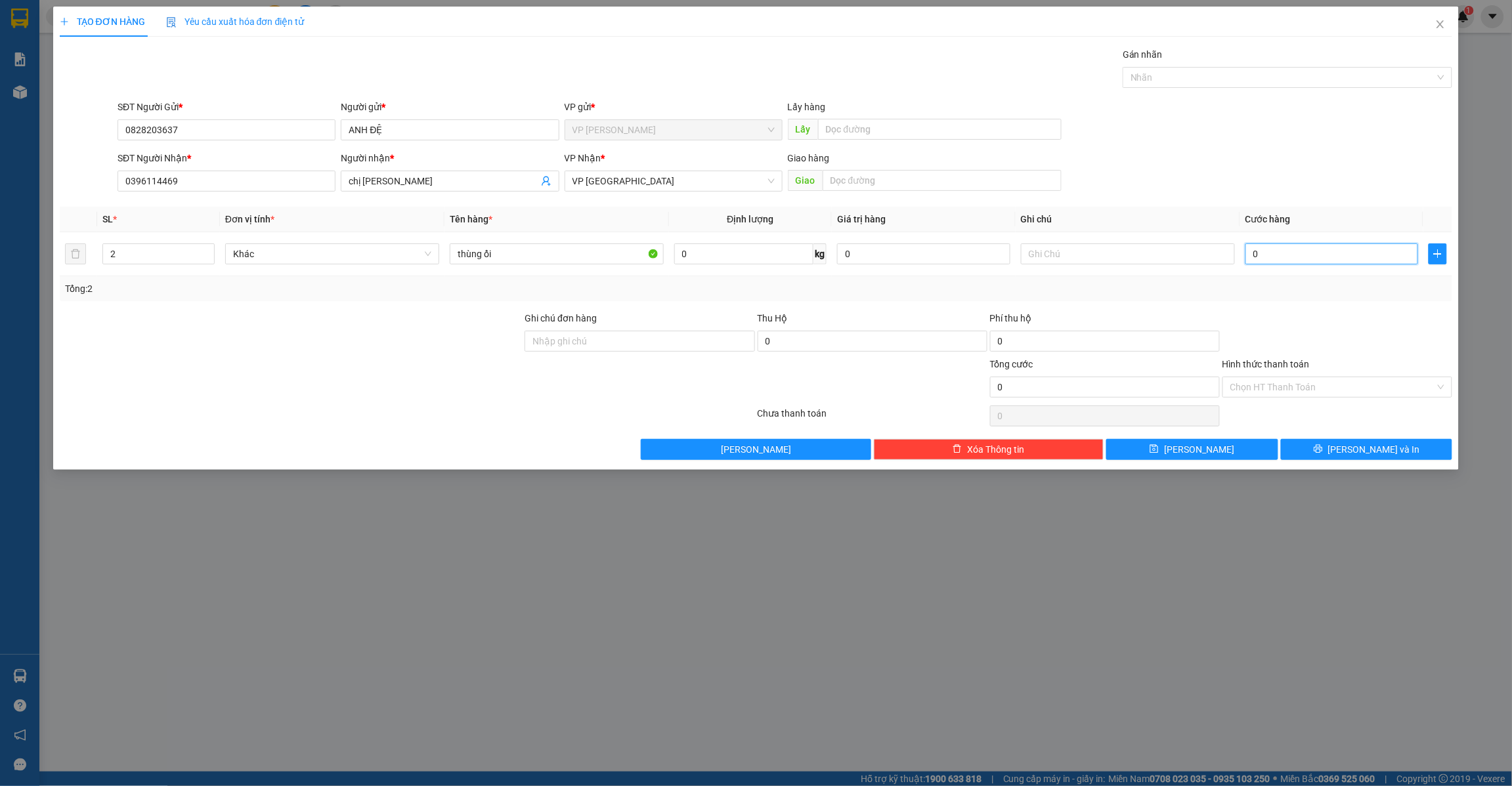
type input "8"
type input "80"
type input "800"
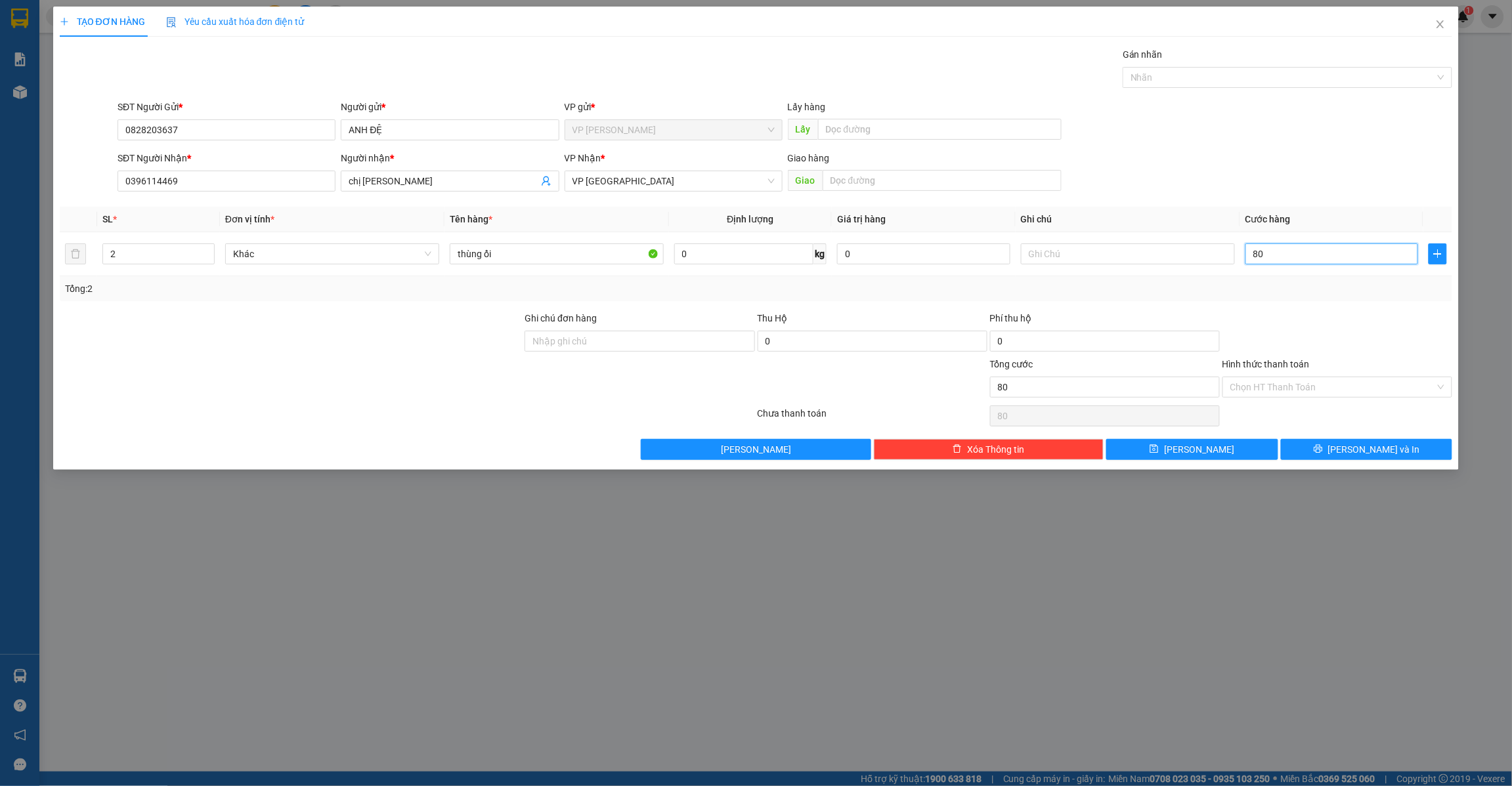
type input "800"
type input "8.000"
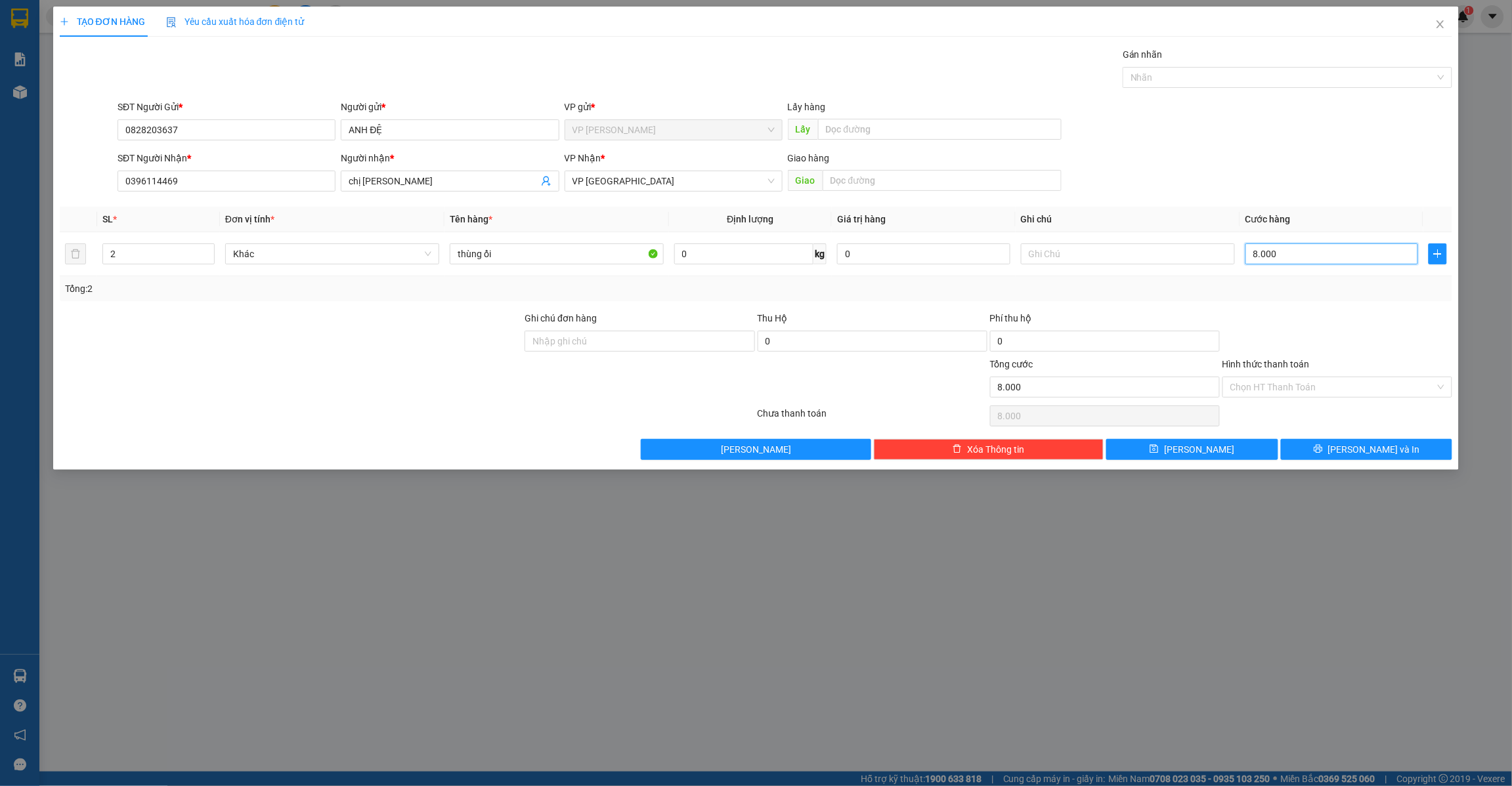
type input "80.000"
click at [1180, 443] on button "[PERSON_NAME]" at bounding box center [1192, 449] width 172 height 21
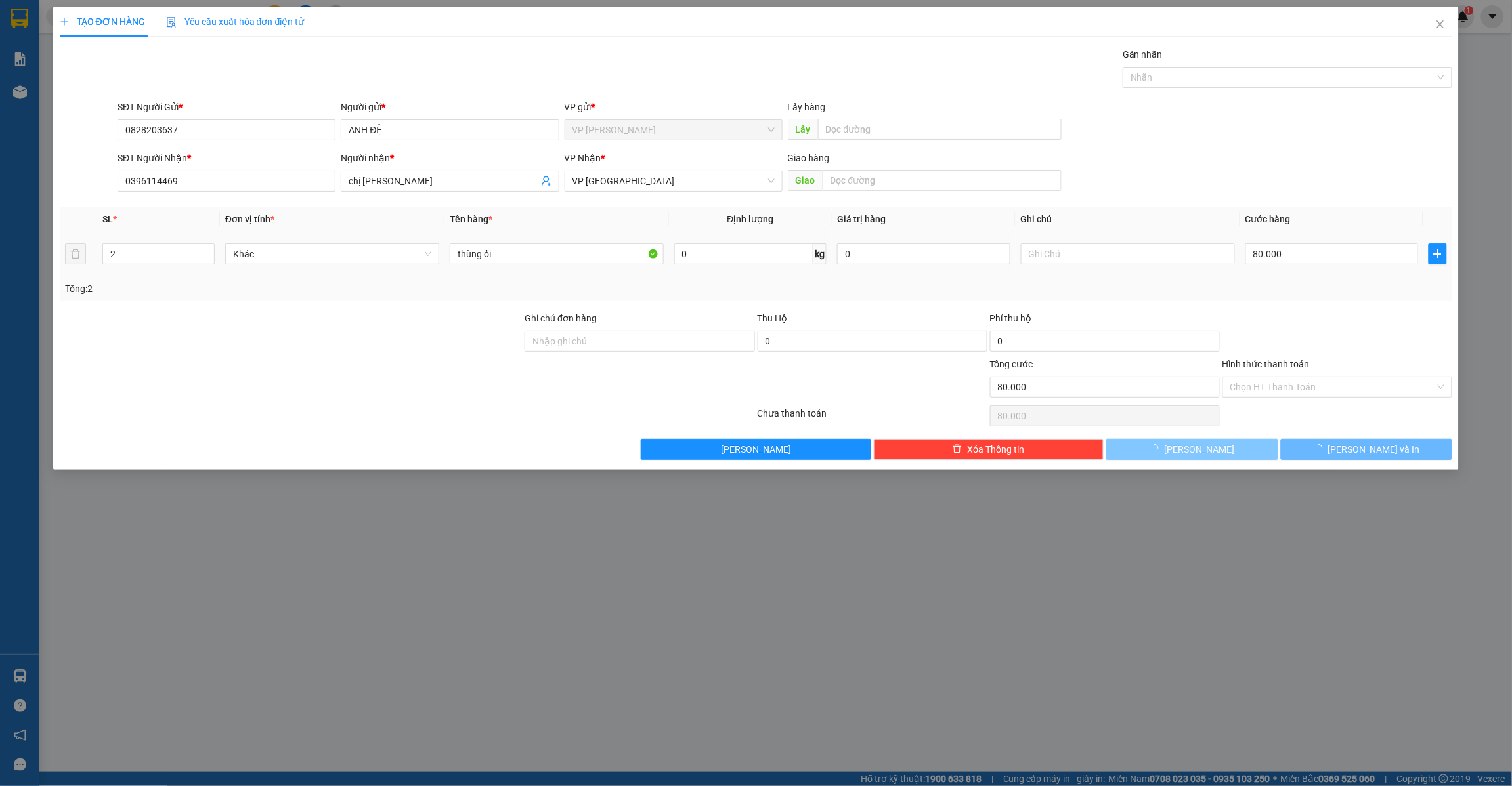
type input "1"
type input "0"
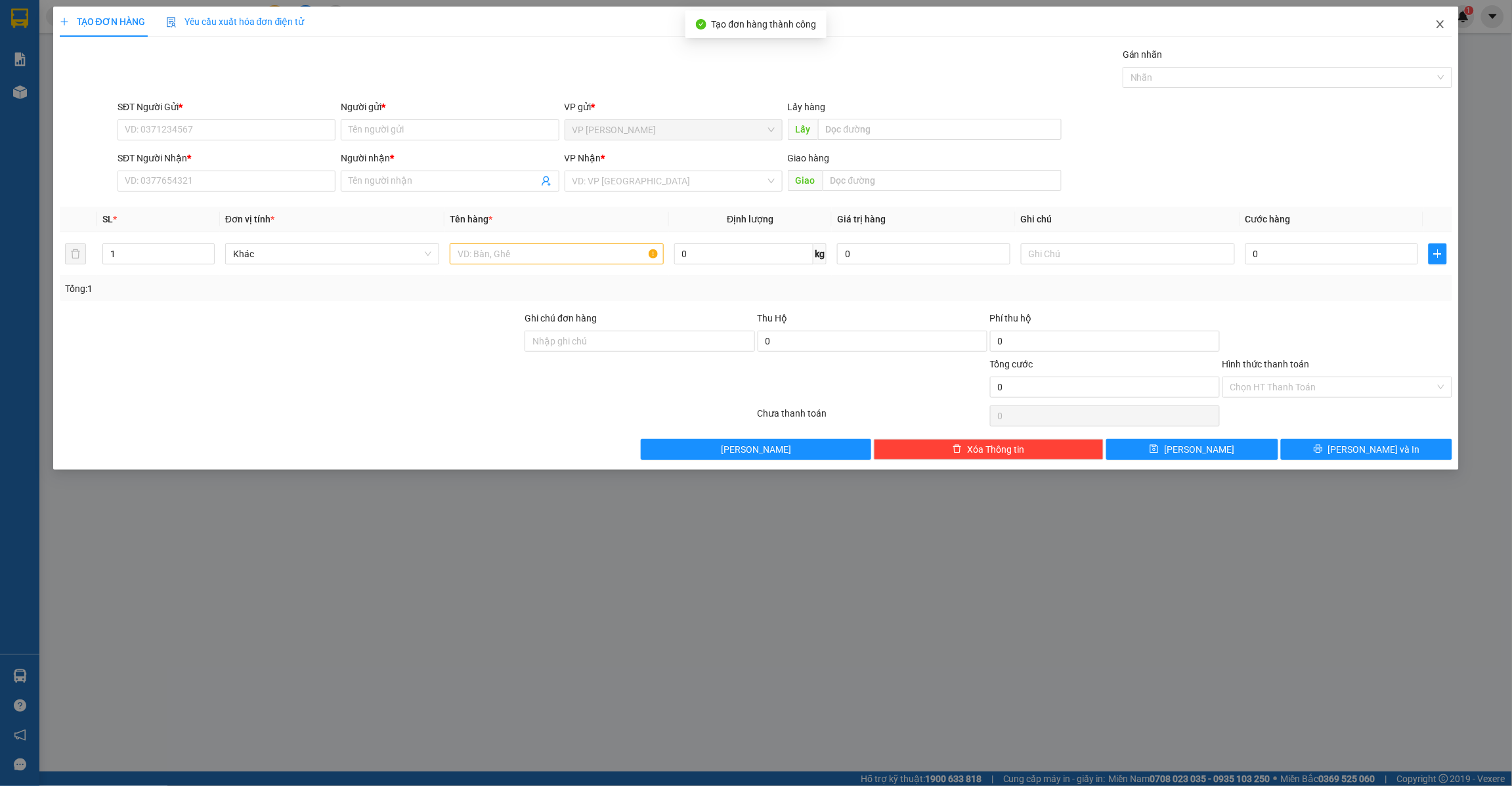
click at [1448, 21] on span "Close" at bounding box center [1440, 25] width 37 height 37
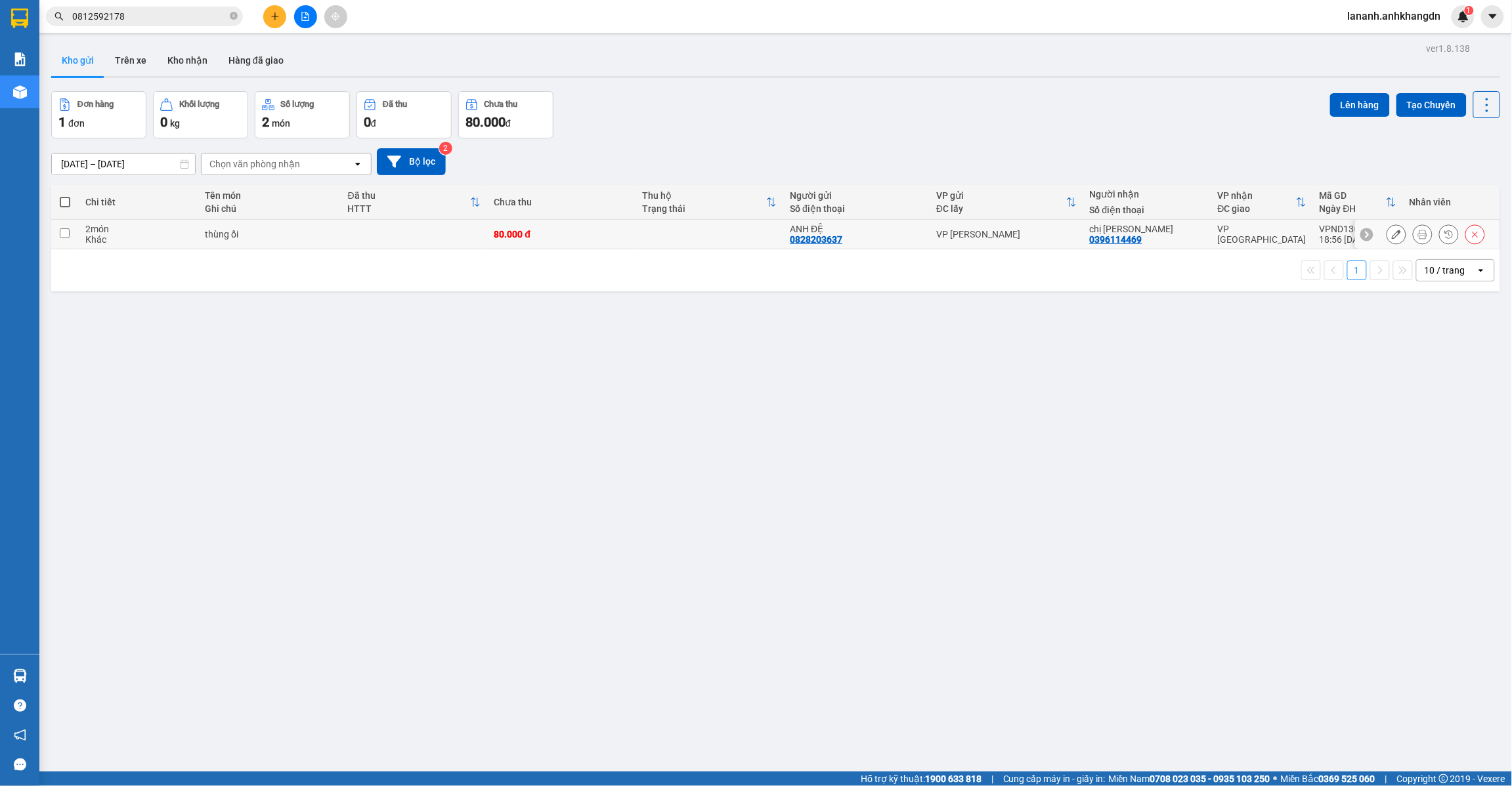
click at [64, 232] on input "checkbox" at bounding box center [65, 234] width 9 height 9
checkbox input "true"
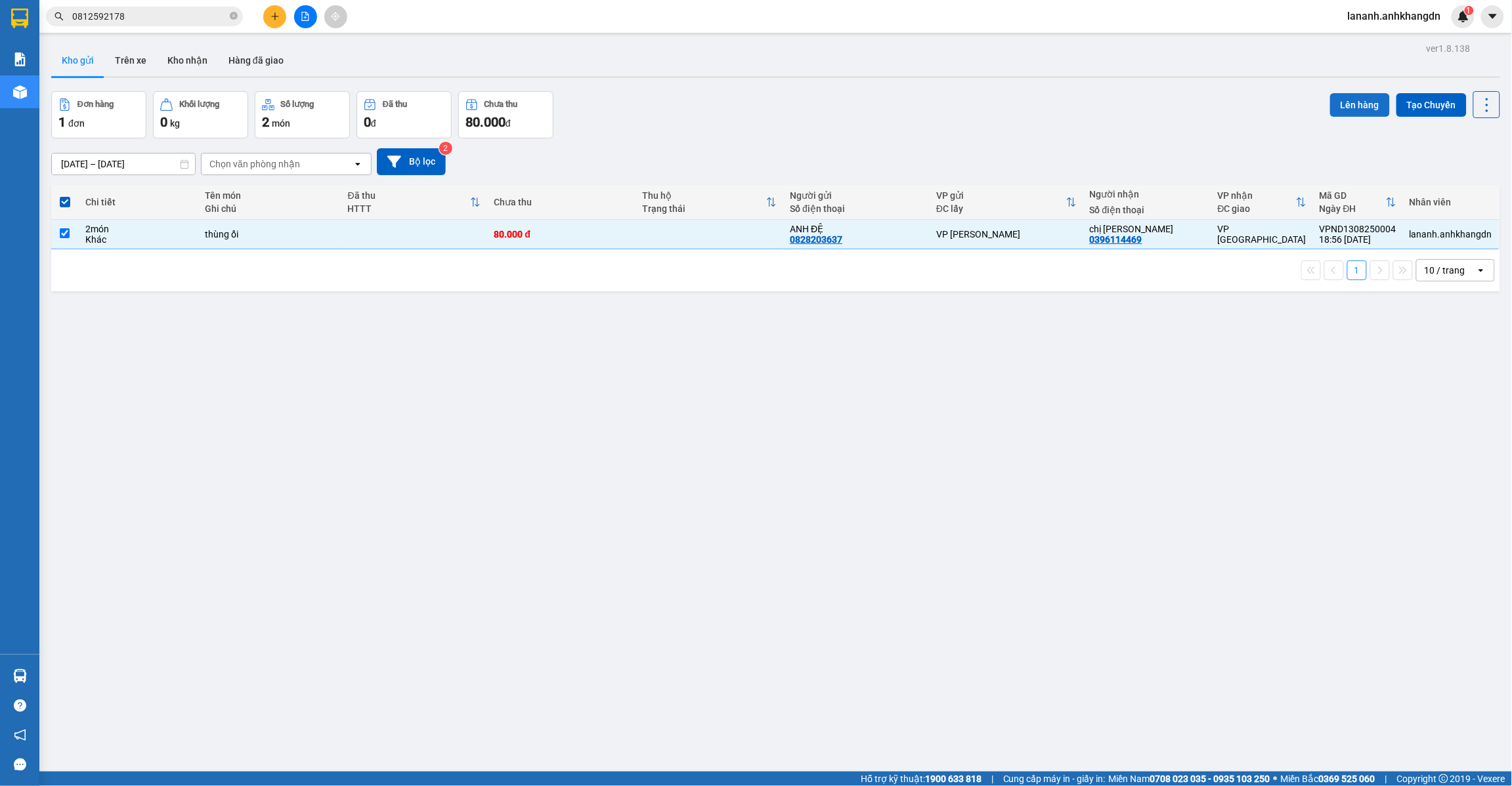
click at [1347, 107] on button "Lên hàng" at bounding box center [1359, 104] width 60 height 24
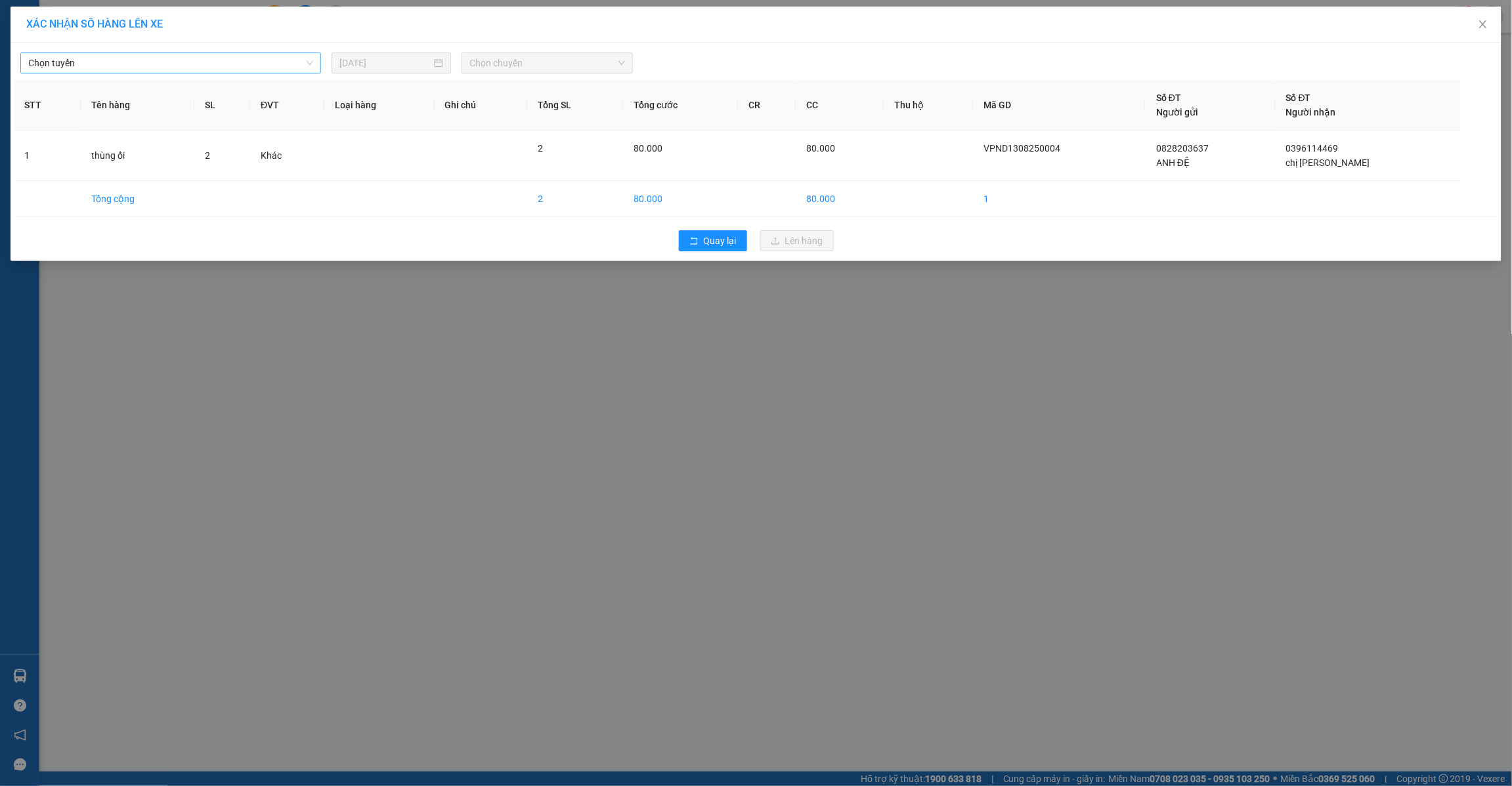
click at [274, 58] on span "Chọn tuyến" at bounding box center [171, 63] width 285 height 20
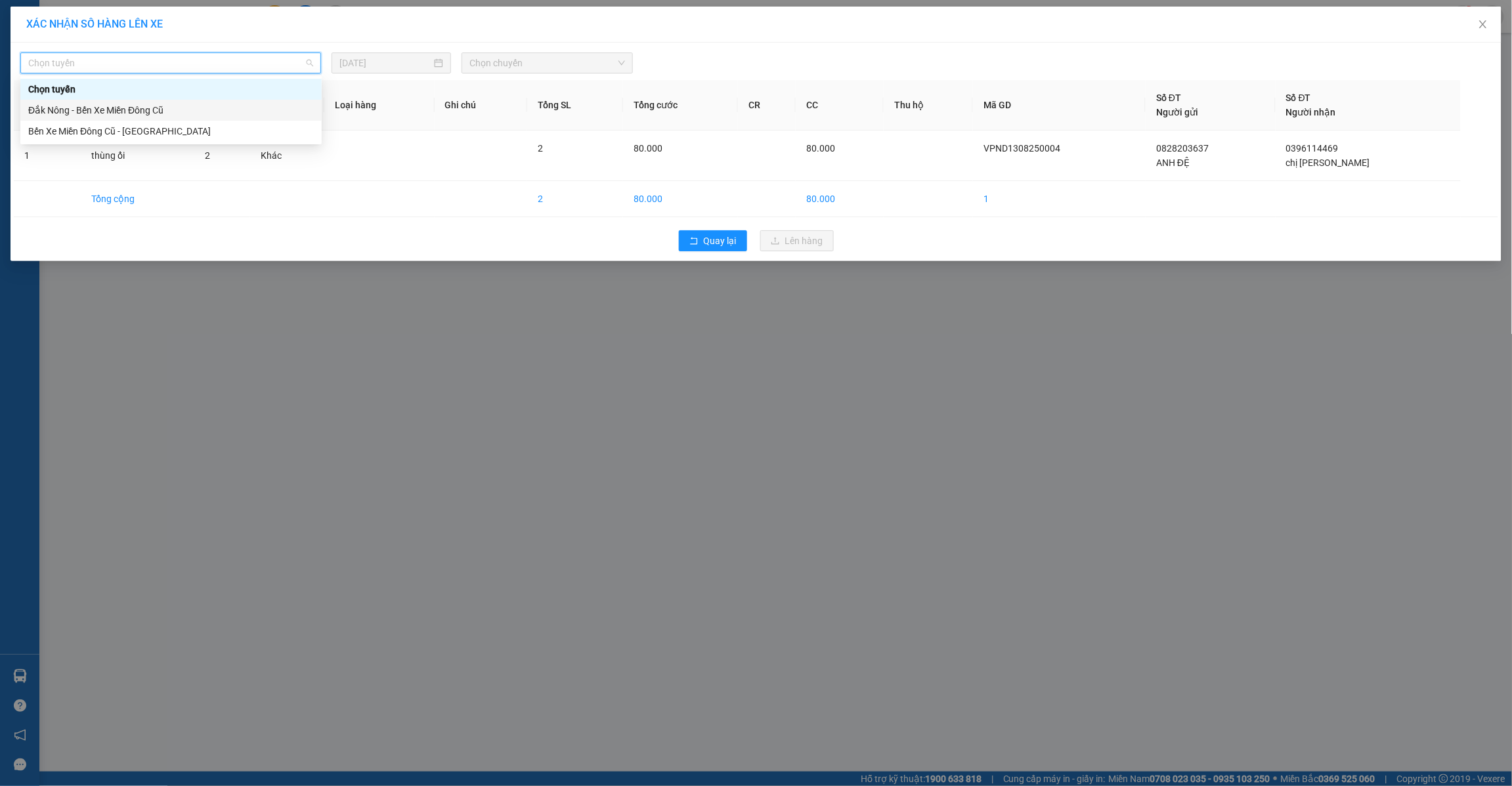
click at [195, 109] on div "Đắk Nông - Bến Xe Miền Đông Cũ" at bounding box center [171, 110] width 286 height 14
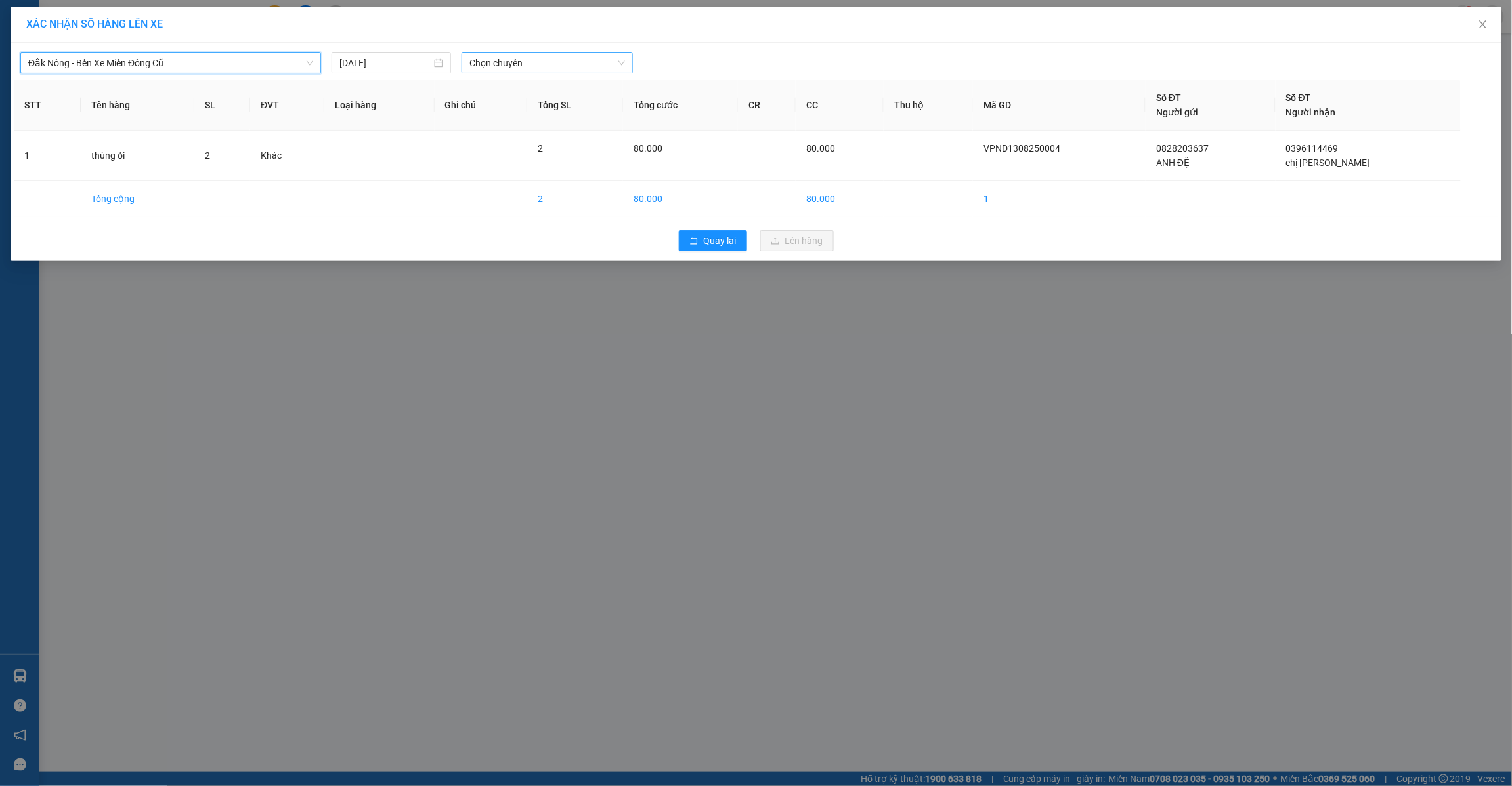
click at [556, 64] on span "Chọn chuyến" at bounding box center [547, 63] width 156 height 20
click at [518, 129] on div "21:30" at bounding box center [520, 131] width 103 height 14
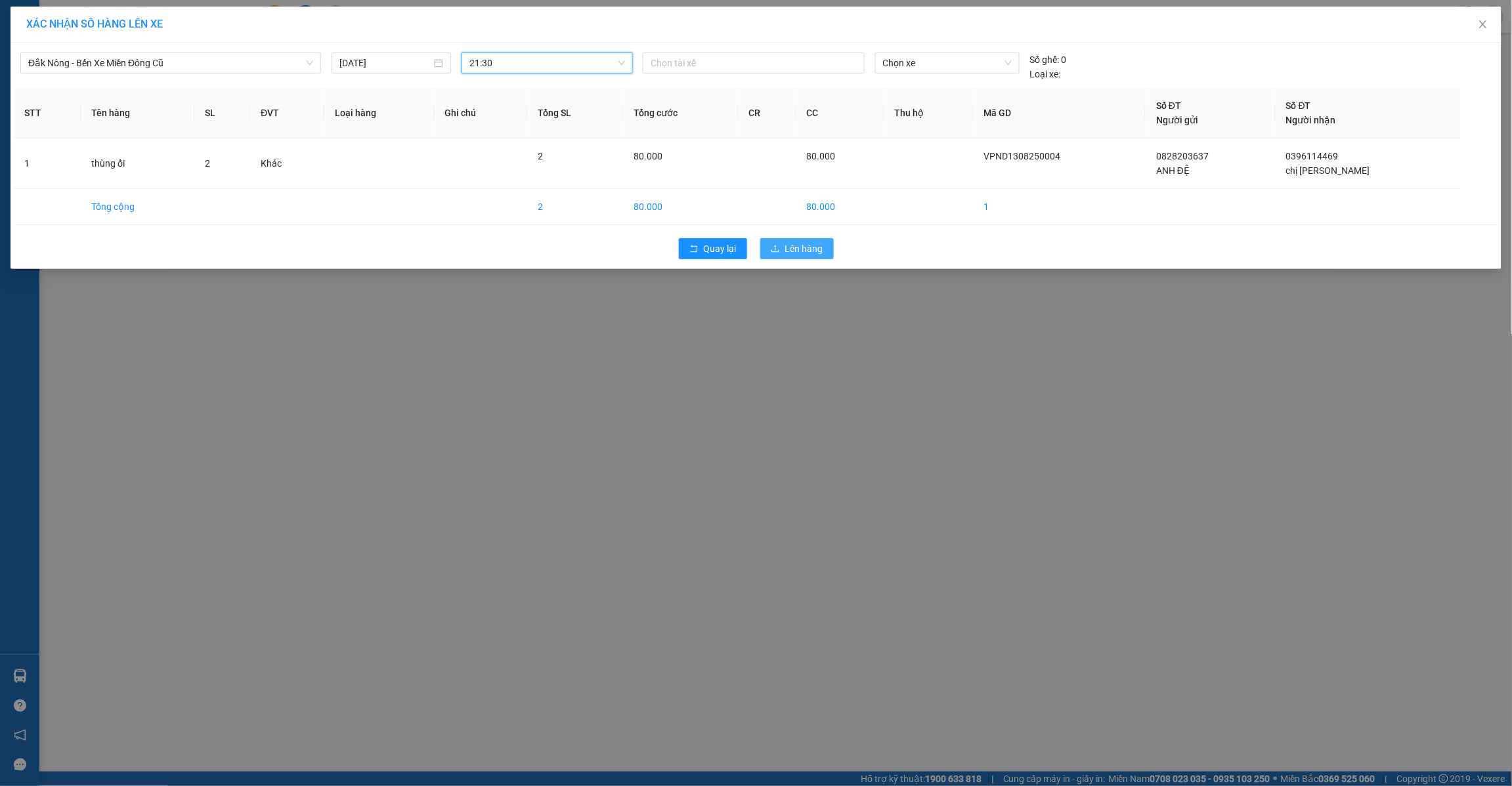
click at [808, 241] on button "Lên hàng" at bounding box center [796, 249] width 73 height 21
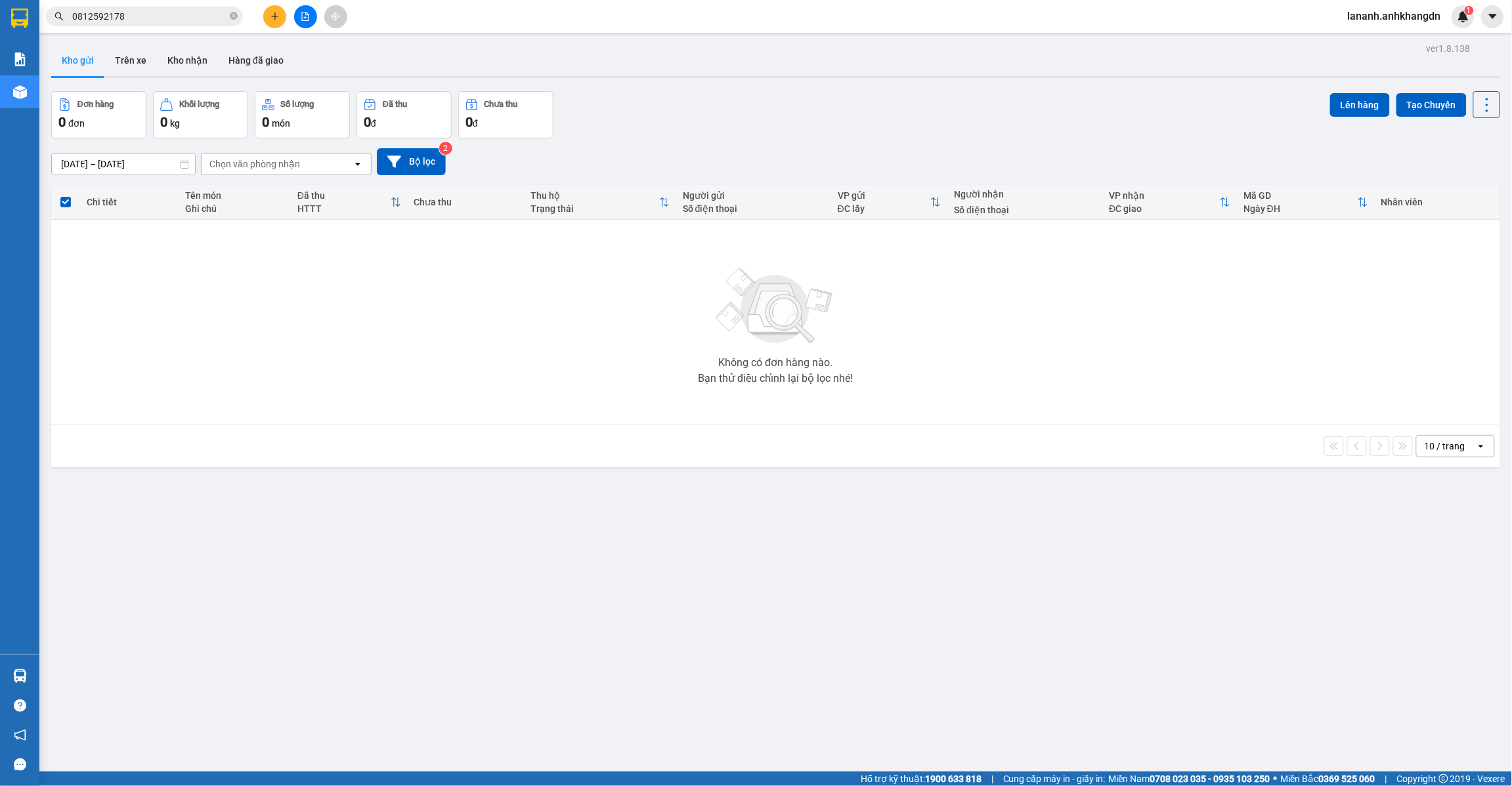
click at [271, 15] on icon "plus" at bounding box center [275, 16] width 9 height 9
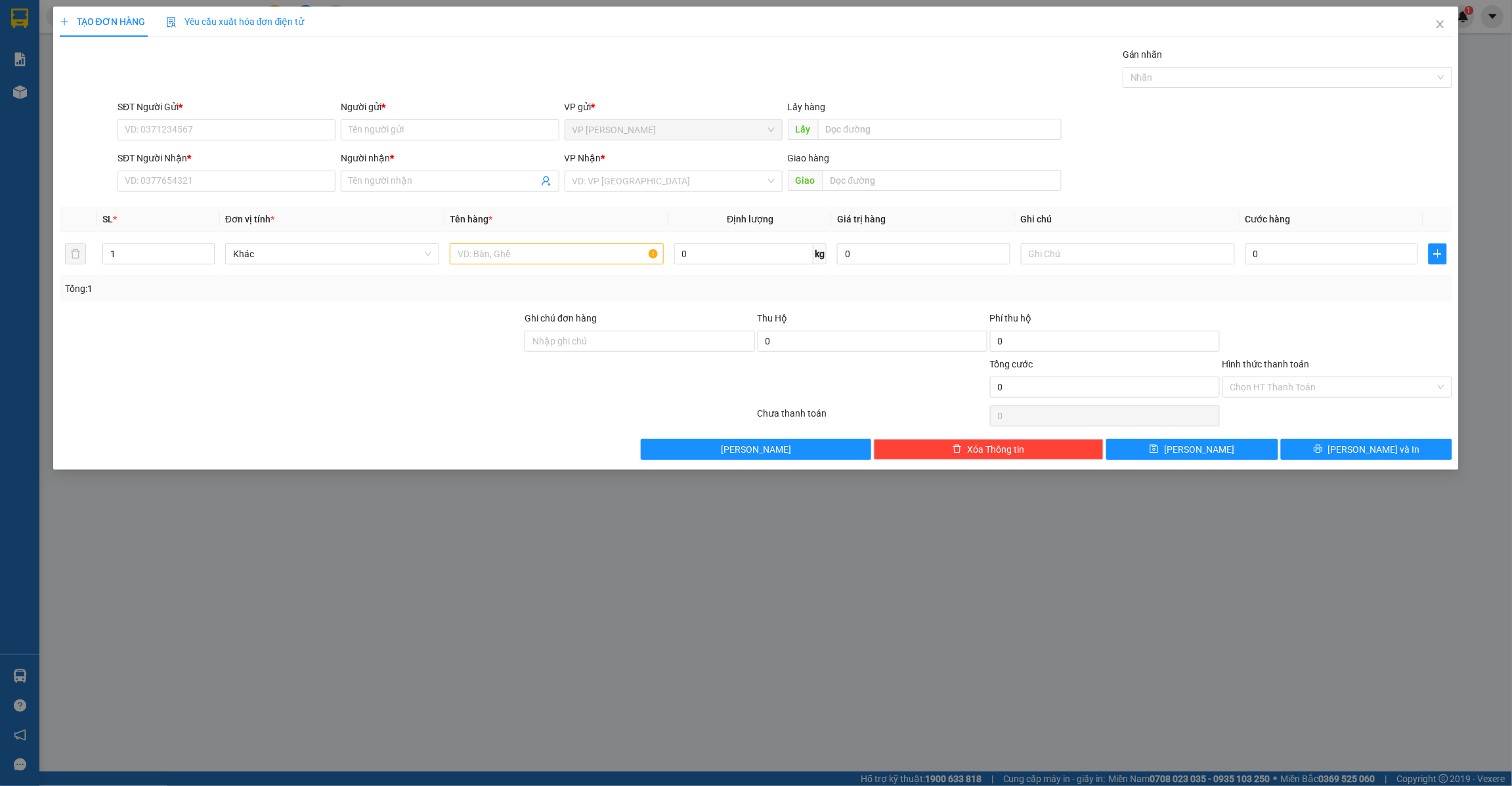
click at [270, 118] on div "SĐT Người Gửi *" at bounding box center [226, 109] width 217 height 20
click at [273, 137] on input "SĐT Người Gửi *" at bounding box center [226, 130] width 217 height 21
type input "0385747682"
click at [372, 133] on input "Người gửi *" at bounding box center [449, 130] width 217 height 21
type input "chị sang"
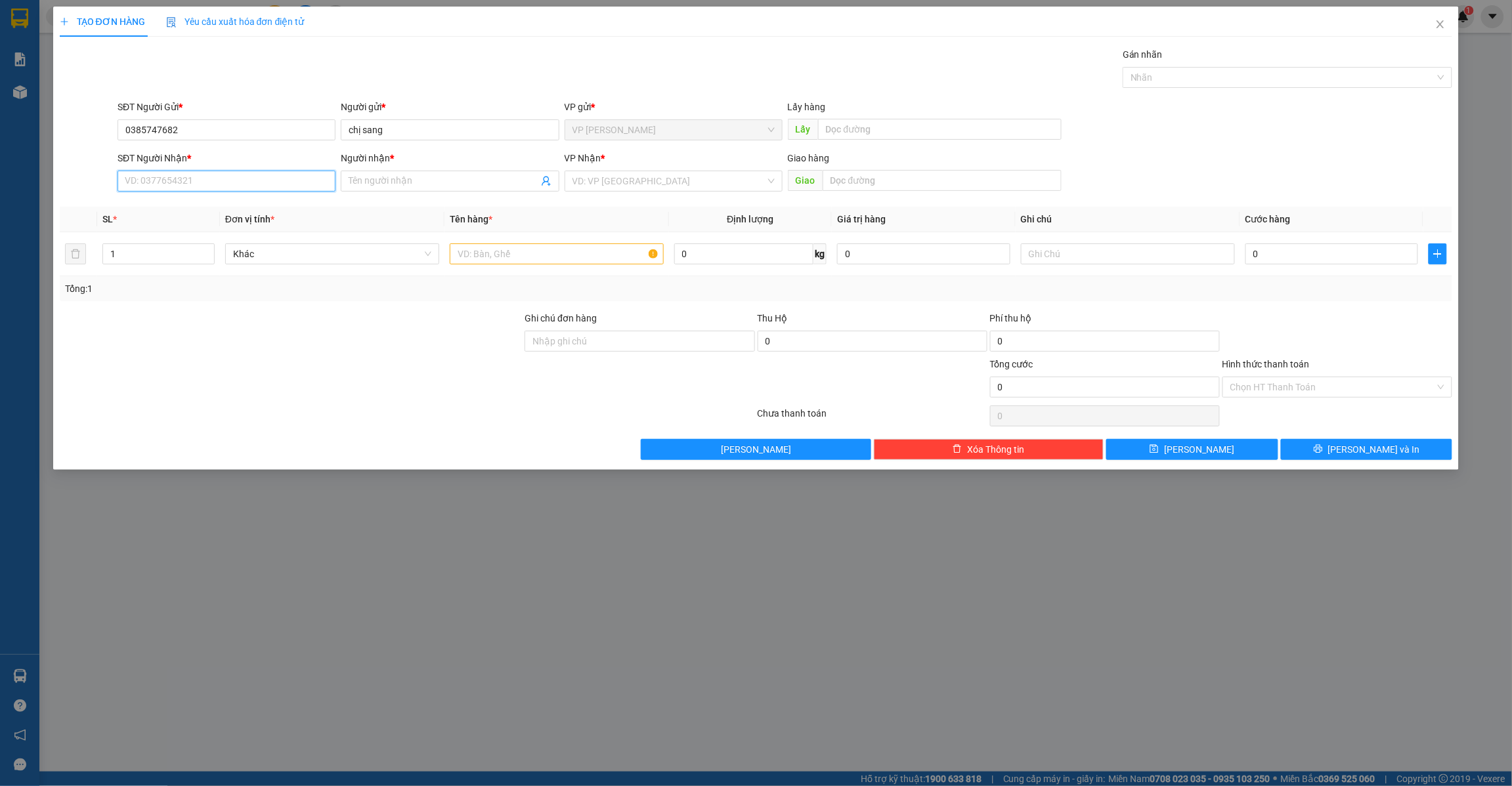
click at [204, 181] on input "SĐT Người Nhận *" at bounding box center [226, 181] width 217 height 21
click at [260, 178] on input "SĐT Người Nhận *" at bounding box center [226, 181] width 217 height 21
type input "0932143516"
click at [444, 181] on input "Người nhận *" at bounding box center [443, 180] width 189 height 14
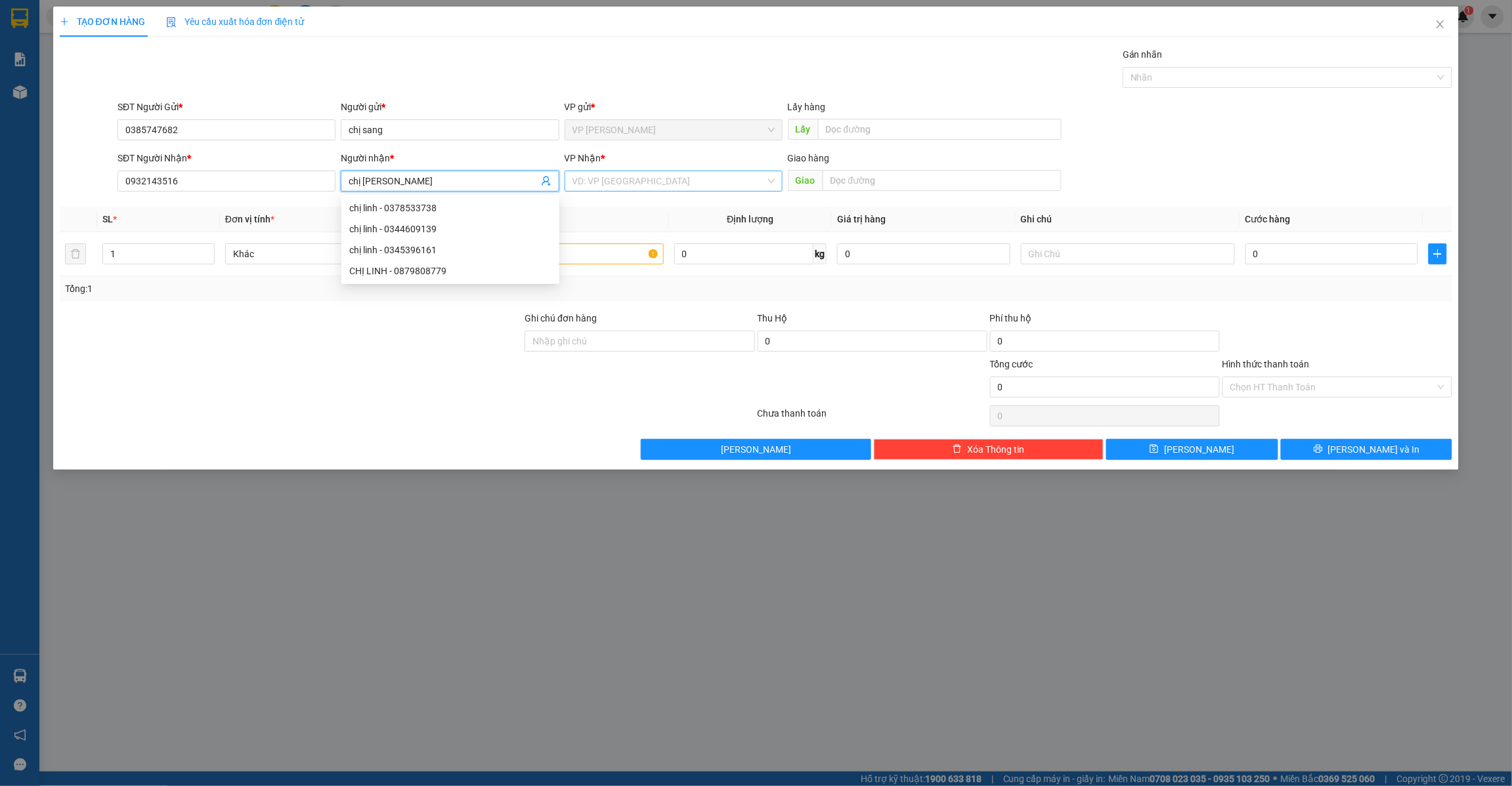
type input "chị [PERSON_NAME]"
click at [633, 184] on input "search" at bounding box center [669, 180] width 193 height 20
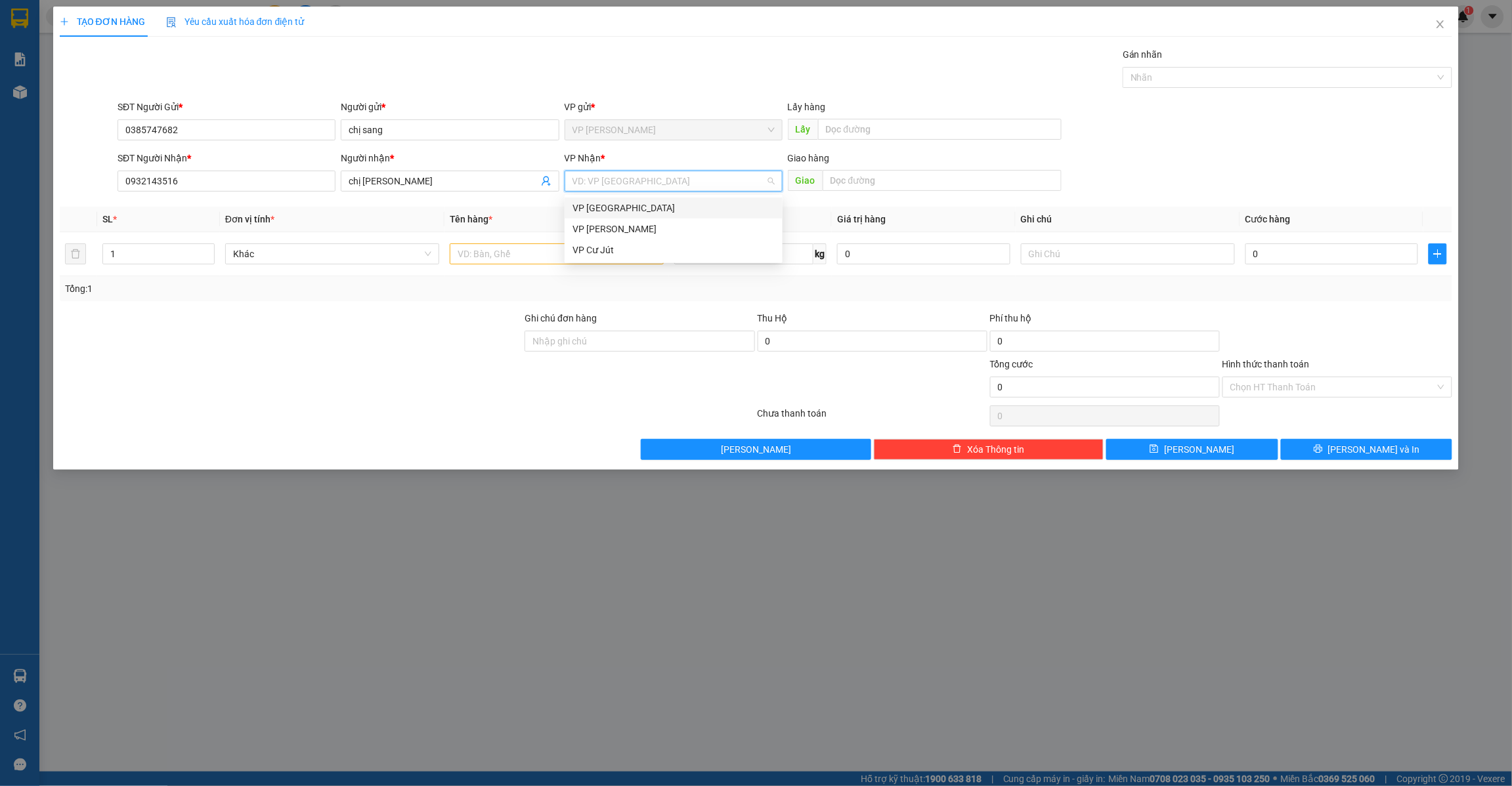
click at [627, 209] on div "VP [GEOGRAPHIC_DATA]" at bounding box center [673, 207] width 202 height 14
click at [569, 254] on input "text" at bounding box center [556, 253] width 214 height 21
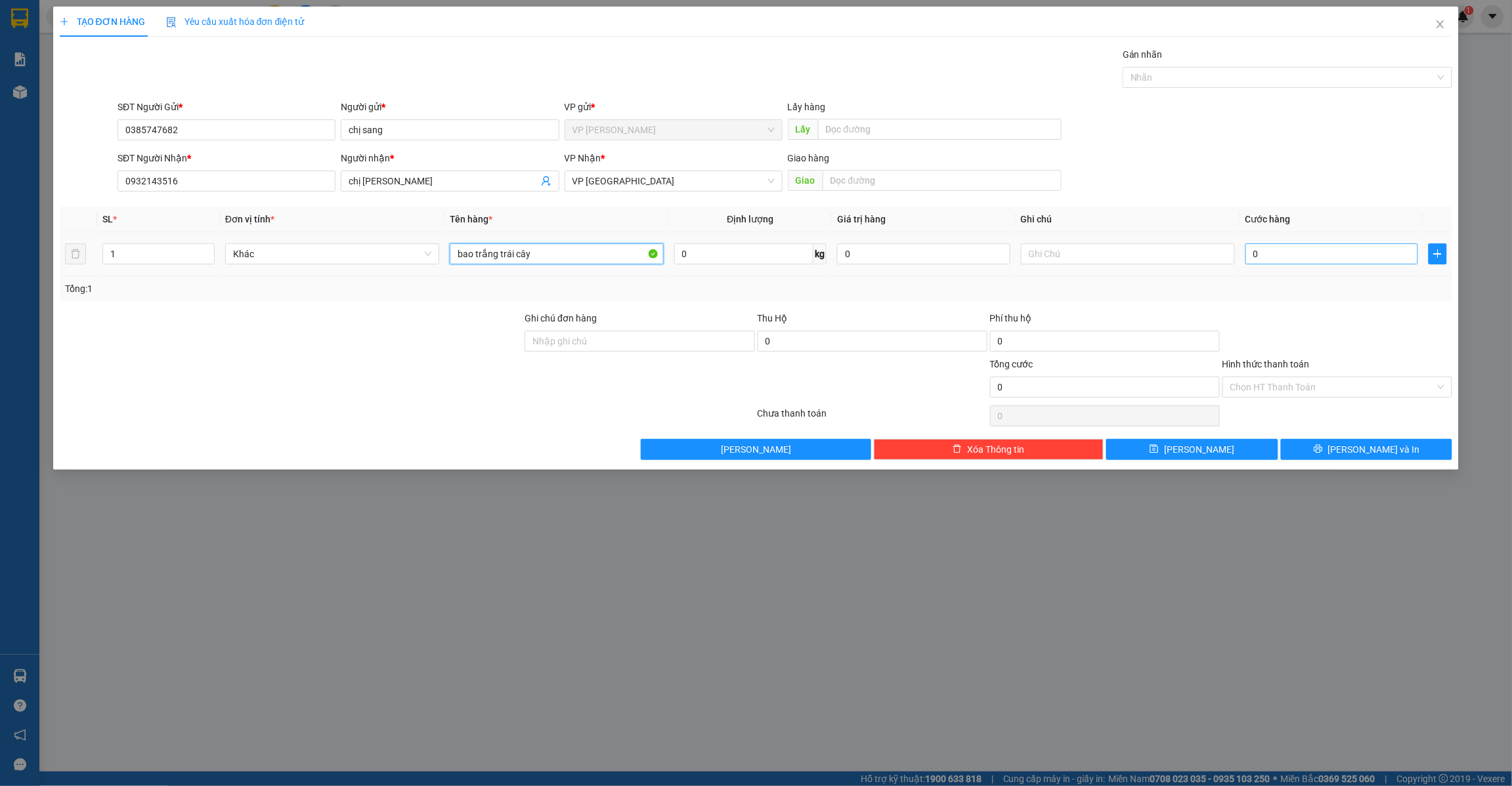
type input "bao trắng trái cây"
click at [1291, 248] on input "0" at bounding box center [1332, 253] width 173 height 21
type input "4"
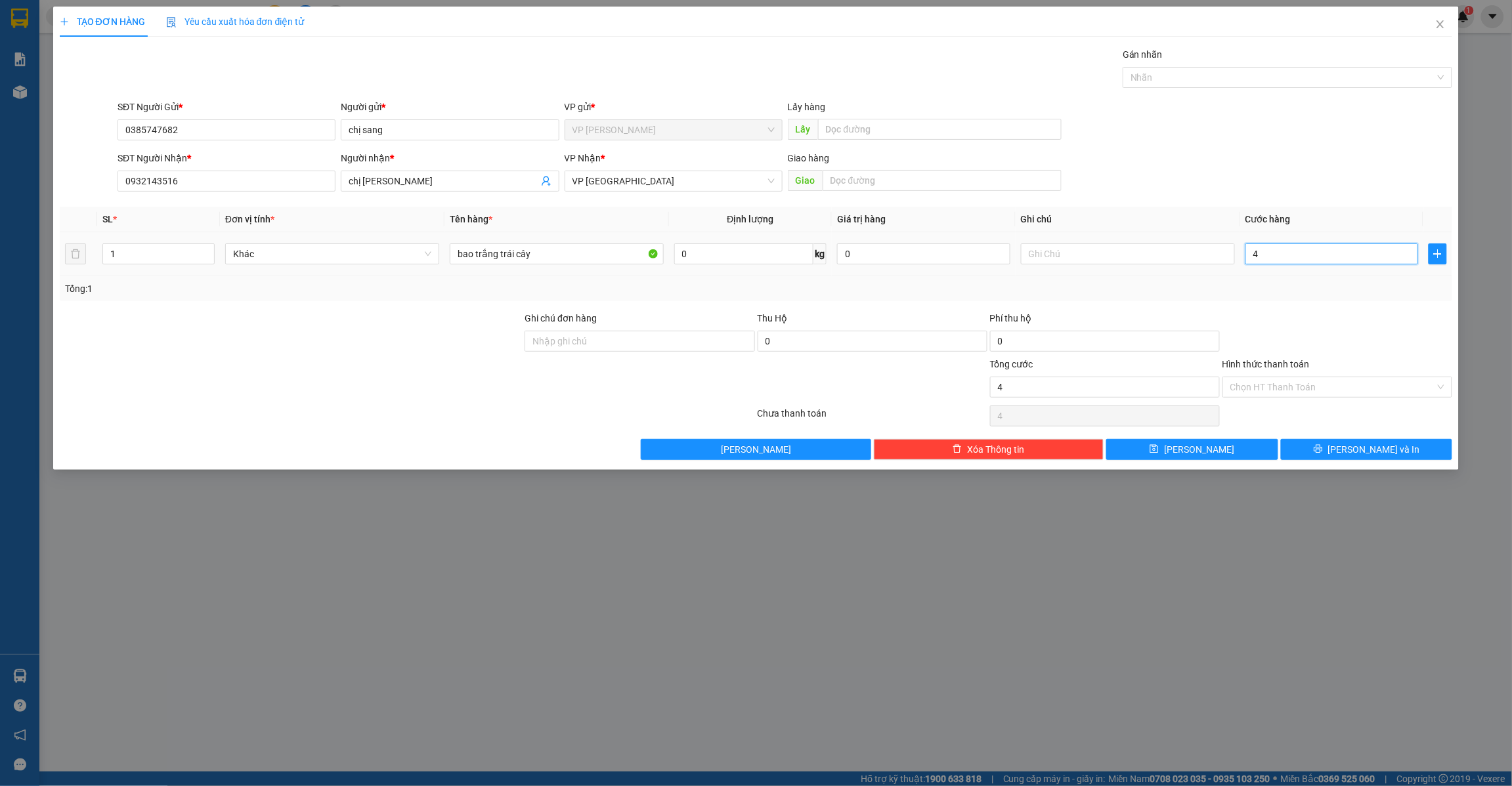
type input "40"
type input "400"
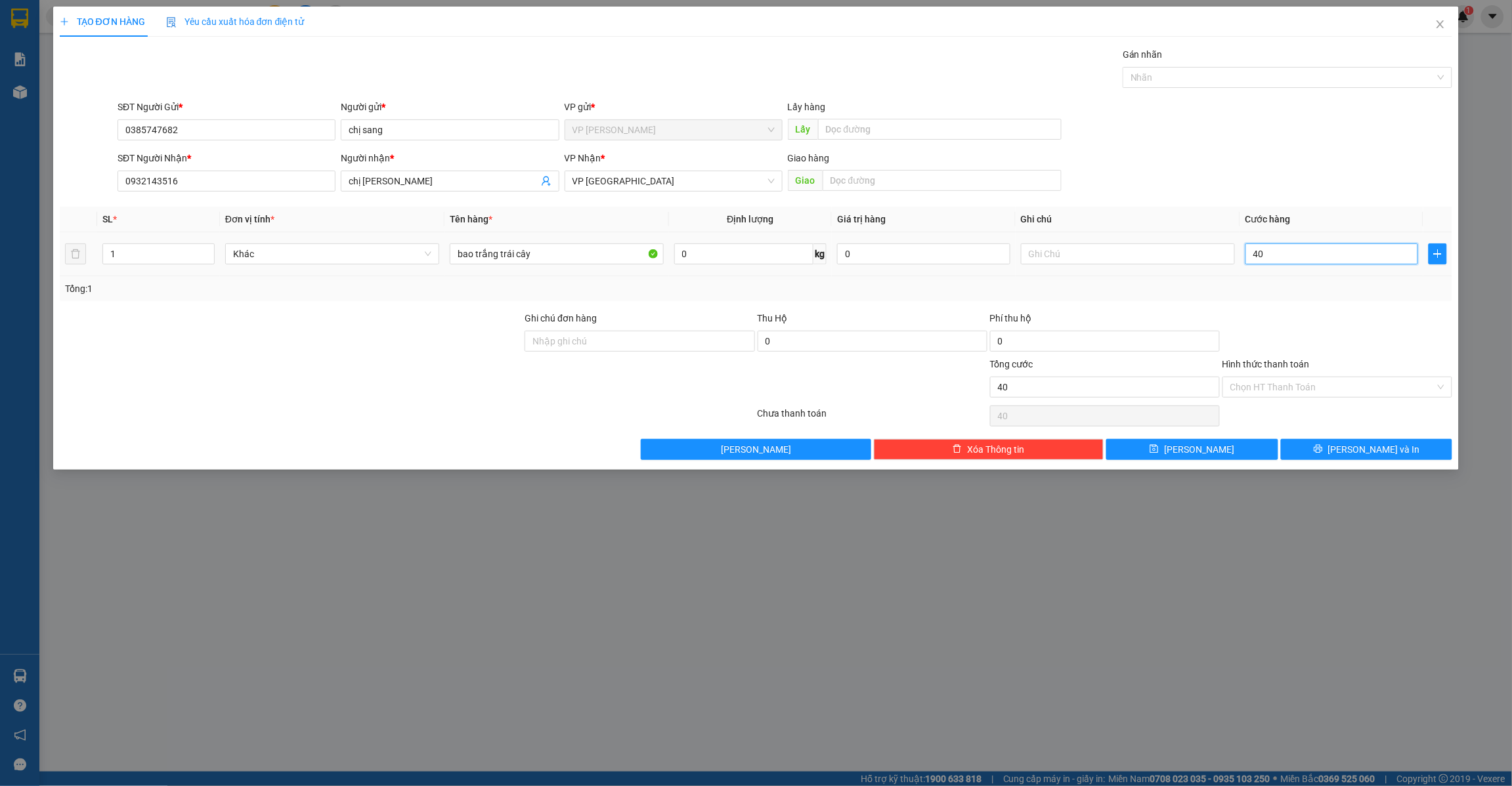
type input "400"
type input "4.000"
type input "40.000"
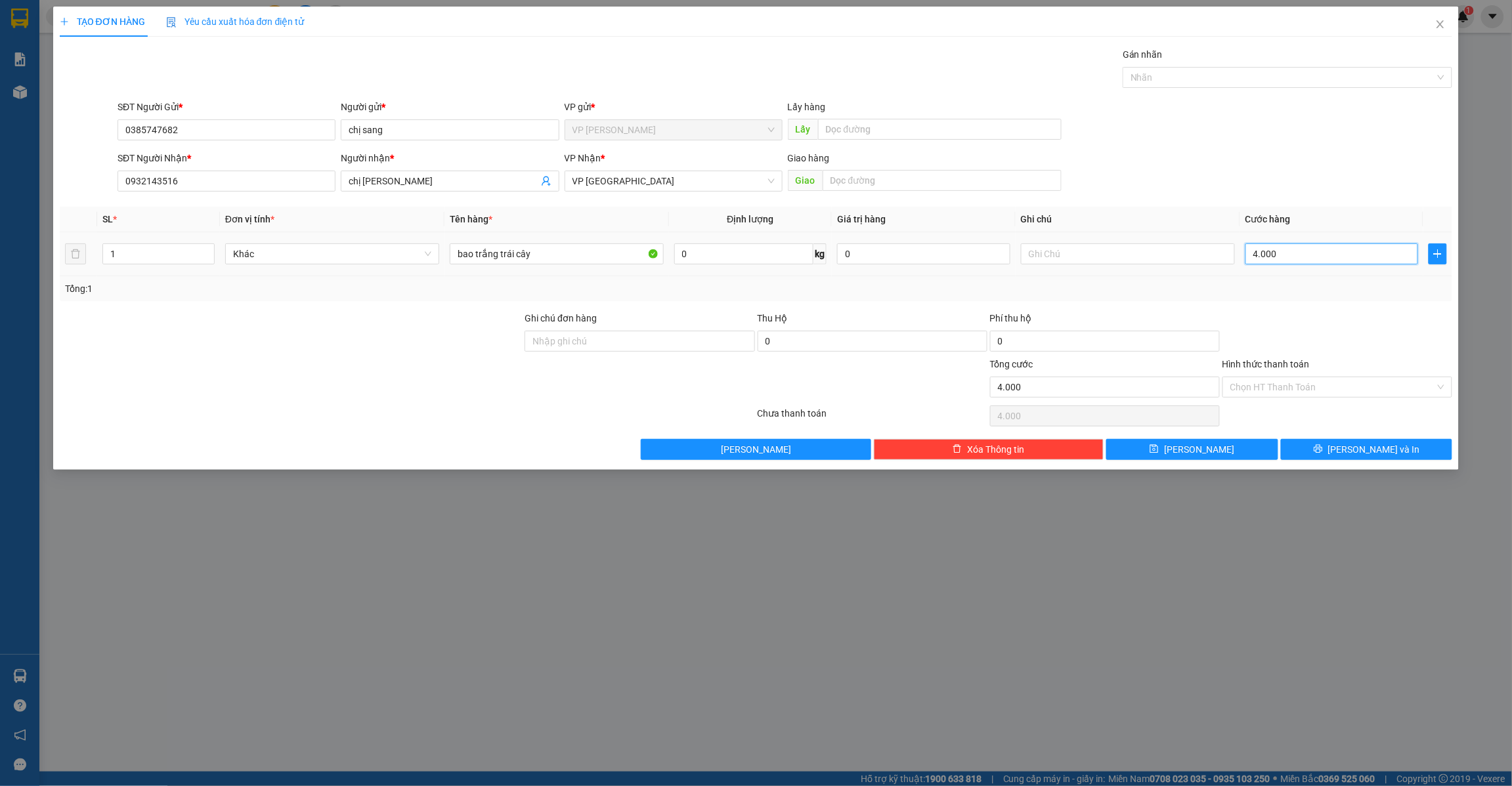
type input "40.000"
click at [1215, 441] on button "[PERSON_NAME]" at bounding box center [1192, 449] width 172 height 21
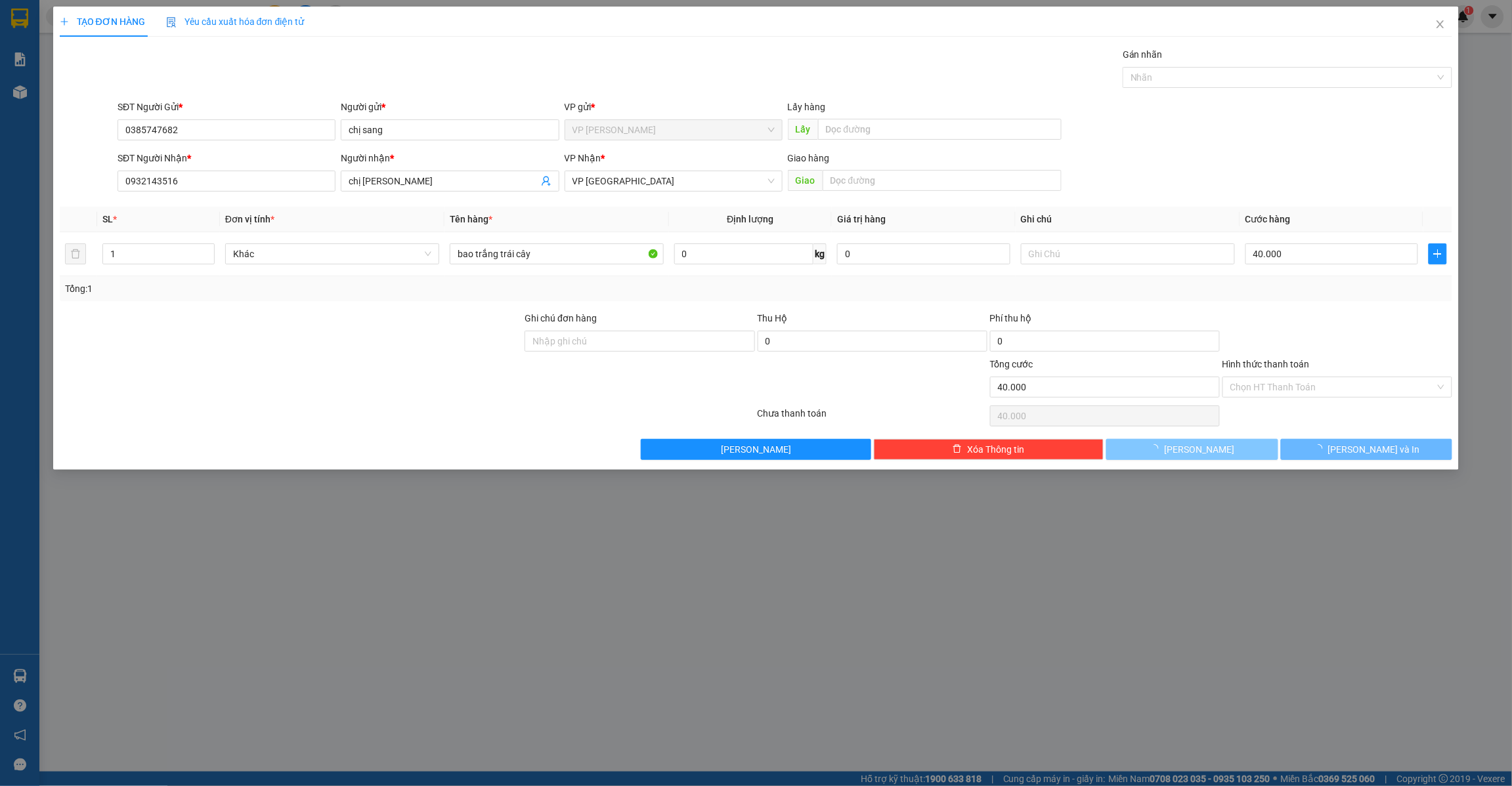
type input "0"
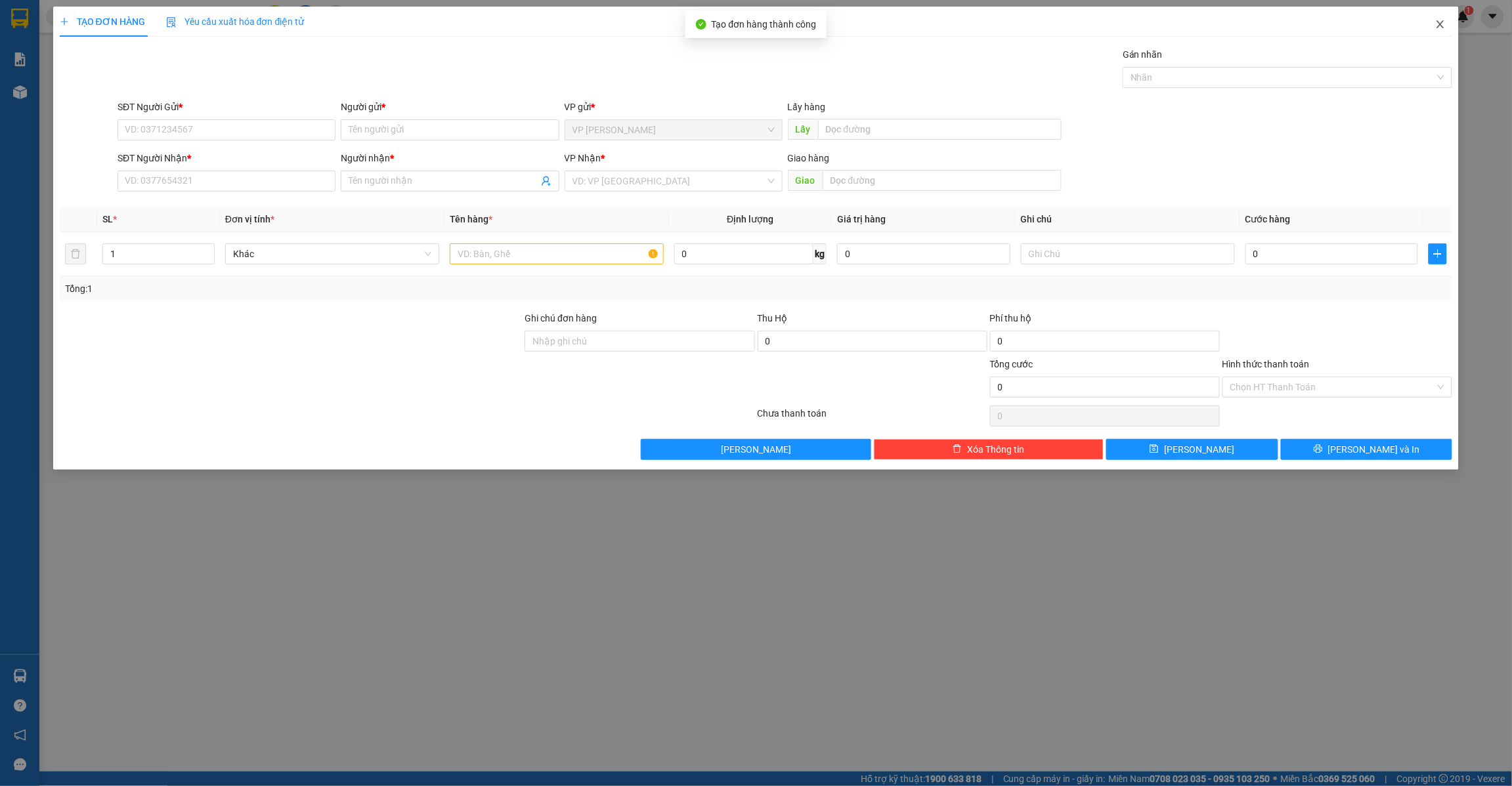
click at [1439, 20] on icon "close" at bounding box center [1440, 24] width 10 height 10
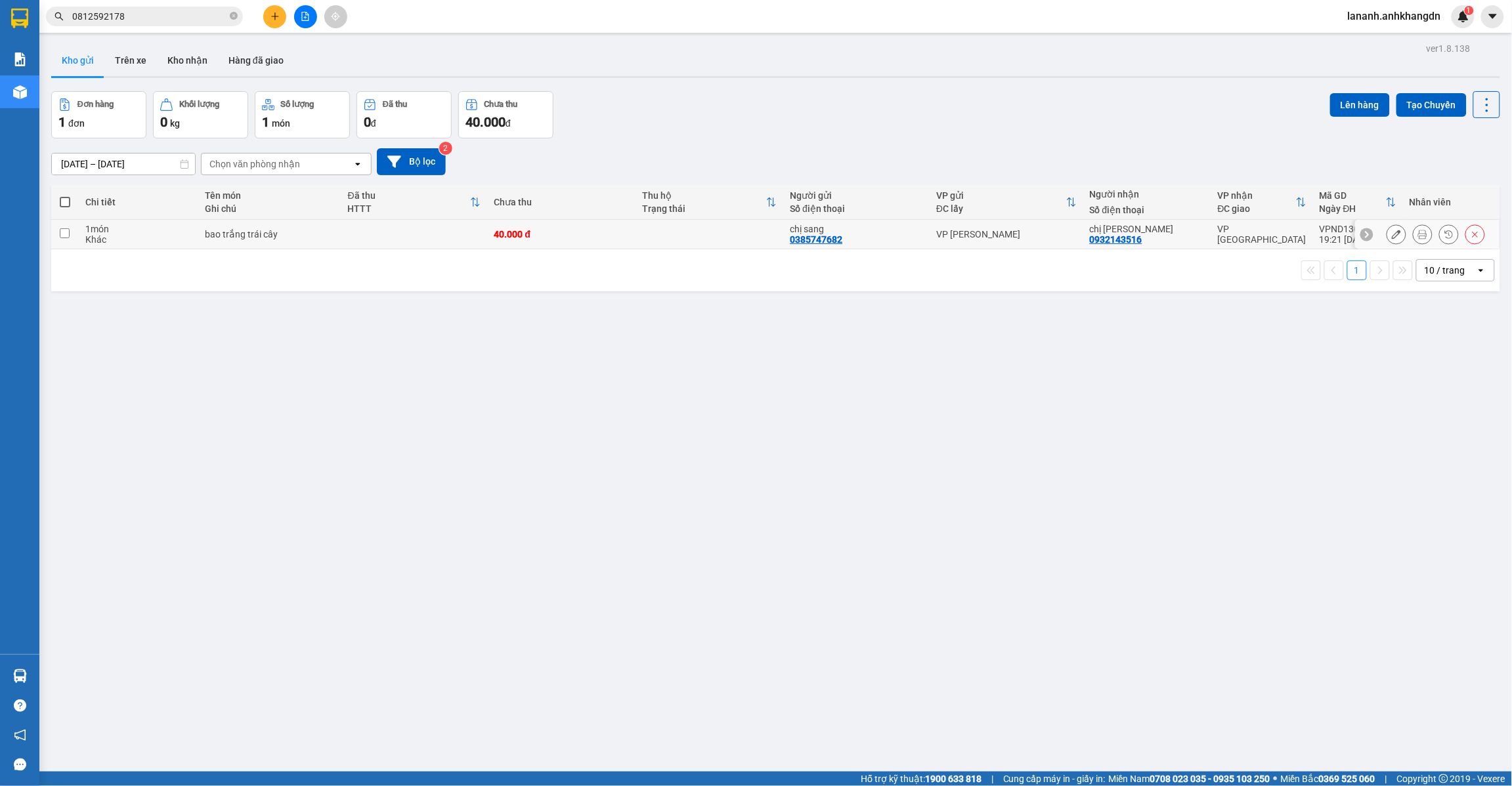
click at [70, 231] on td at bounding box center [65, 234] width 28 height 29
checkbox input "true"
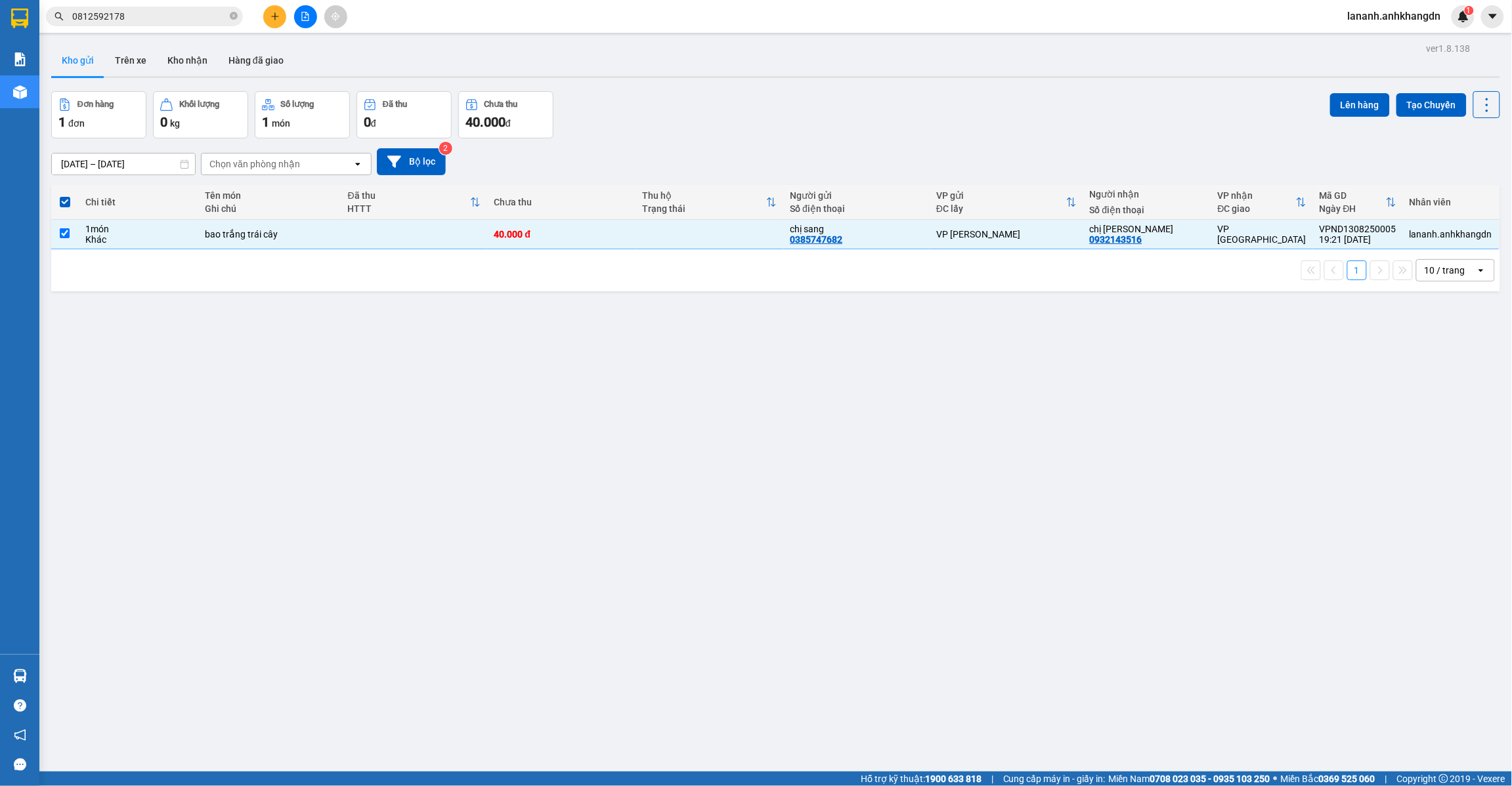
drag, startPoint x: 1337, startPoint y: 110, endPoint x: 1316, endPoint y: 108, distance: 21.1
click at [1330, 109] on button "Lên hàng" at bounding box center [1359, 104] width 60 height 24
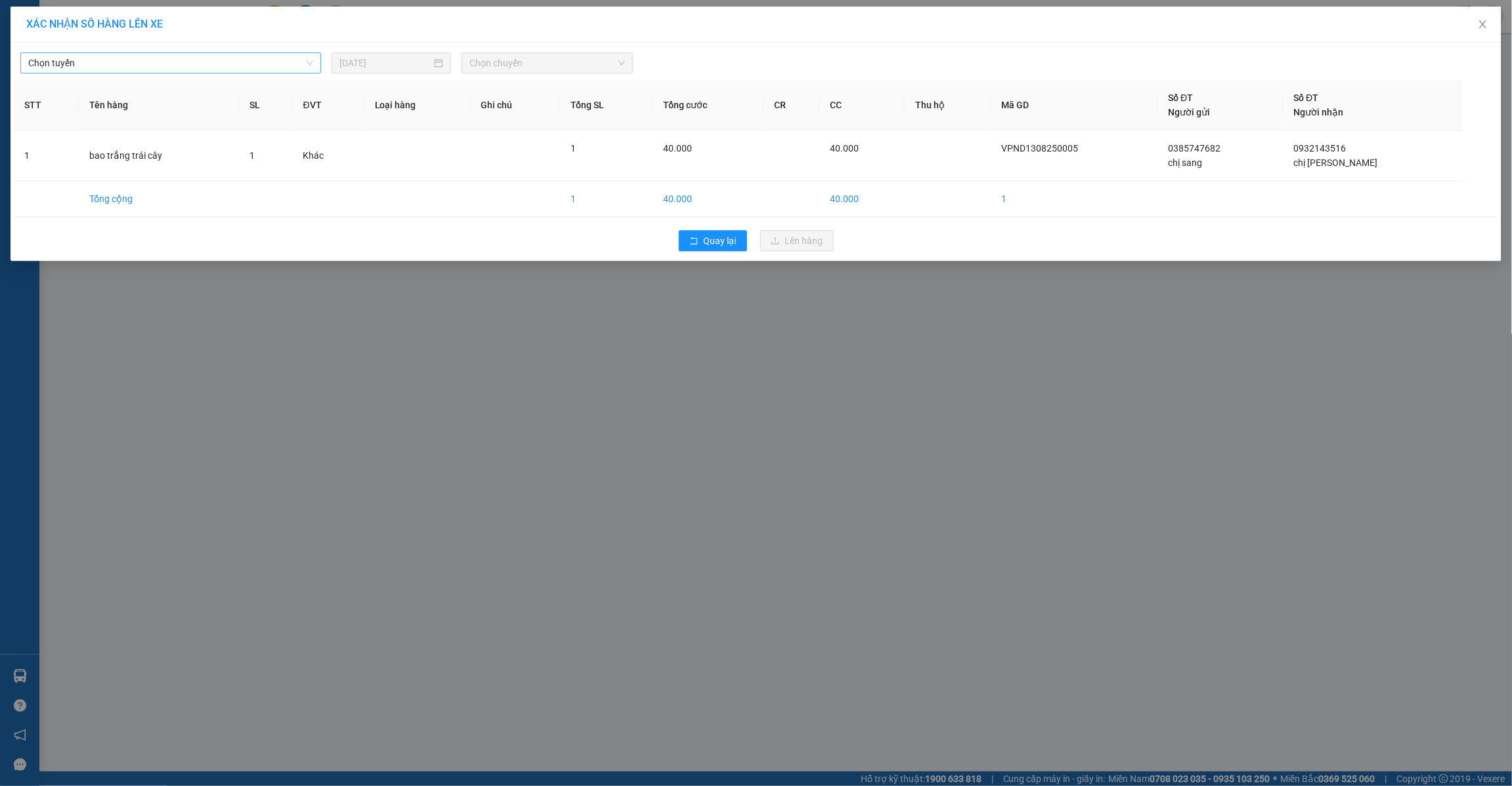
click at [283, 69] on span "Chọn tuyến" at bounding box center [171, 63] width 285 height 20
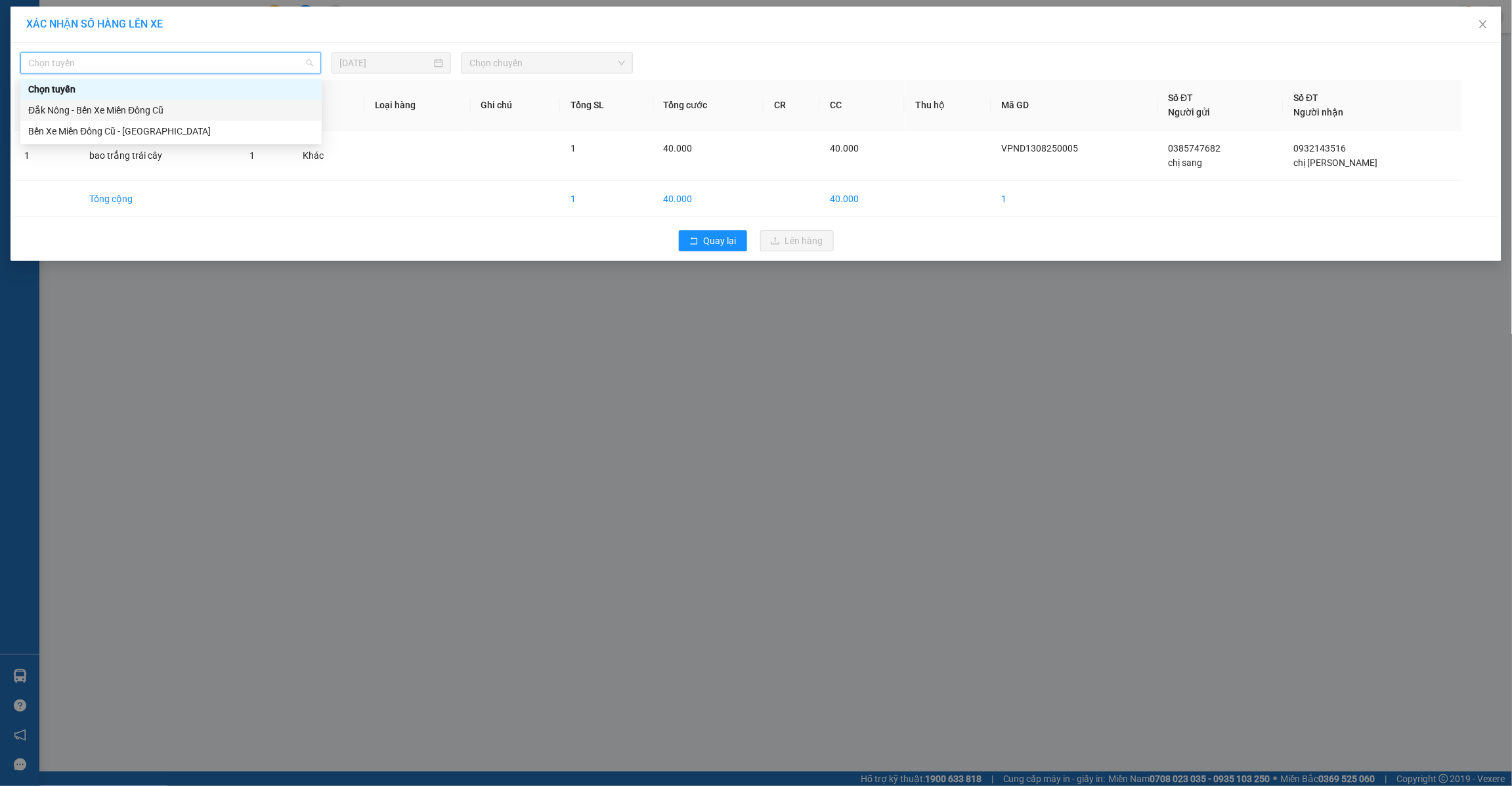
click at [167, 106] on div "Đắk Nông - Bến Xe Miền Đông Cũ" at bounding box center [171, 110] width 286 height 14
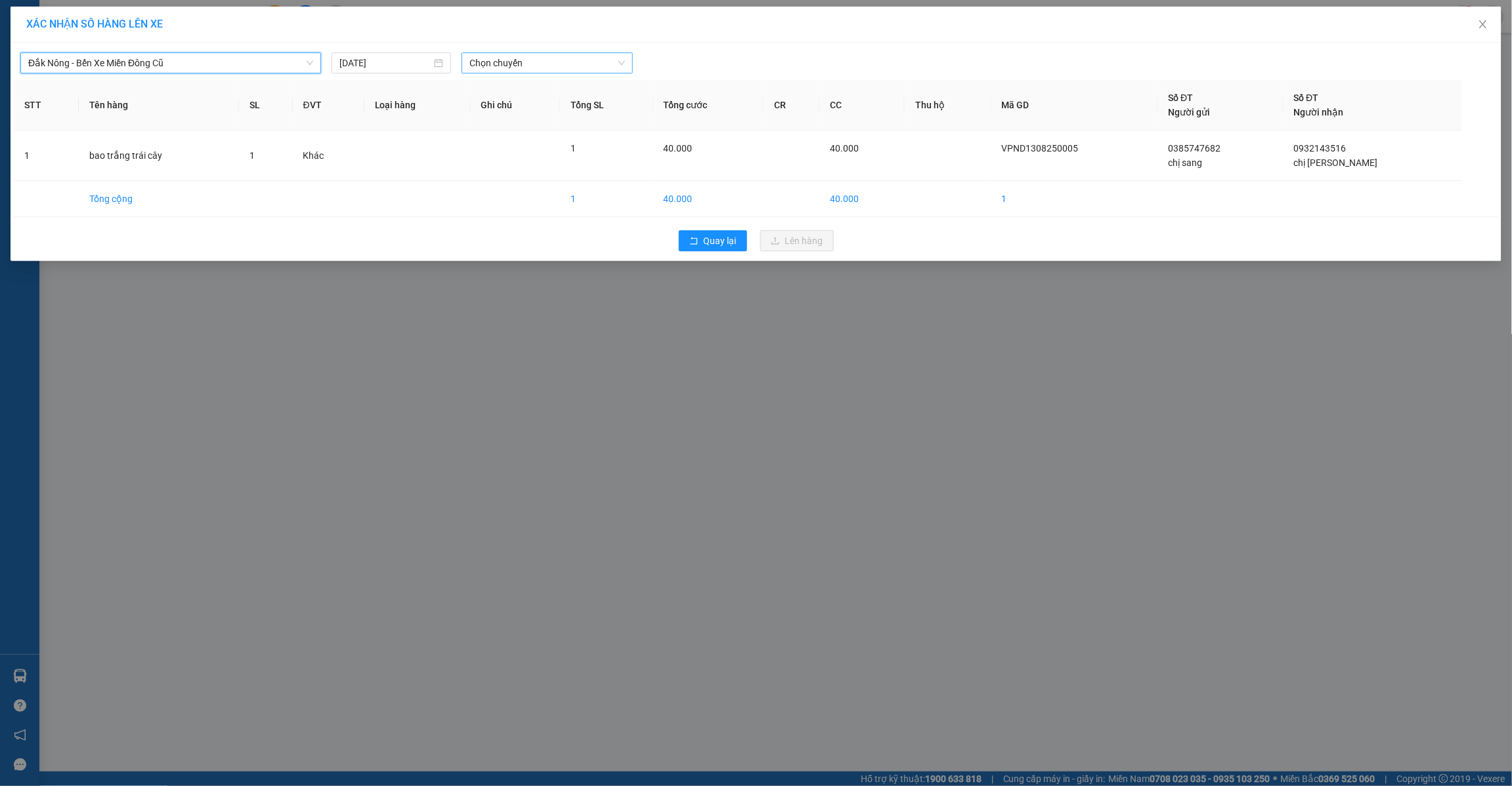
click at [504, 61] on span "Chọn chuyến" at bounding box center [547, 63] width 156 height 20
click at [511, 133] on div "21:30" at bounding box center [520, 131] width 103 height 14
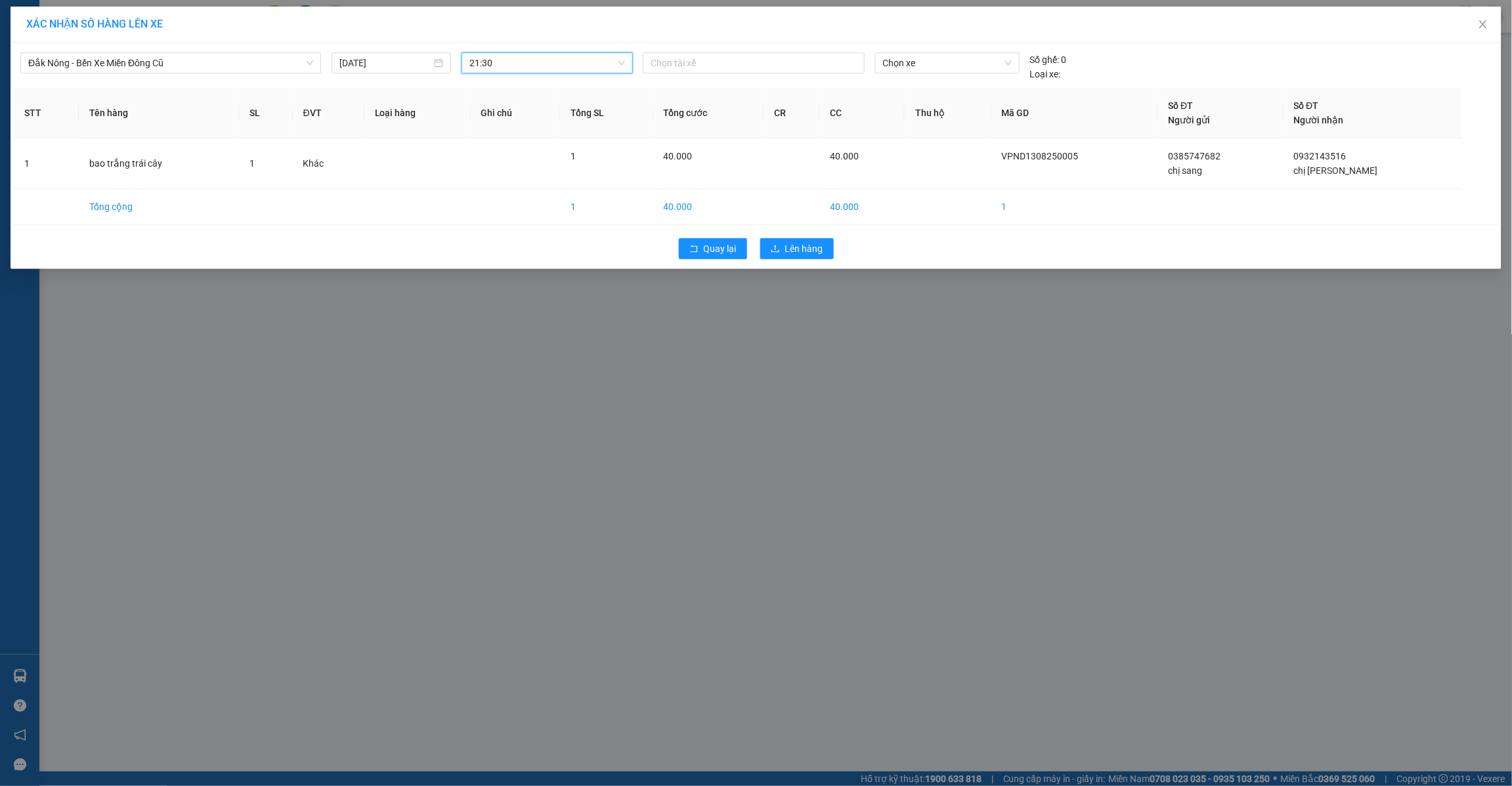
click at [793, 237] on div "Quay lại Lên hàng" at bounding box center [756, 249] width 1484 height 34
click at [792, 243] on span "Lên hàng" at bounding box center [804, 248] width 38 height 14
